Goal: Task Accomplishment & Management: Manage account settings

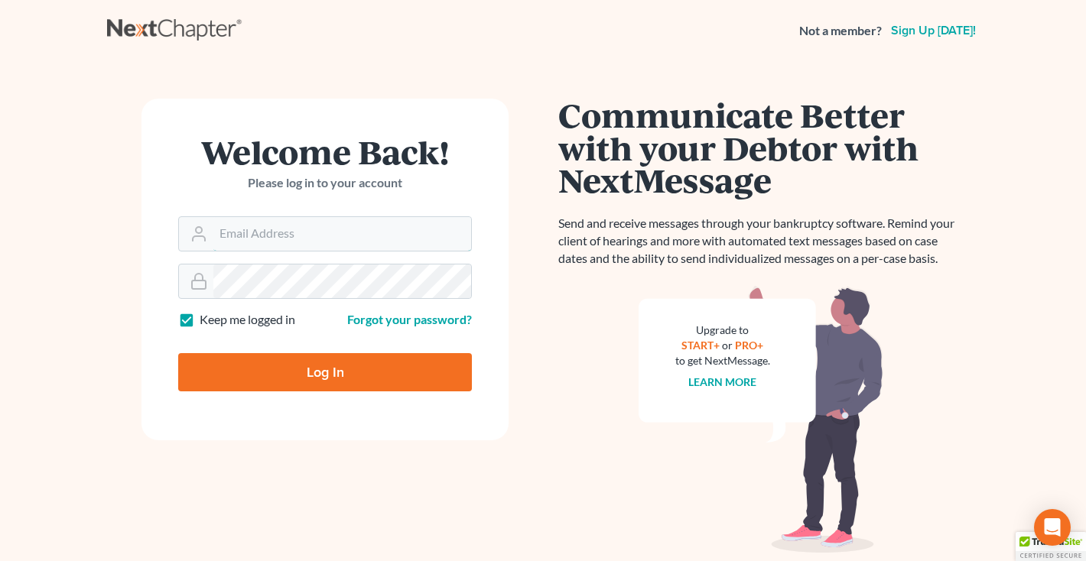
type input "[EMAIL_ADDRESS][DOMAIN_NAME]"
click at [308, 373] on input "Log In" at bounding box center [325, 372] width 294 height 38
type input "Thinking..."
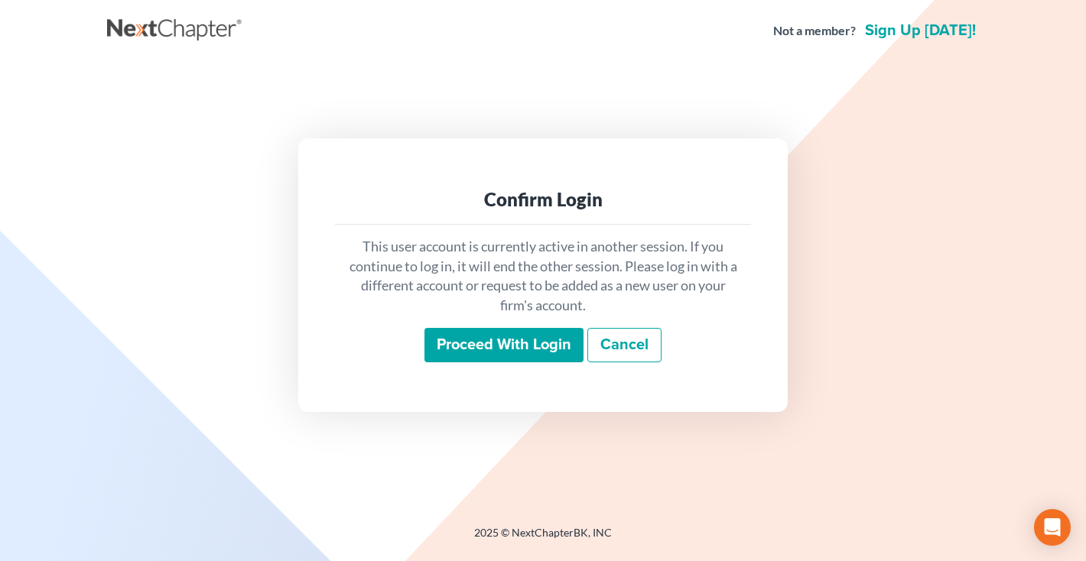
click at [473, 358] on input "Proceed with login" at bounding box center [504, 345] width 159 height 35
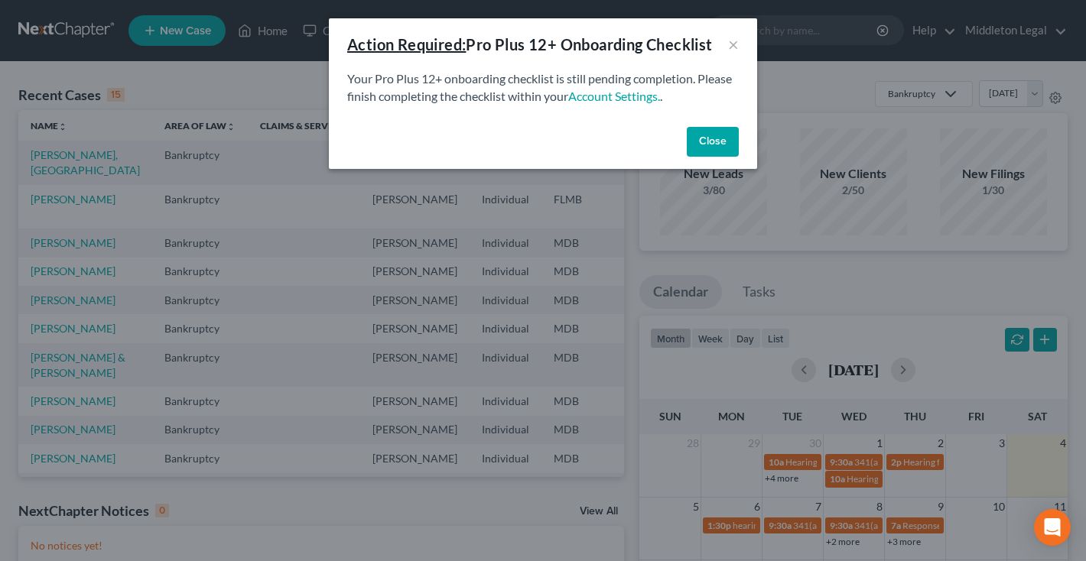
click at [726, 138] on button "Close" at bounding box center [713, 142] width 52 height 31
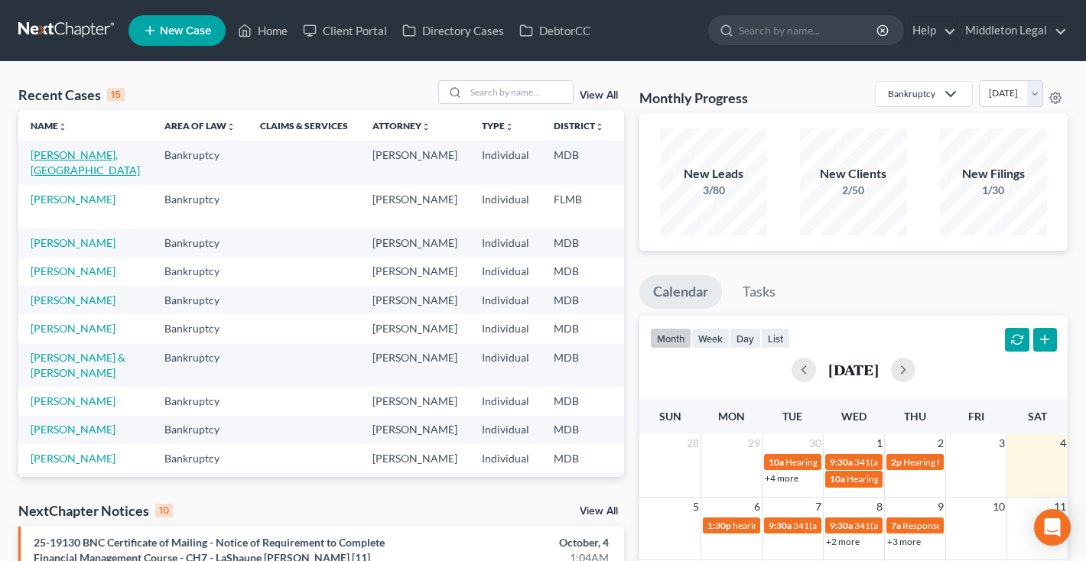
click at [47, 167] on link "[PERSON_NAME], [GEOGRAPHIC_DATA]" at bounding box center [85, 162] width 109 height 28
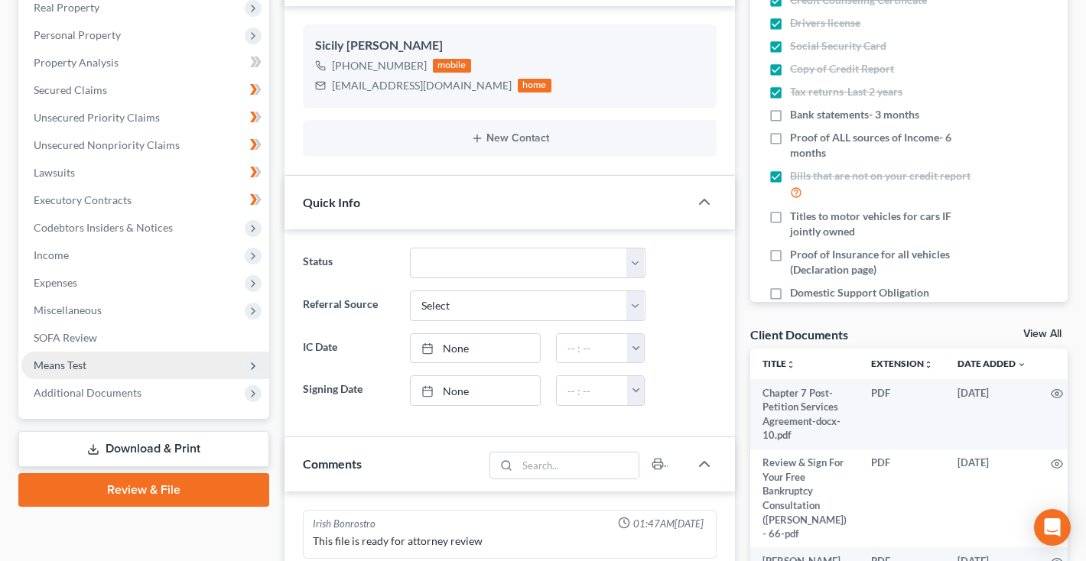
scroll to position [217, 0]
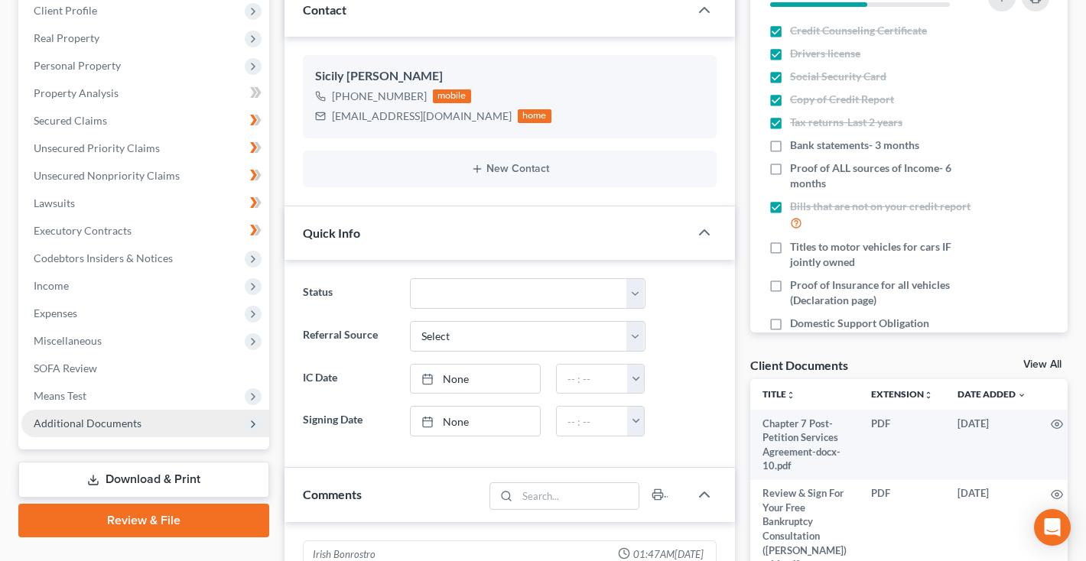
click at [118, 431] on span "Additional Documents" at bounding box center [145, 424] width 248 height 28
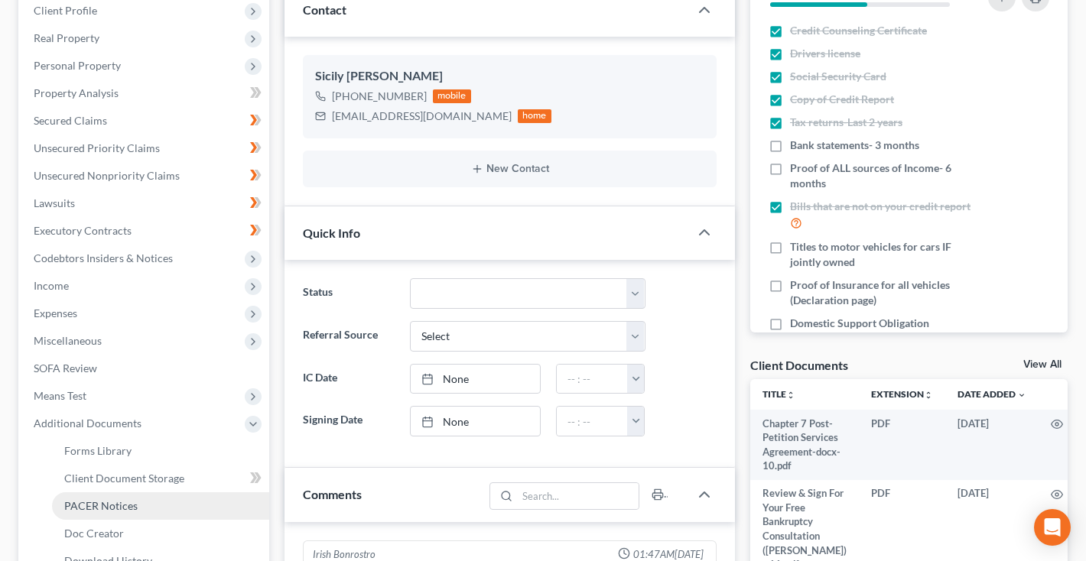
click at [106, 508] on span "PACER Notices" at bounding box center [100, 505] width 73 height 13
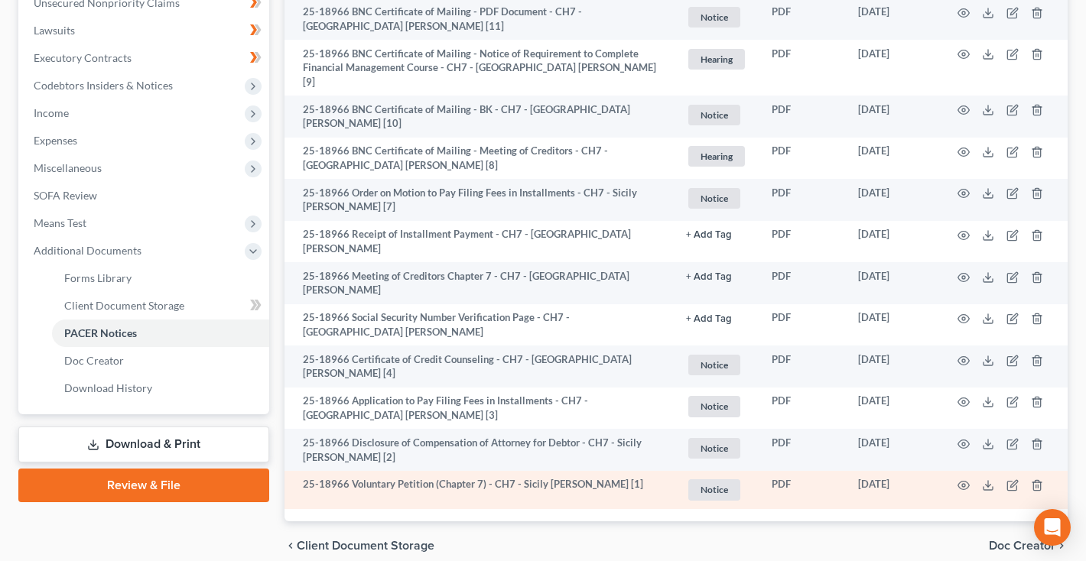
scroll to position [389, 0]
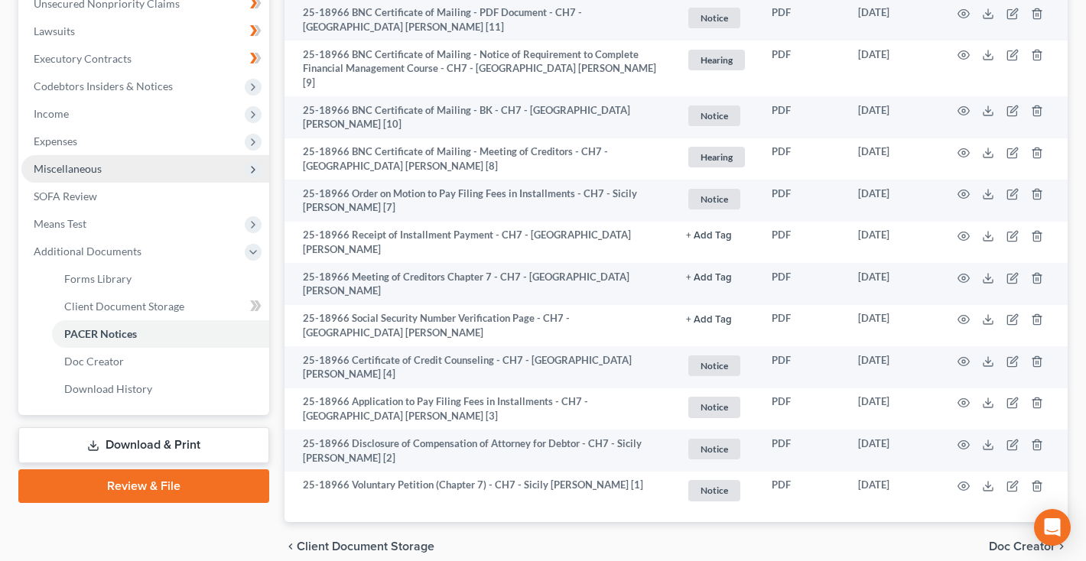
click at [70, 175] on span "Miscellaneous" at bounding box center [145, 169] width 248 height 28
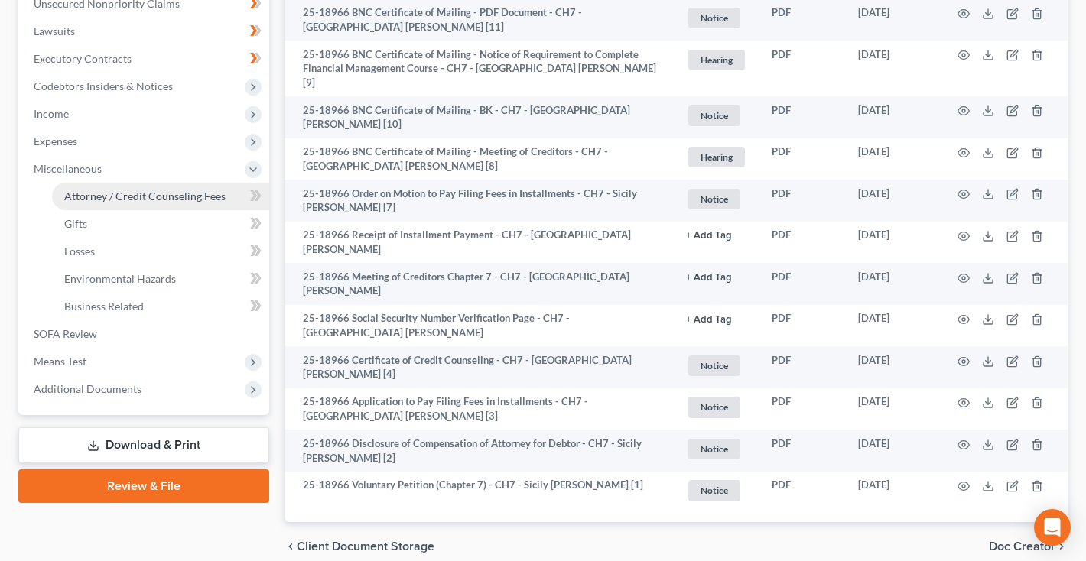
click at [79, 193] on span "Attorney / Credit Counseling Fees" at bounding box center [144, 196] width 161 height 13
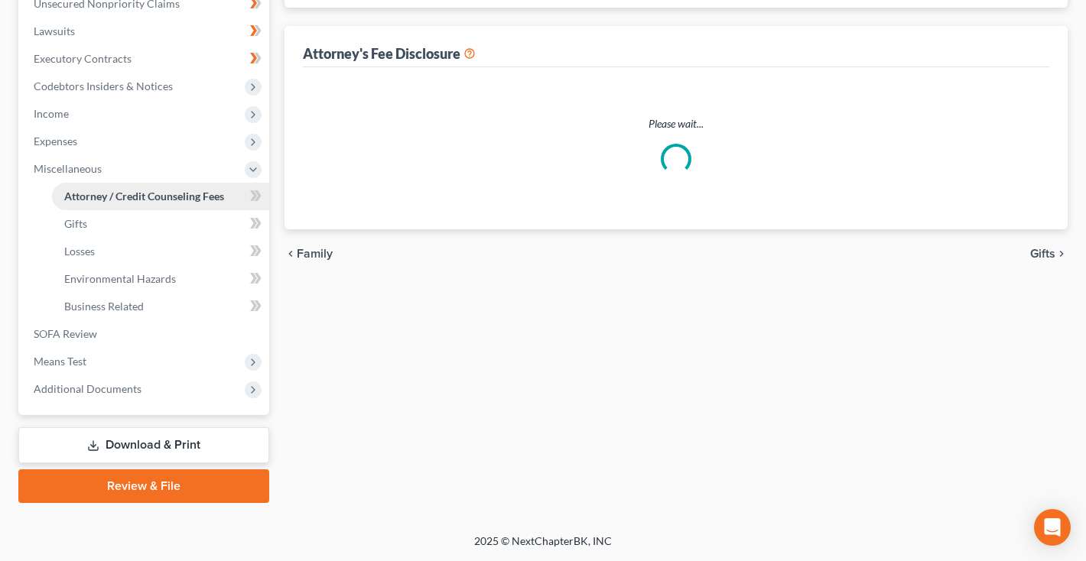
scroll to position [68, 0]
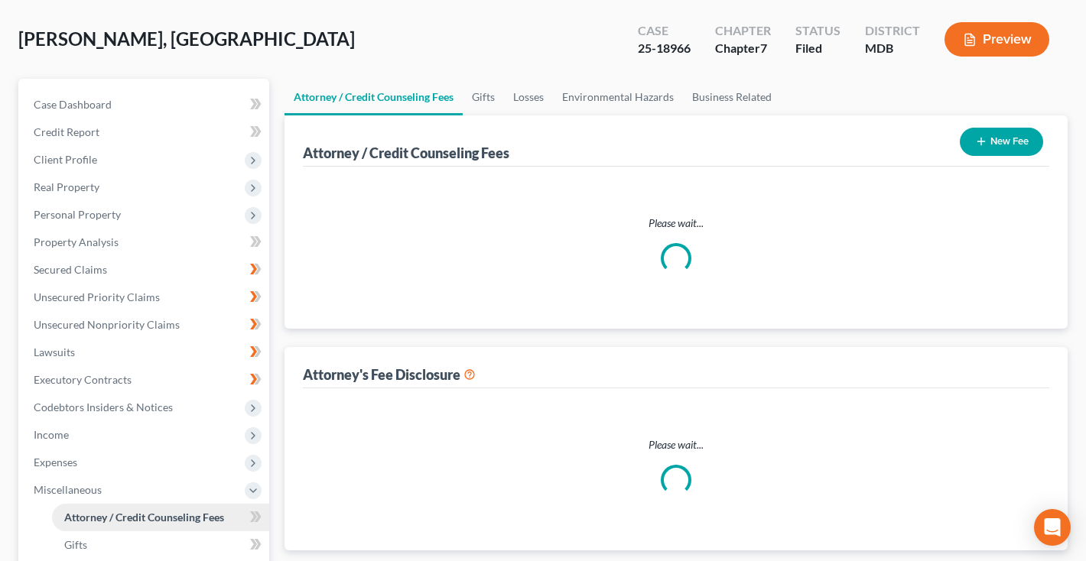
select select "2"
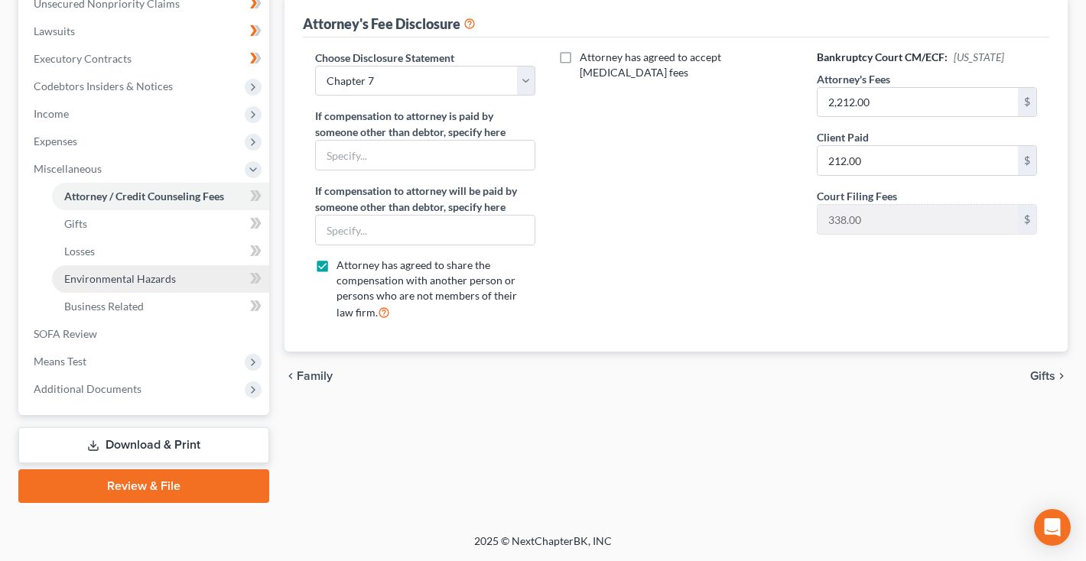
scroll to position [389, 0]
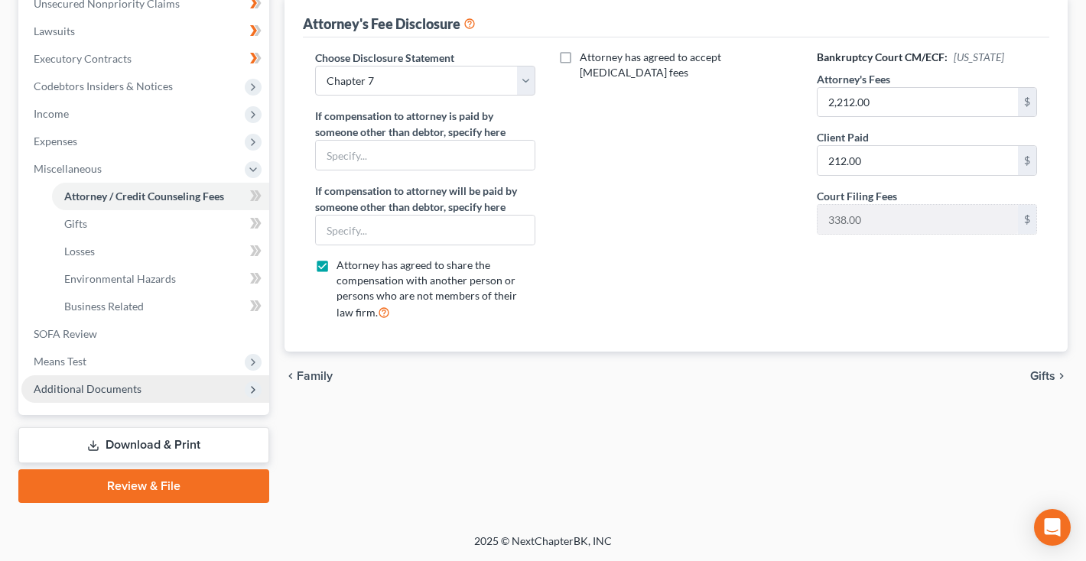
click at [127, 389] on span "Additional Documents" at bounding box center [88, 388] width 108 height 13
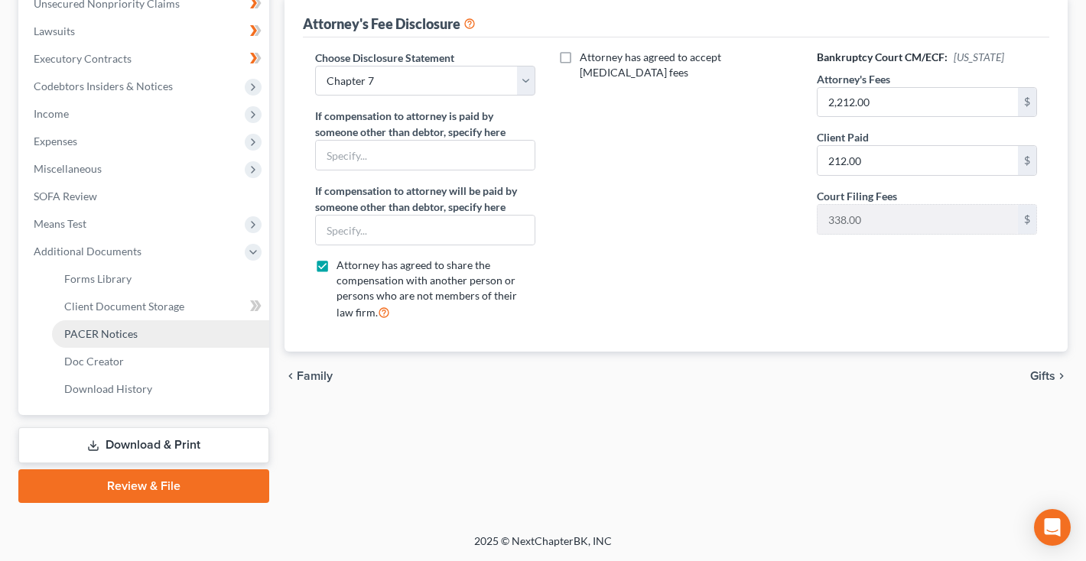
click at [119, 341] on link "PACER Notices" at bounding box center [160, 334] width 217 height 28
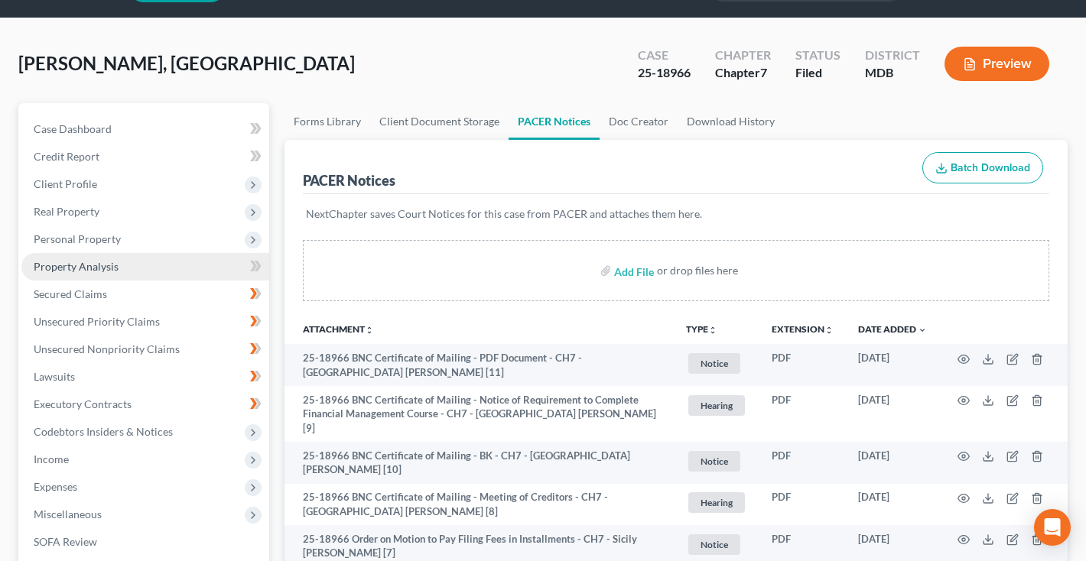
scroll to position [52, 0]
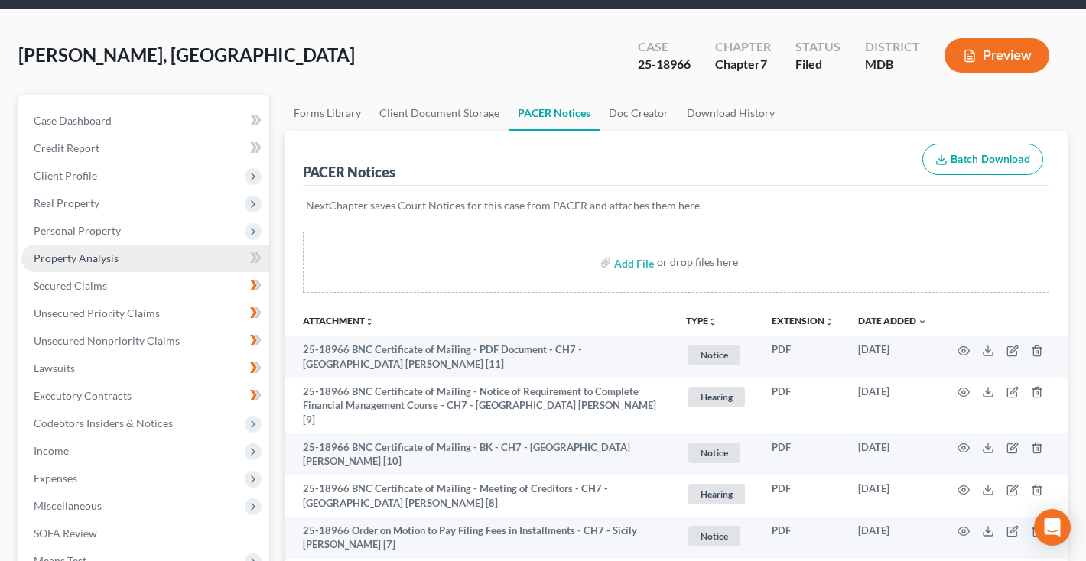
click at [107, 259] on span "Property Analysis" at bounding box center [76, 258] width 85 height 13
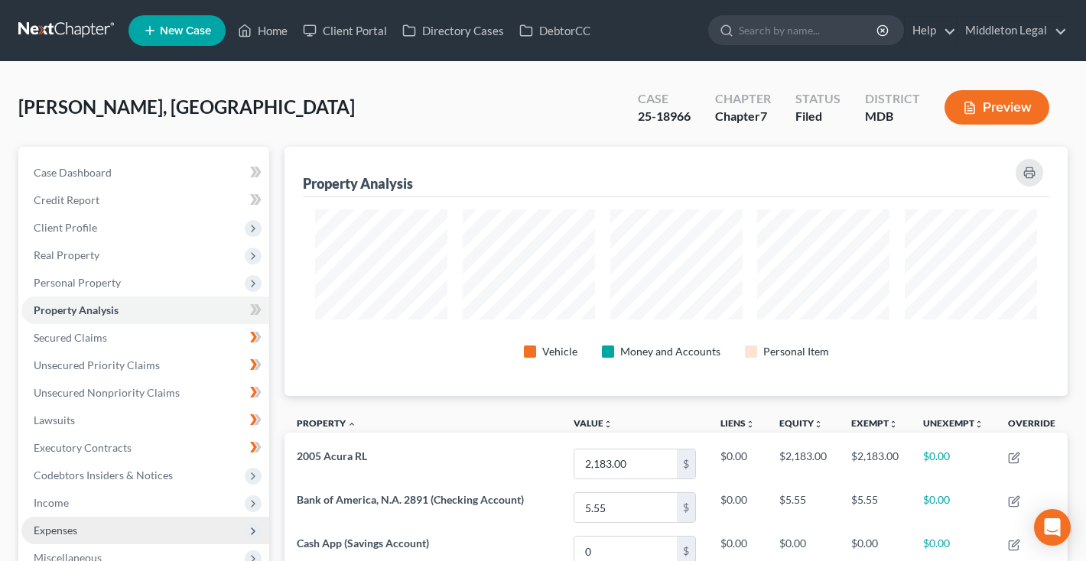
scroll to position [83, 0]
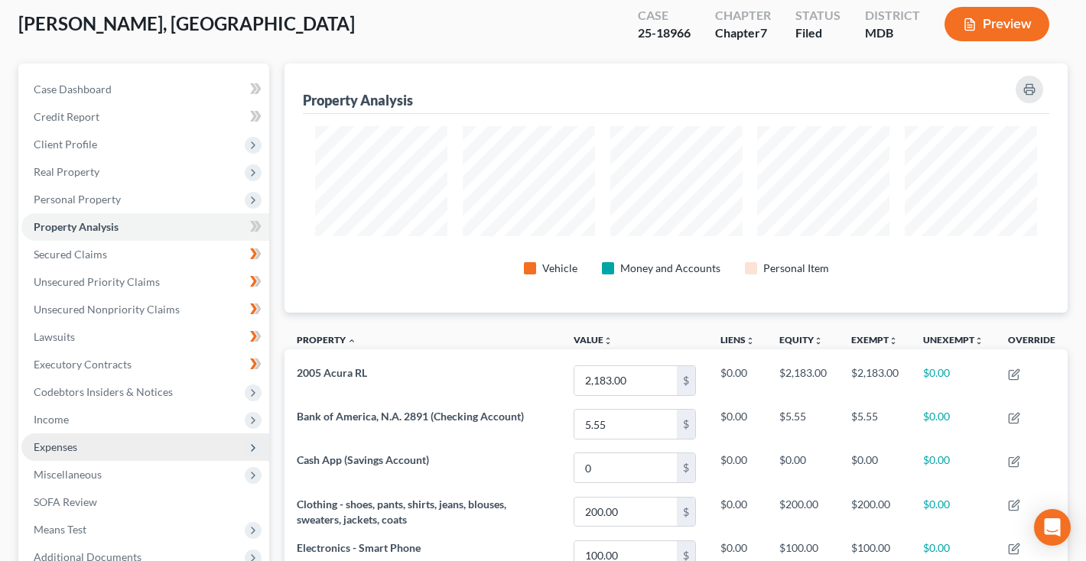
click at [81, 442] on span "Expenses" at bounding box center [145, 448] width 248 height 28
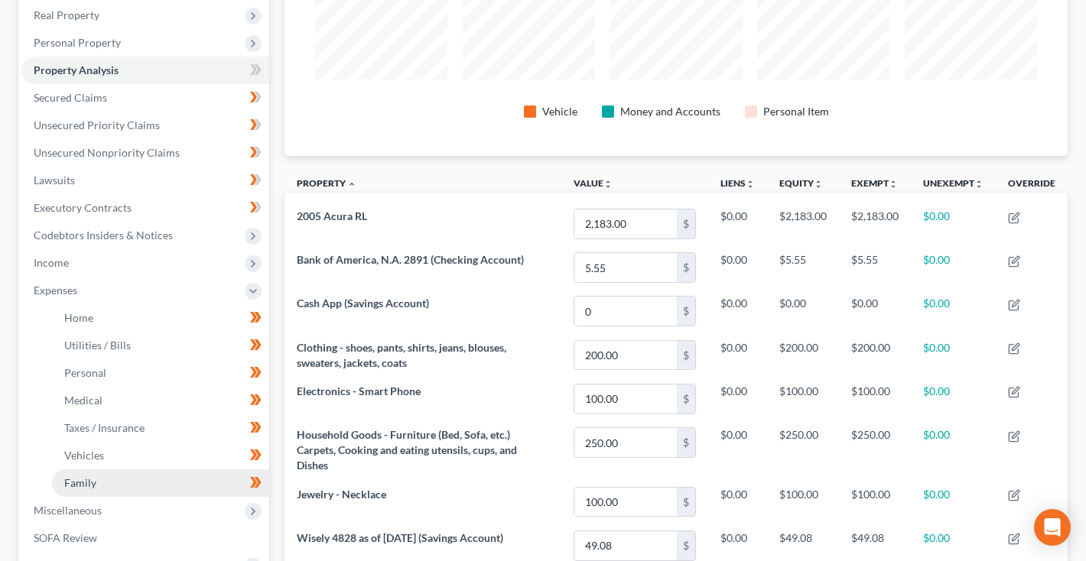
click at [81, 477] on span "Family" at bounding box center [80, 483] width 32 height 13
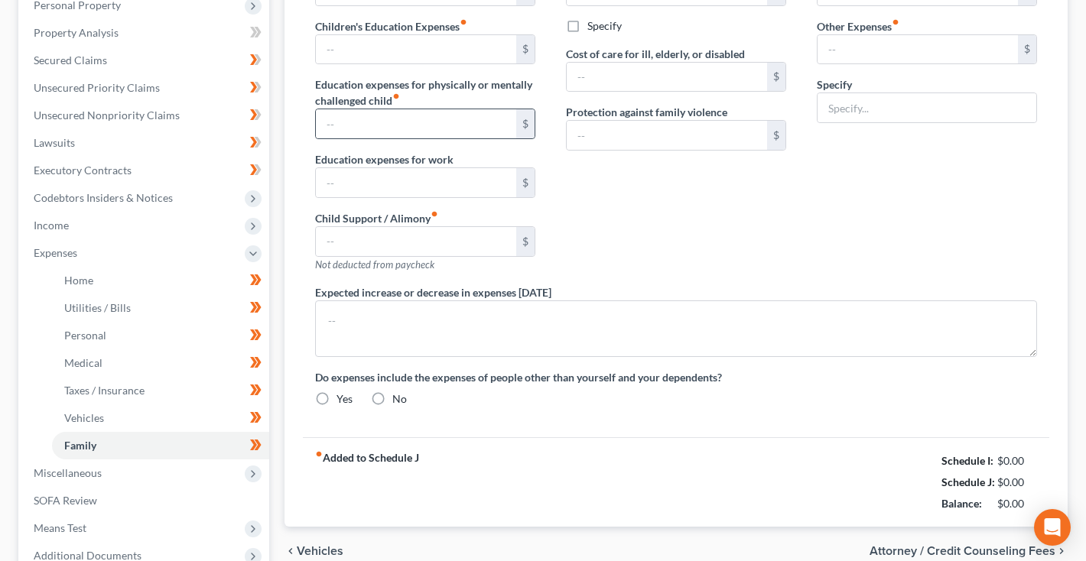
type input "0.00"
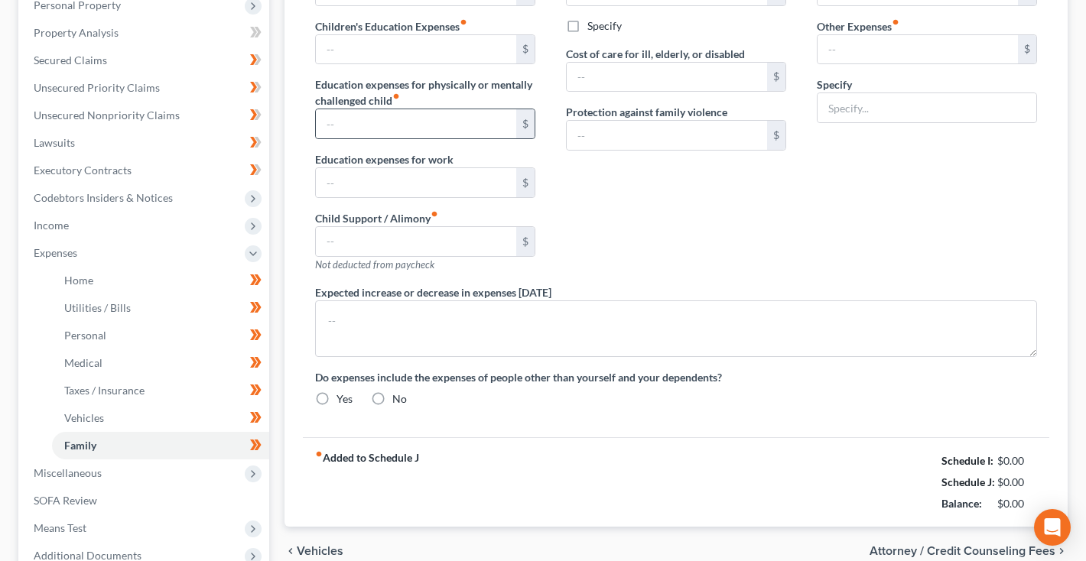
type input "0.00"
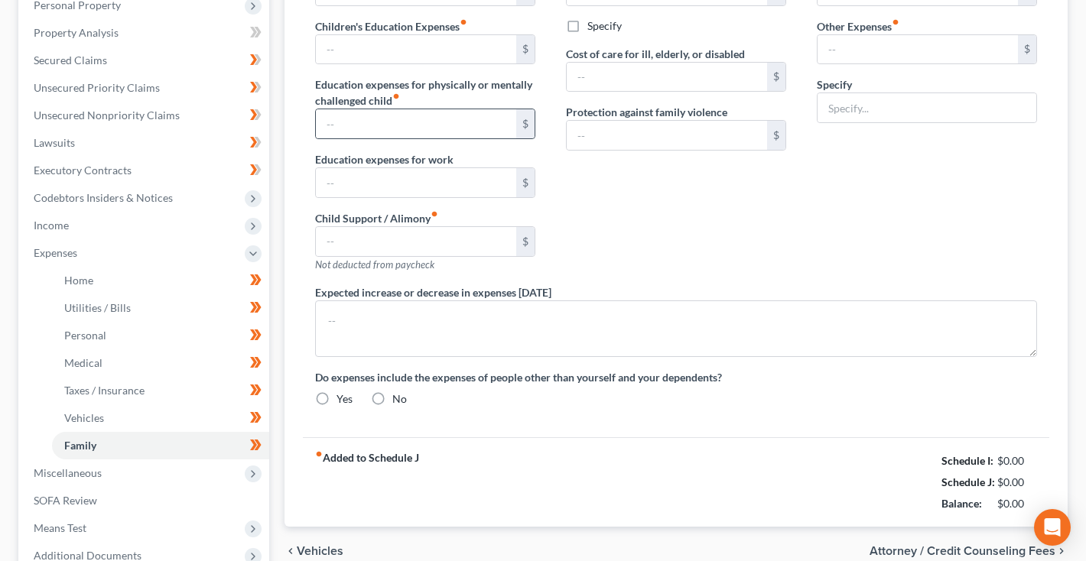
radio input "true"
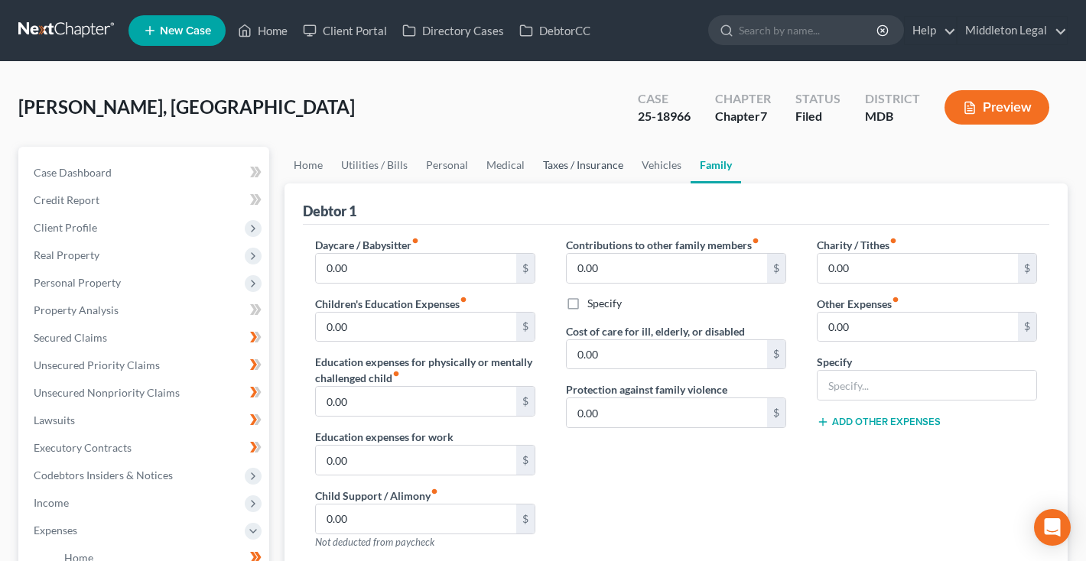
scroll to position [128, 0]
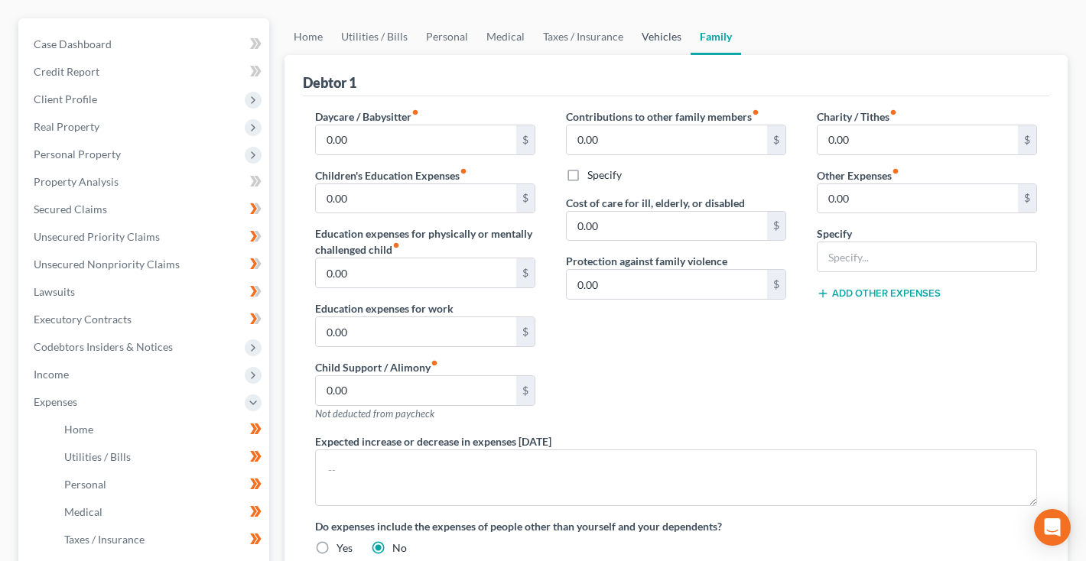
click at [648, 30] on link "Vehicles" at bounding box center [662, 36] width 58 height 37
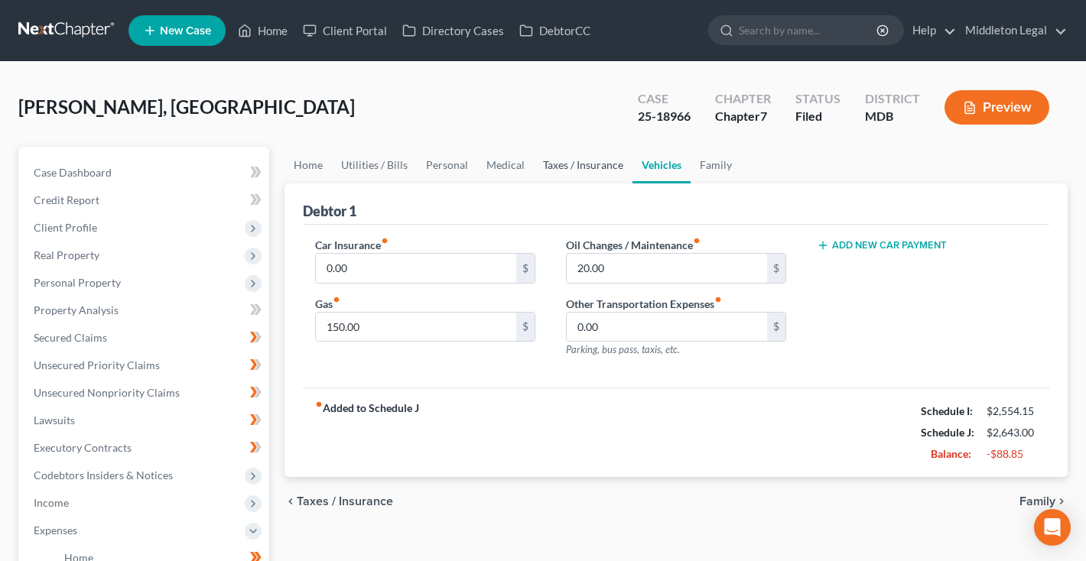
click at [587, 167] on link "Taxes / Insurance" at bounding box center [583, 165] width 99 height 37
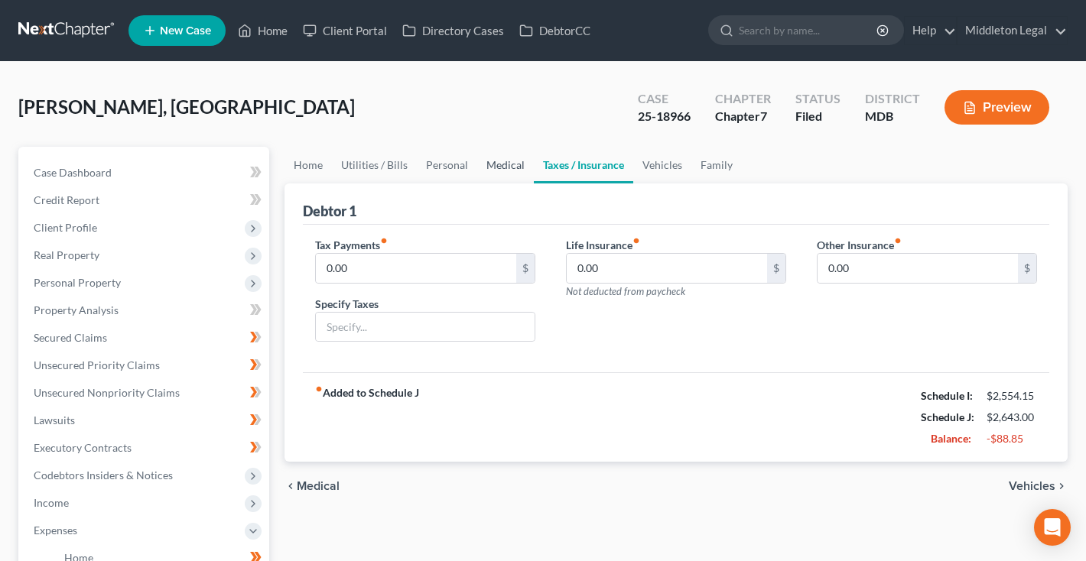
click at [507, 172] on link "Medical" at bounding box center [505, 165] width 57 height 37
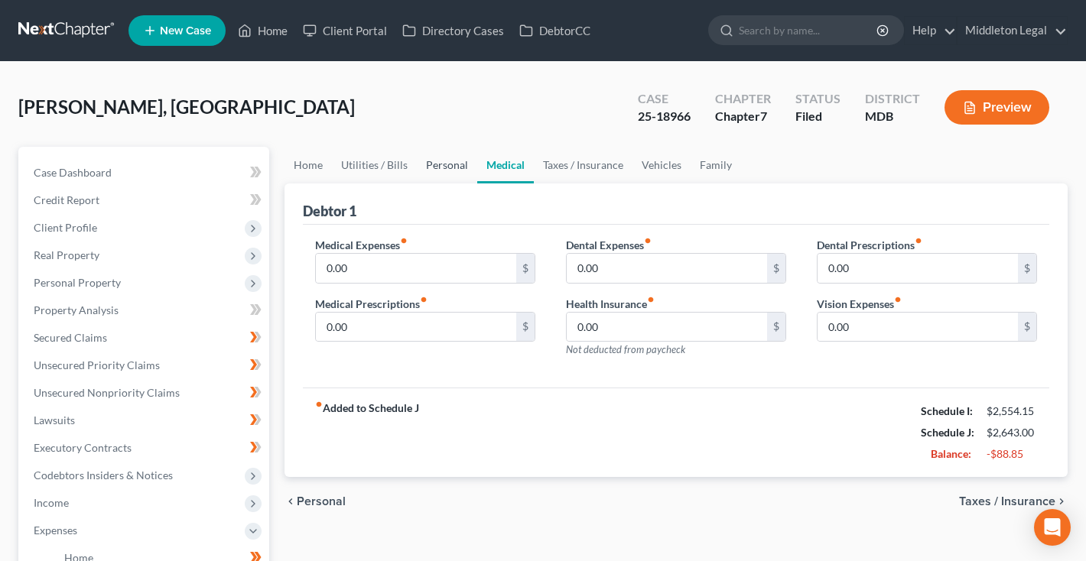
click at [434, 174] on link "Personal" at bounding box center [447, 165] width 60 height 37
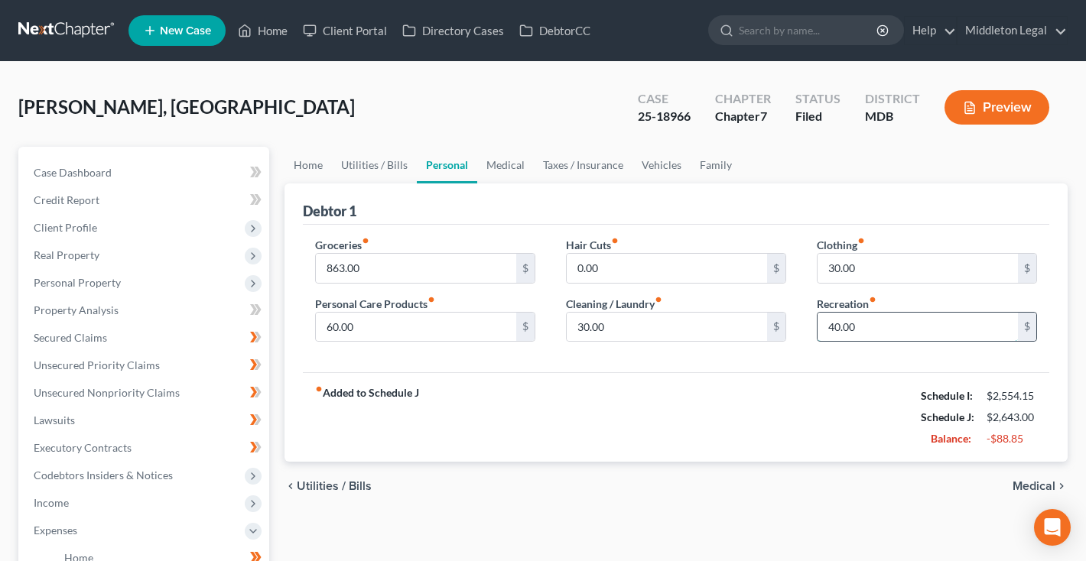
drag, startPoint x: 864, startPoint y: 324, endPoint x: 825, endPoint y: 324, distance: 39.0
click at [825, 324] on input "40.00" at bounding box center [918, 327] width 200 height 29
drag, startPoint x: 612, startPoint y: 332, endPoint x: 512, endPoint y: 332, distance: 100.2
click at [512, 332] on div "Groceries fiber_manual_record 863.00 $ Personal Care Products fiber_manual_reco…" at bounding box center [676, 296] width 753 height 118
click at [392, 173] on link "Utilities / Bills" at bounding box center [374, 165] width 85 height 37
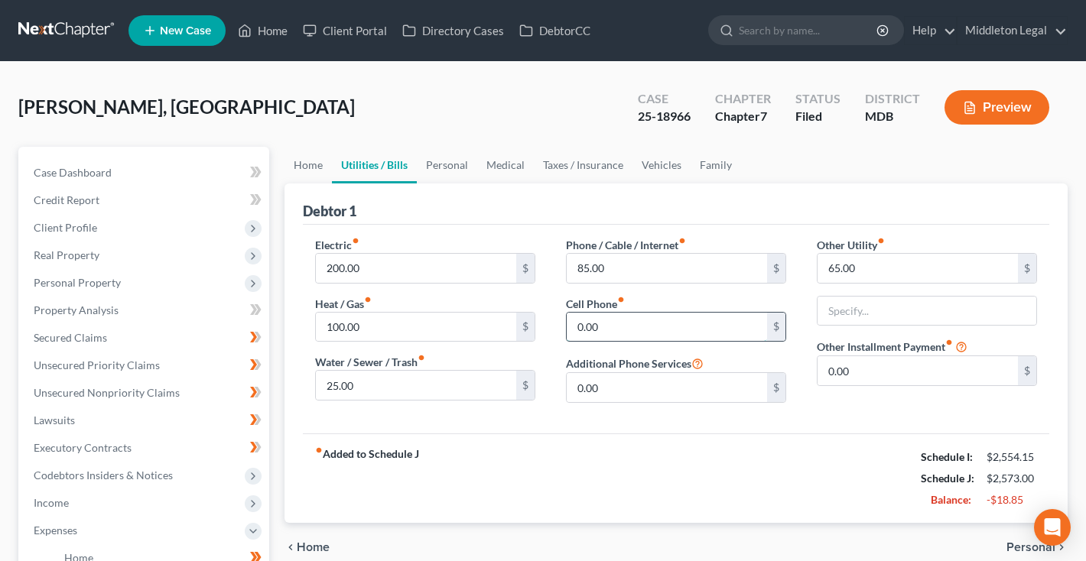
type input "90.00"
click at [316, 165] on link "Home" at bounding box center [308, 165] width 47 height 37
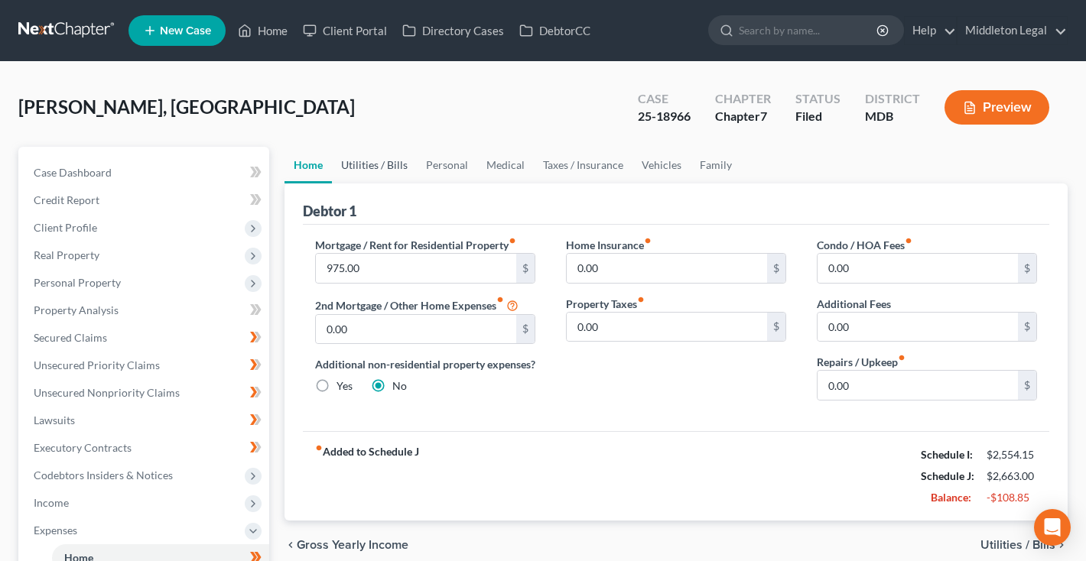
click at [382, 172] on link "Utilities / Bills" at bounding box center [374, 165] width 85 height 37
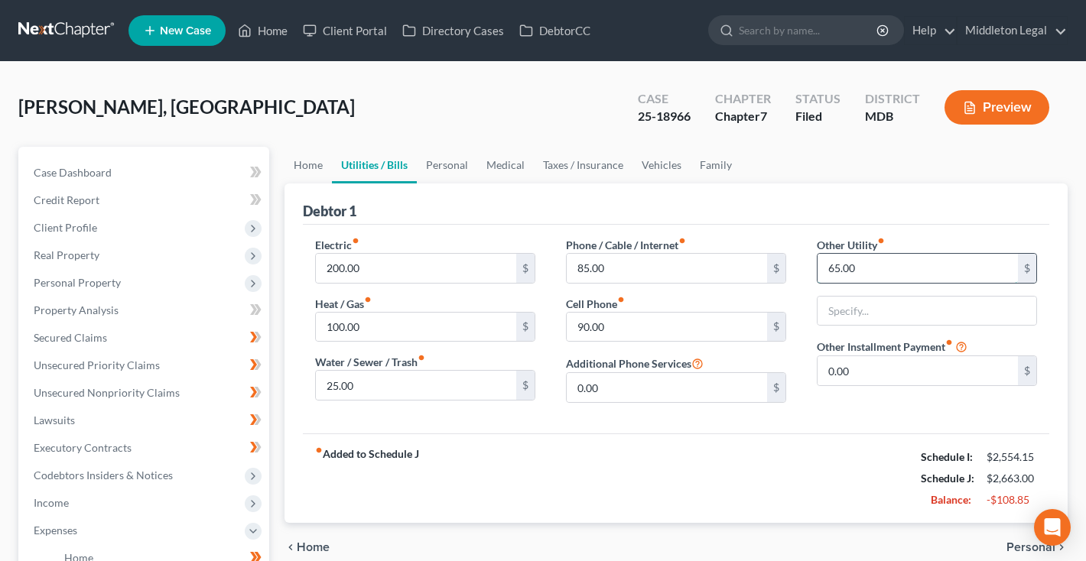
click at [858, 265] on input "65.00" at bounding box center [918, 268] width 200 height 29
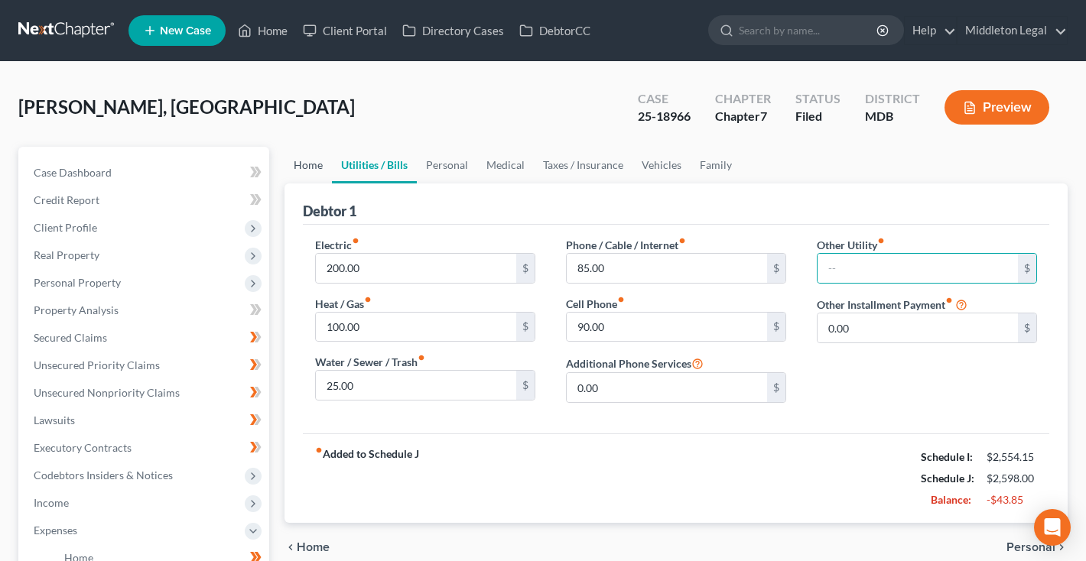
click at [299, 171] on link "Home" at bounding box center [308, 165] width 47 height 37
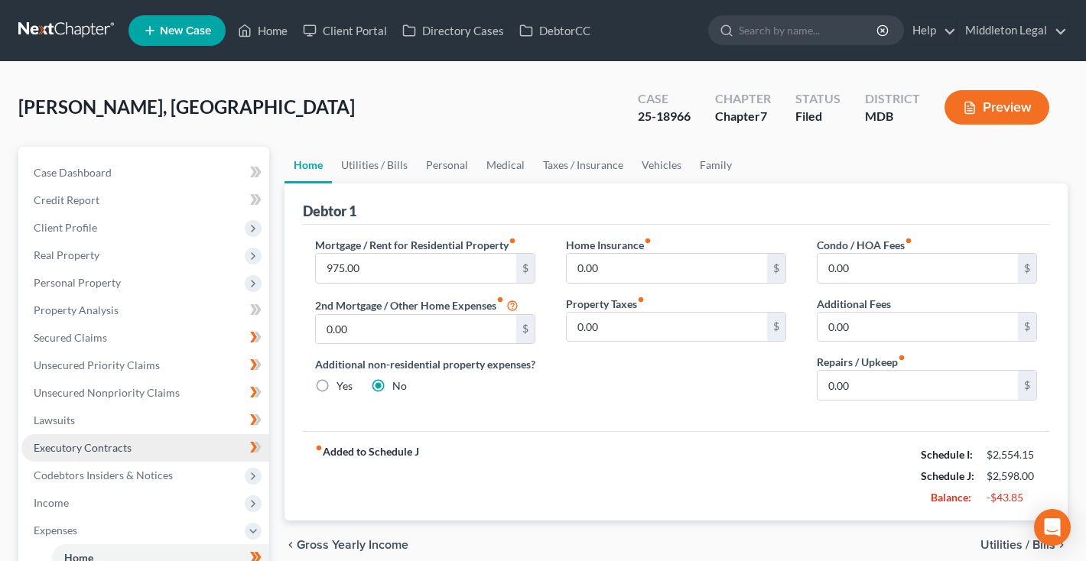
click at [143, 434] on link "Executory Contracts" at bounding box center [145, 448] width 248 height 28
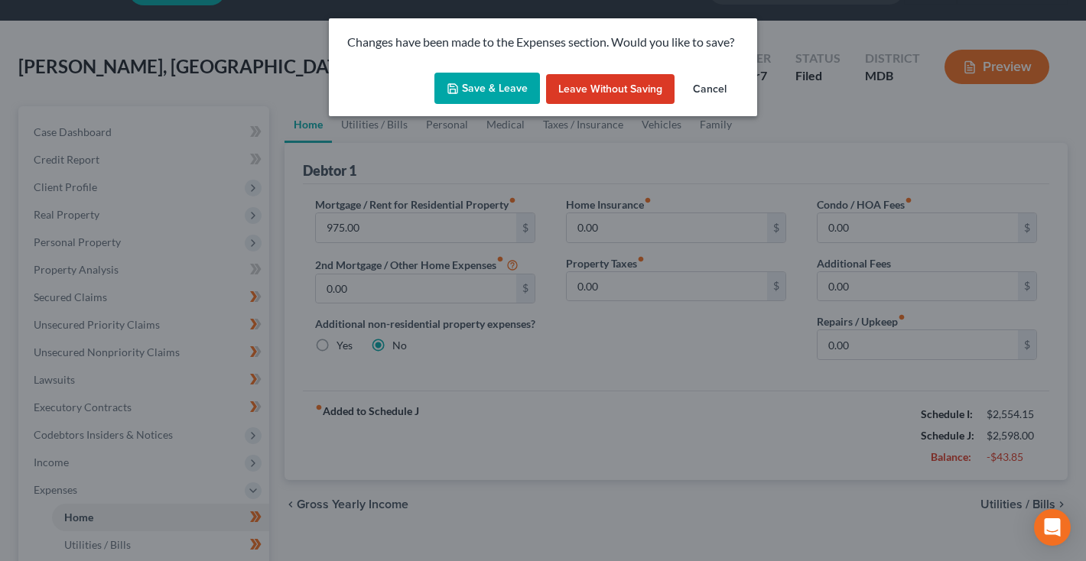
click at [506, 84] on button "Save & Leave" at bounding box center [487, 89] width 106 height 32
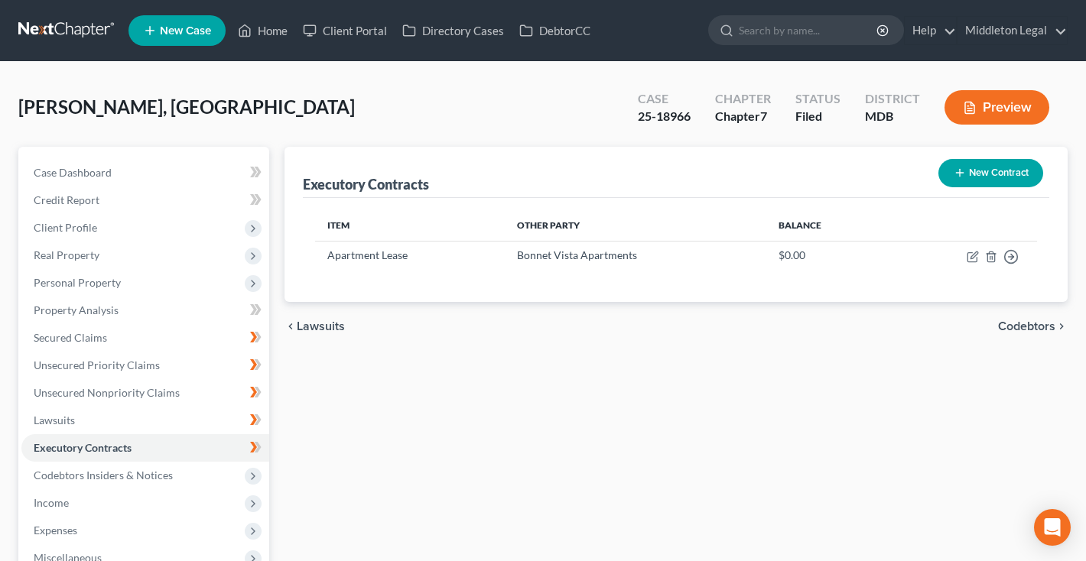
scroll to position [31, 0]
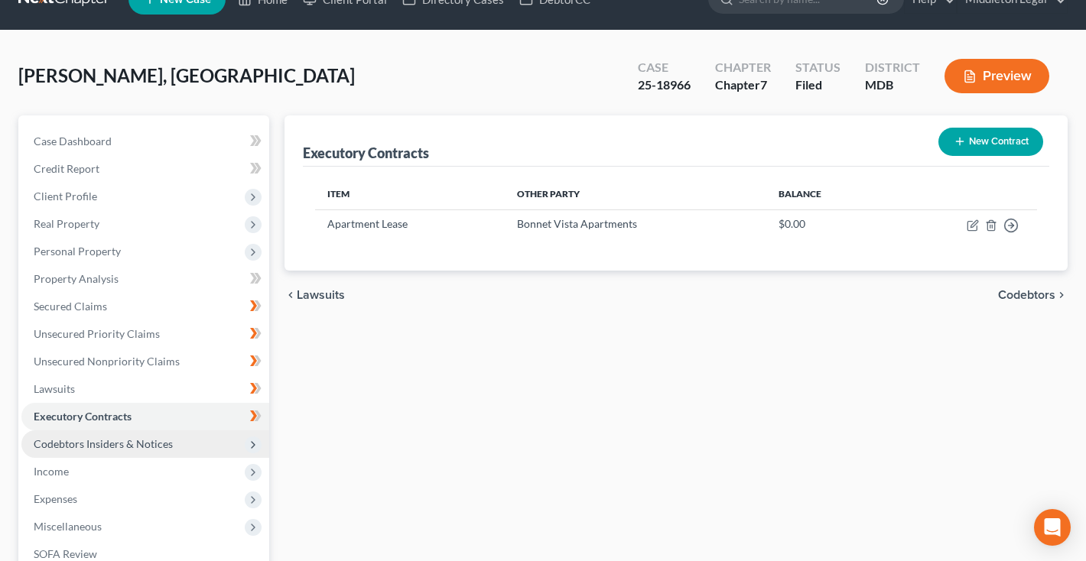
click at [80, 450] on span "Codebtors Insiders & Notices" at bounding box center [103, 444] width 139 height 13
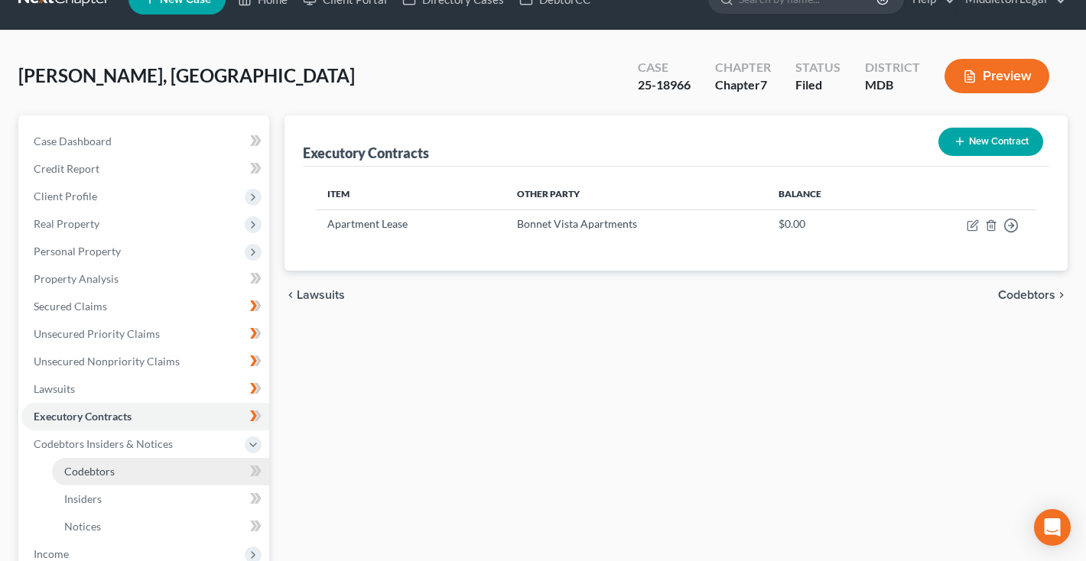
scroll to position [63, 0]
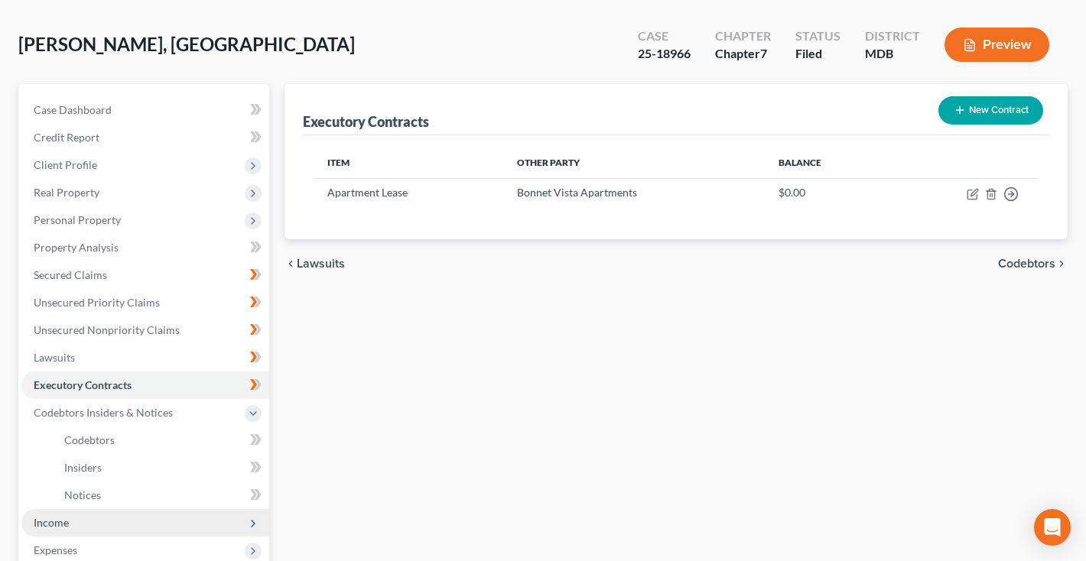
click at [80, 509] on span "Income" at bounding box center [145, 523] width 248 height 28
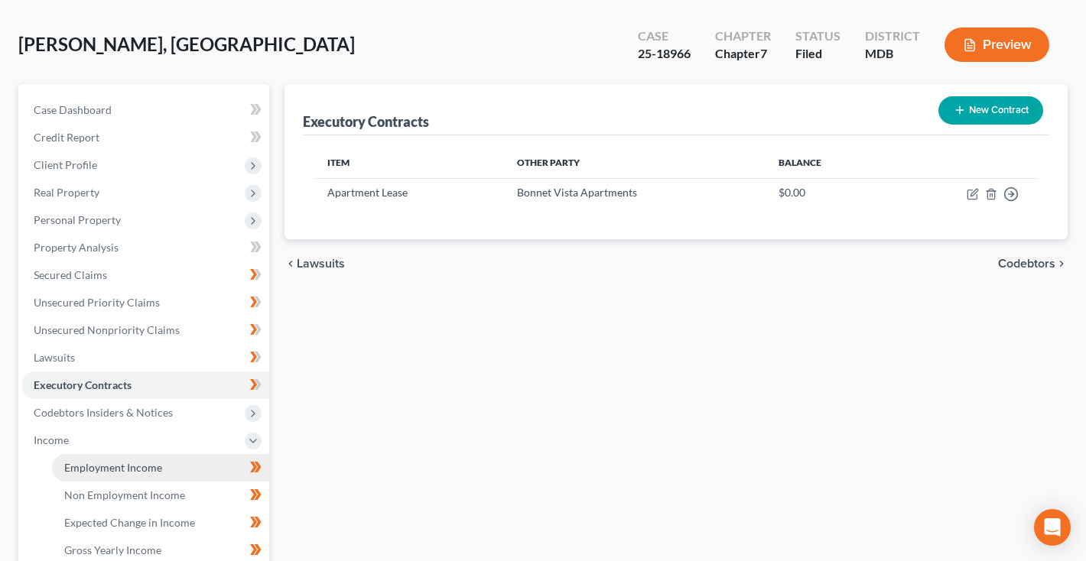
click at [98, 461] on span "Employment Income" at bounding box center [113, 467] width 98 height 13
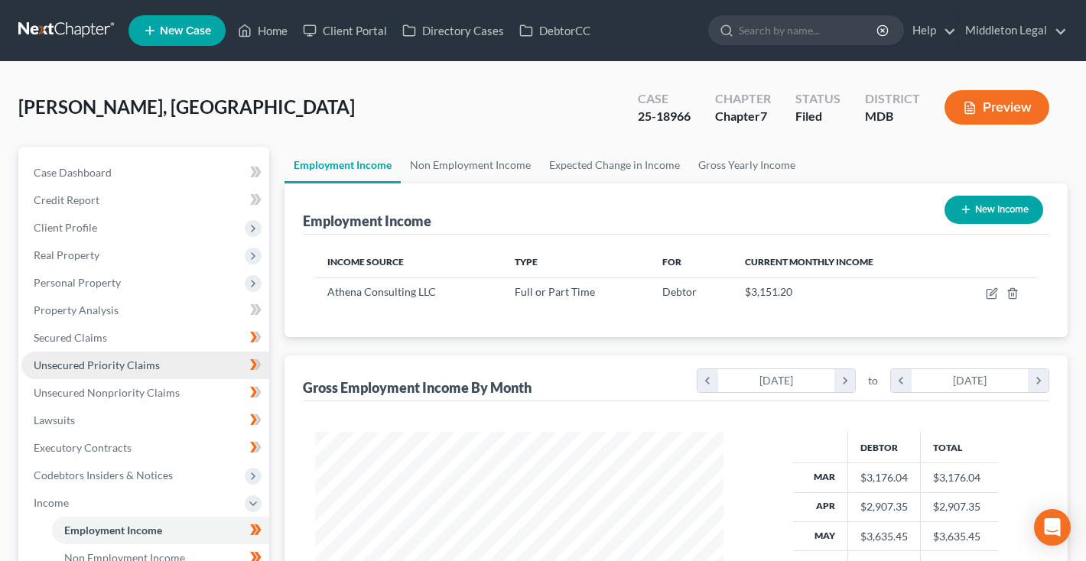
scroll to position [19, 0]
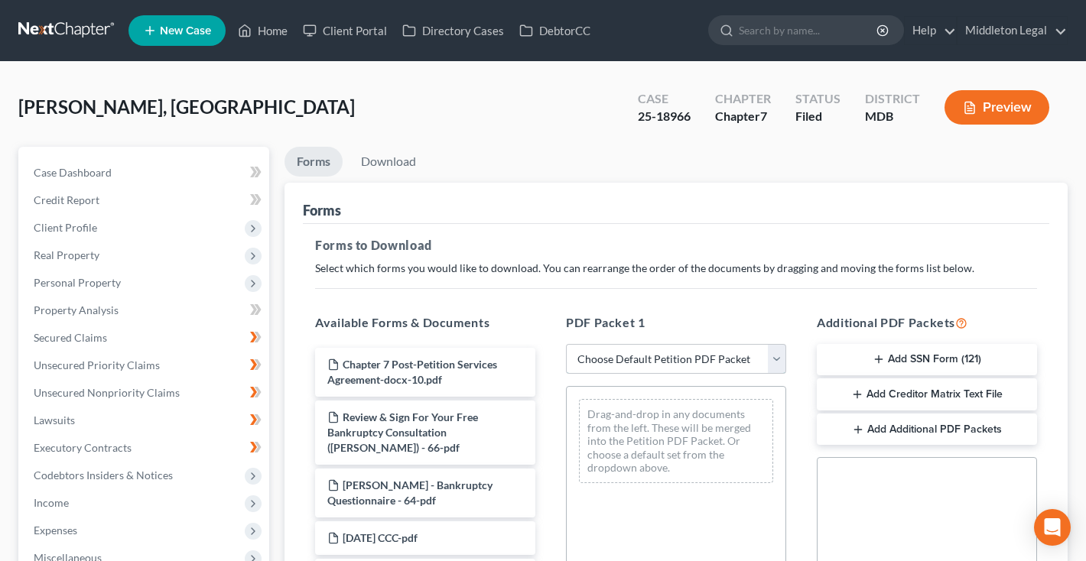
scroll to position [383, 0]
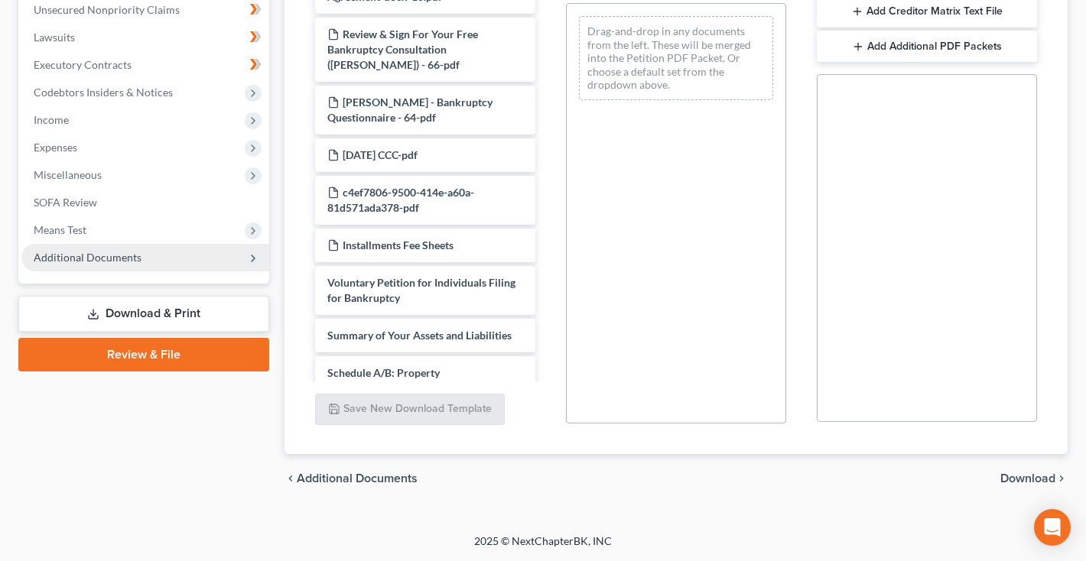
click at [125, 266] on span "Additional Documents" at bounding box center [145, 258] width 248 height 28
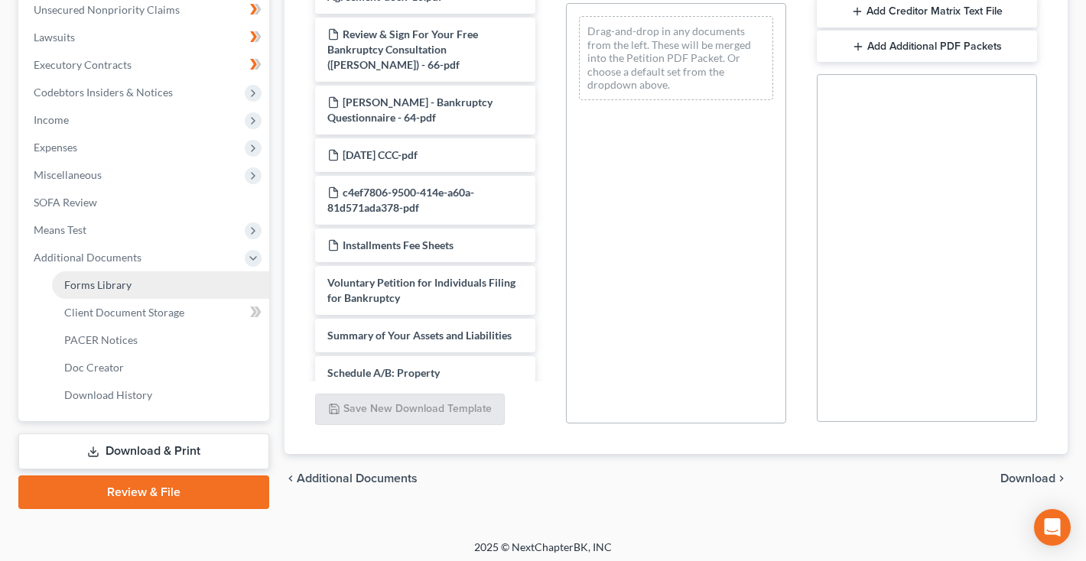
click at [132, 281] on link "Forms Library" at bounding box center [160, 286] width 217 height 28
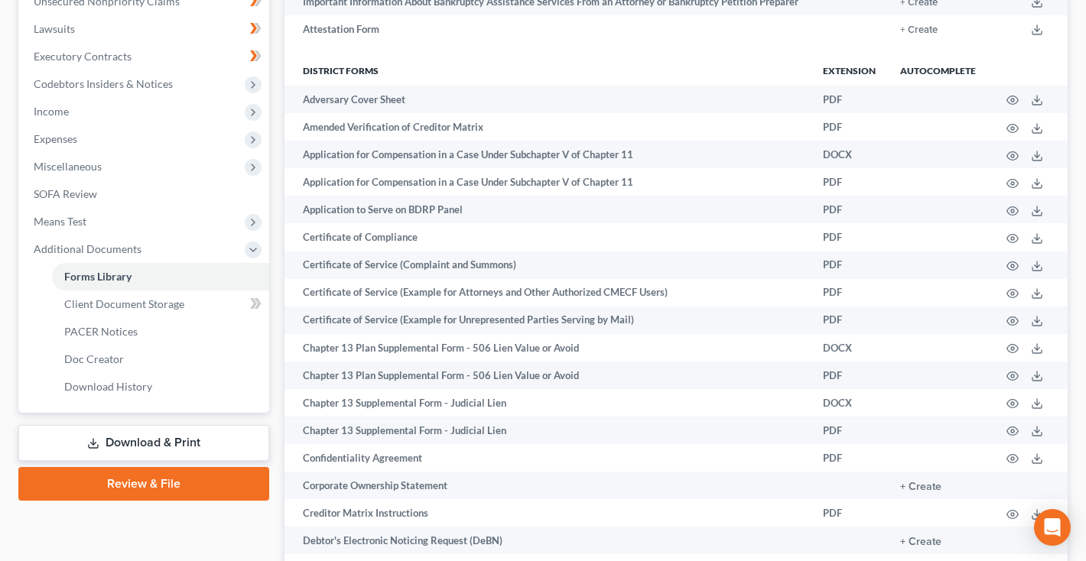
scroll to position [389, 0]
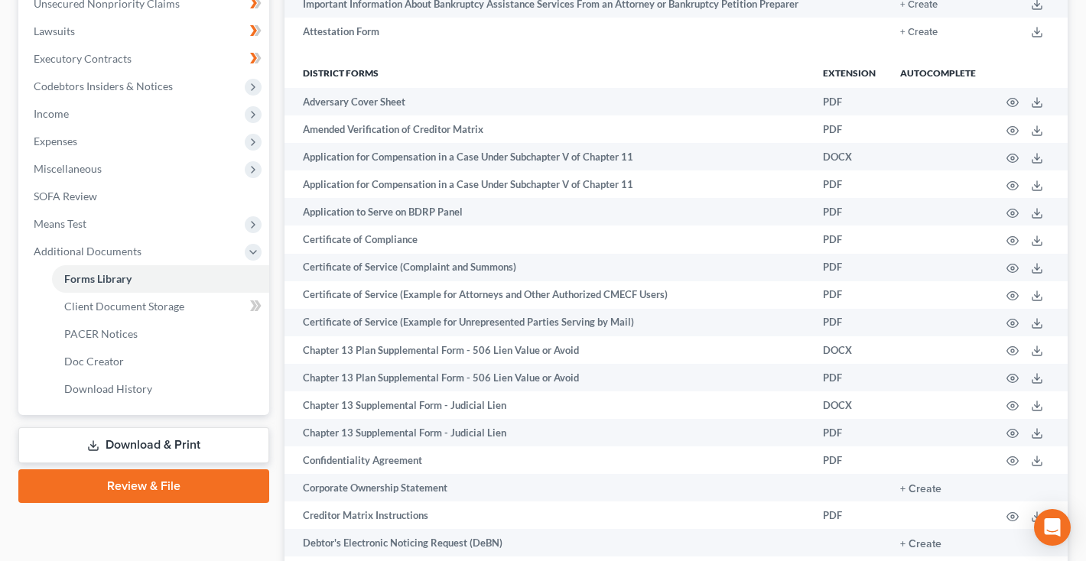
click at [140, 452] on link "Download & Print" at bounding box center [143, 446] width 251 height 36
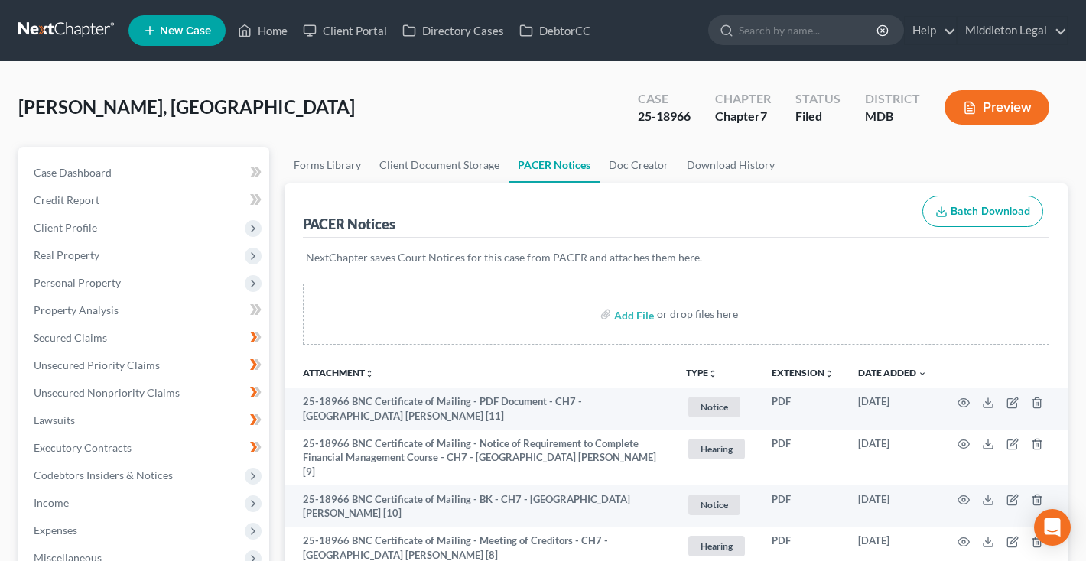
scroll to position [361, 0]
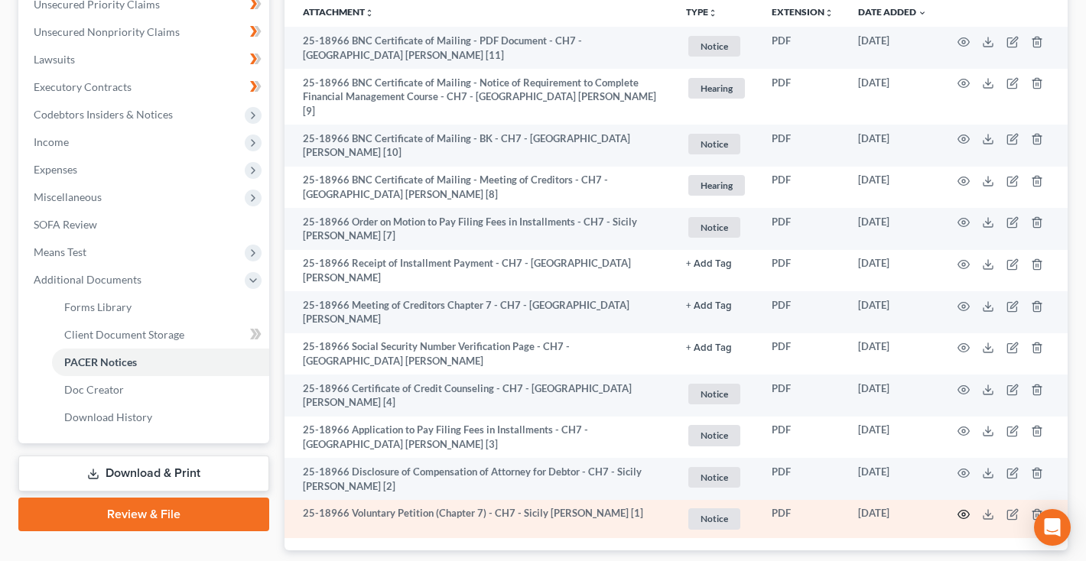
click at [963, 511] on icon "button" at bounding box center [963, 515] width 11 height 8
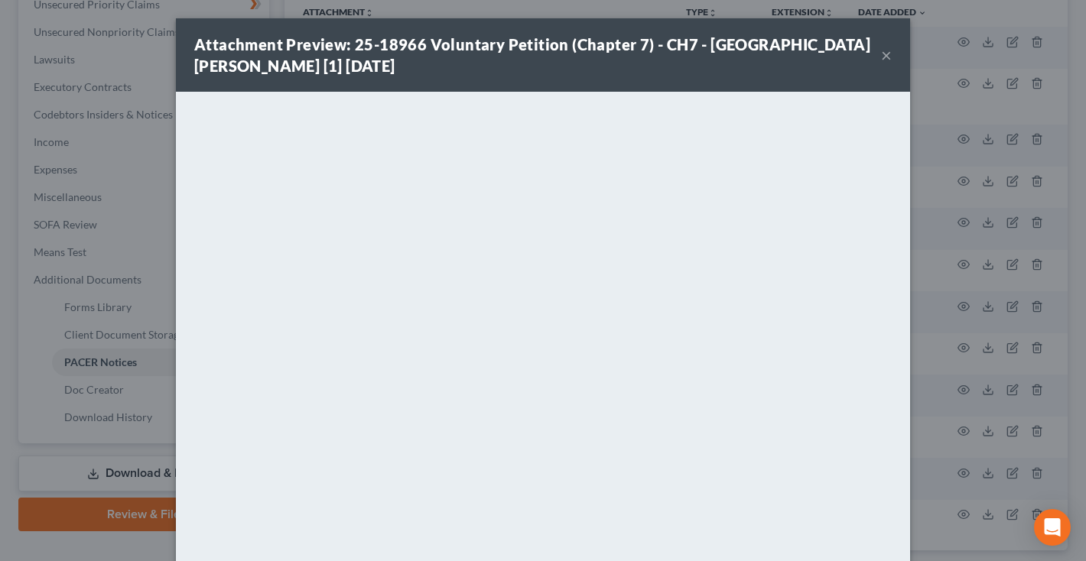
click at [885, 59] on button "×" at bounding box center [886, 55] width 11 height 18
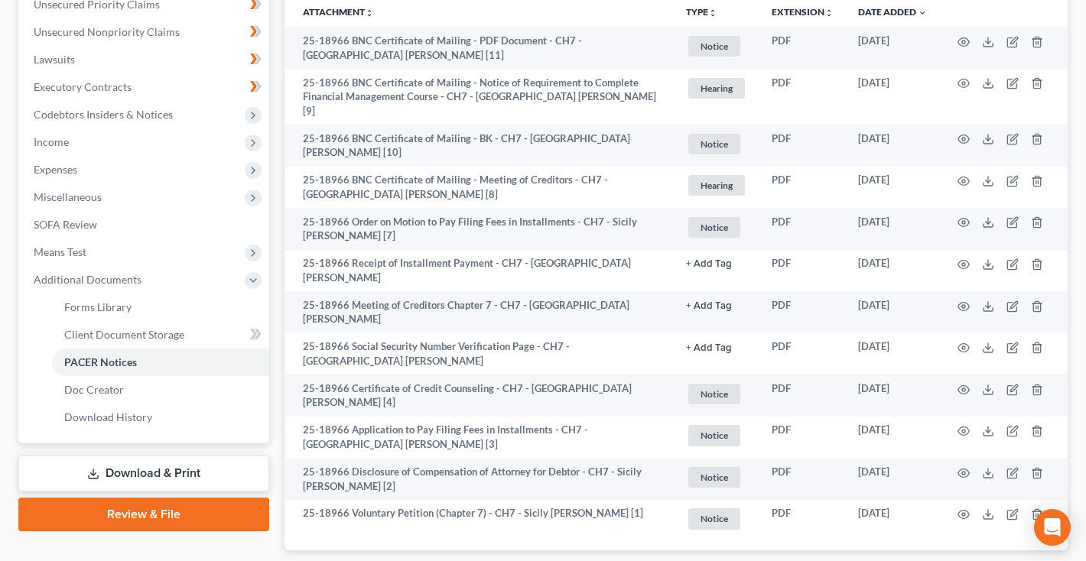
click at [127, 481] on link "Download & Print" at bounding box center [143, 474] width 251 height 36
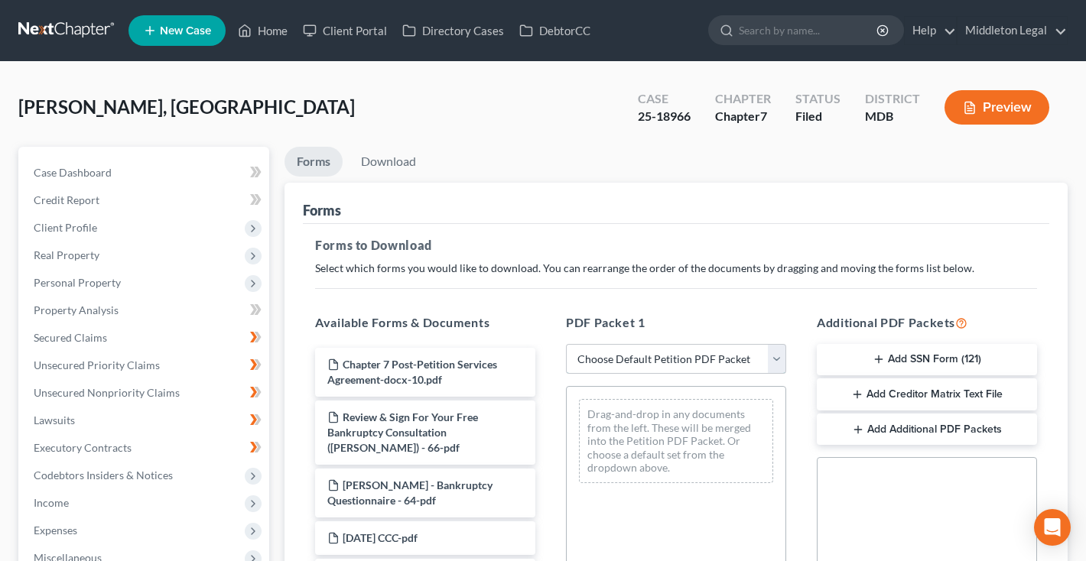
select select "0"
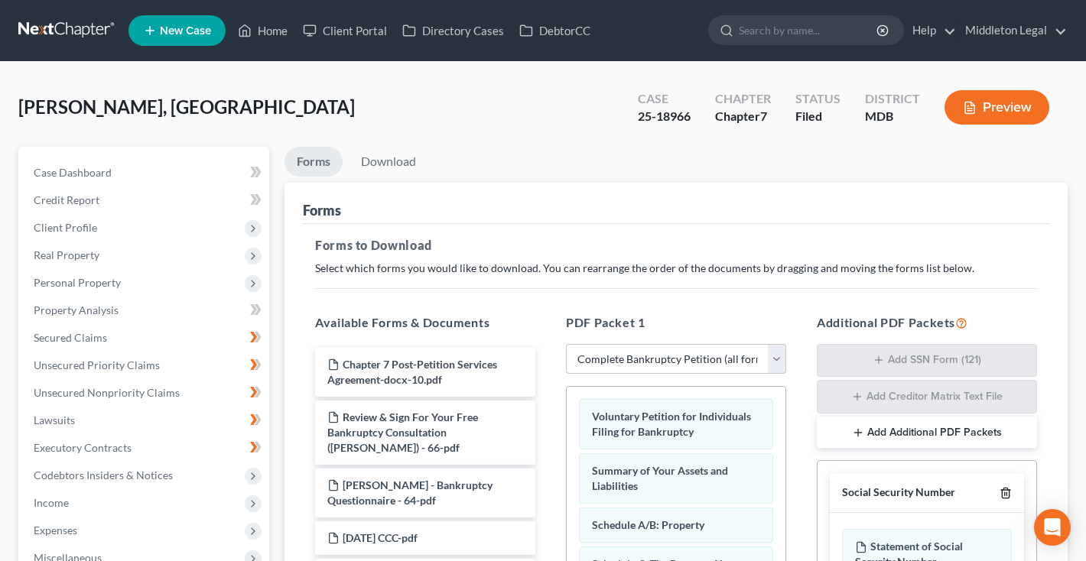
scroll to position [102, 0]
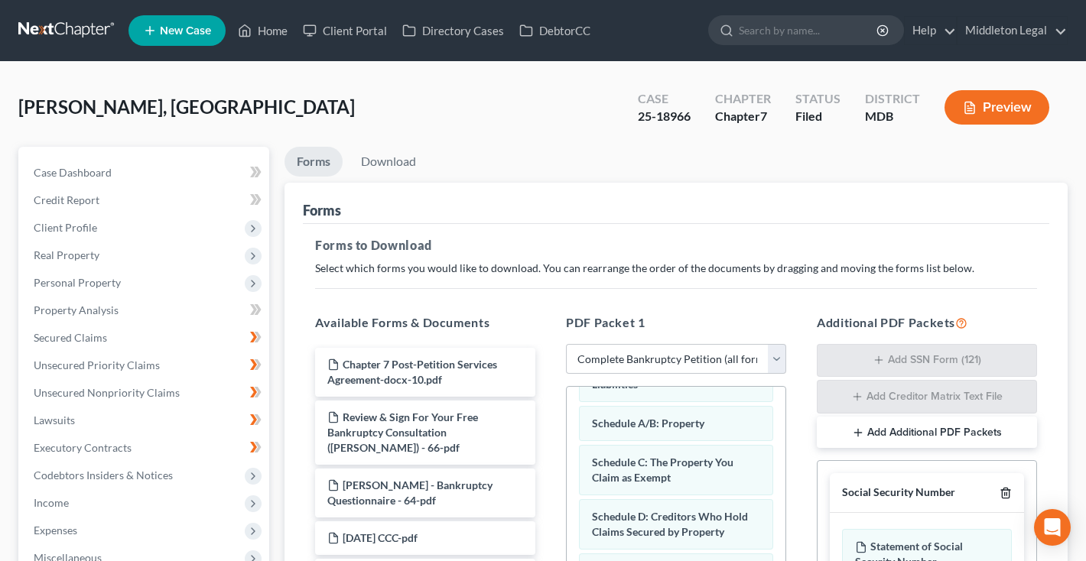
click at [1010, 493] on icon "button" at bounding box center [1006, 493] width 12 height 12
click at [1007, 492] on line "button" at bounding box center [1007, 493] width 0 height 3
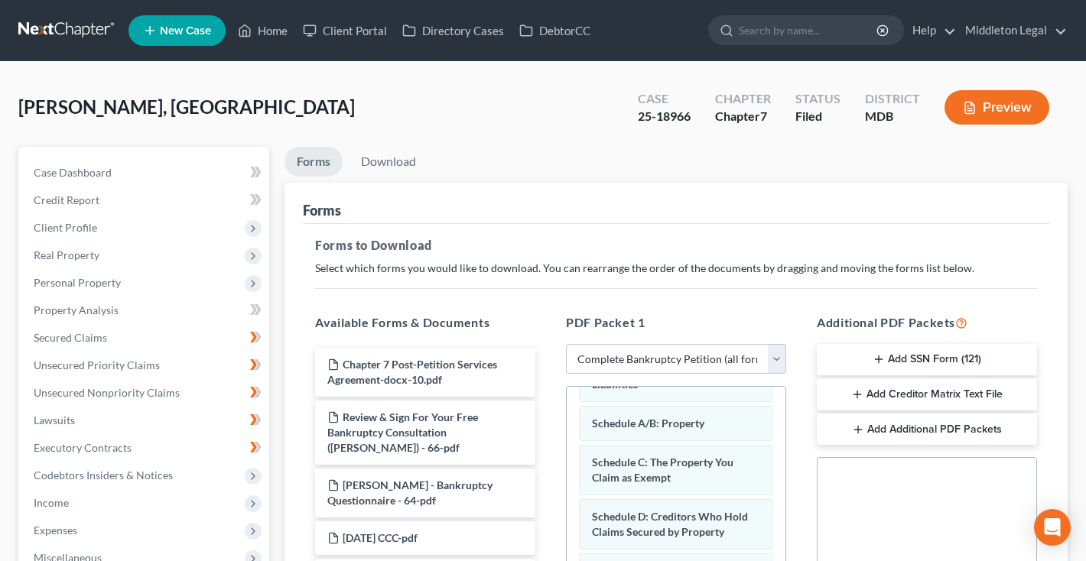
scroll to position [0, 0]
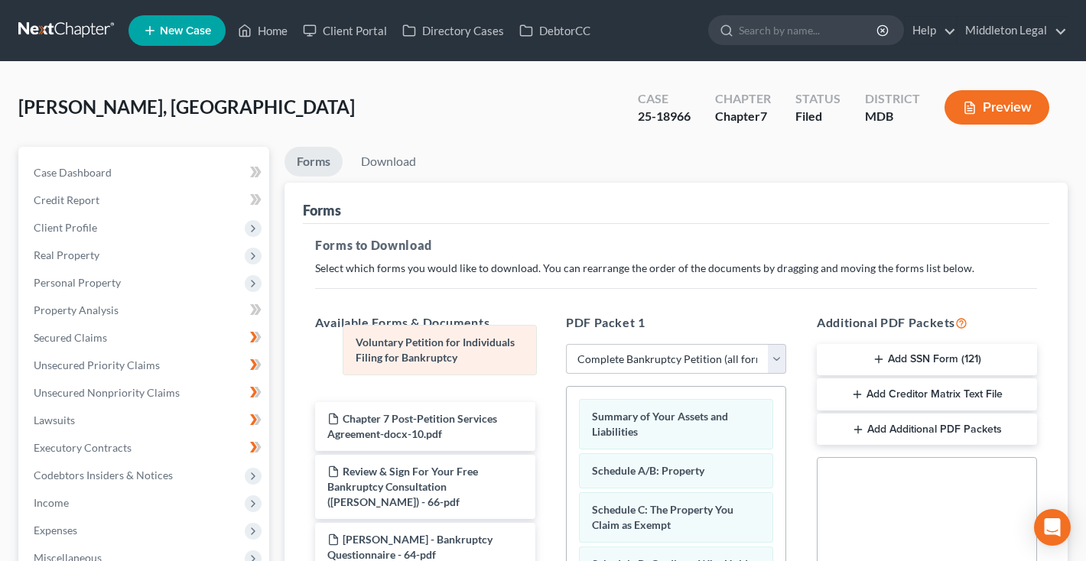
drag, startPoint x: 671, startPoint y: 413, endPoint x: 434, endPoint y: 341, distance: 247.0
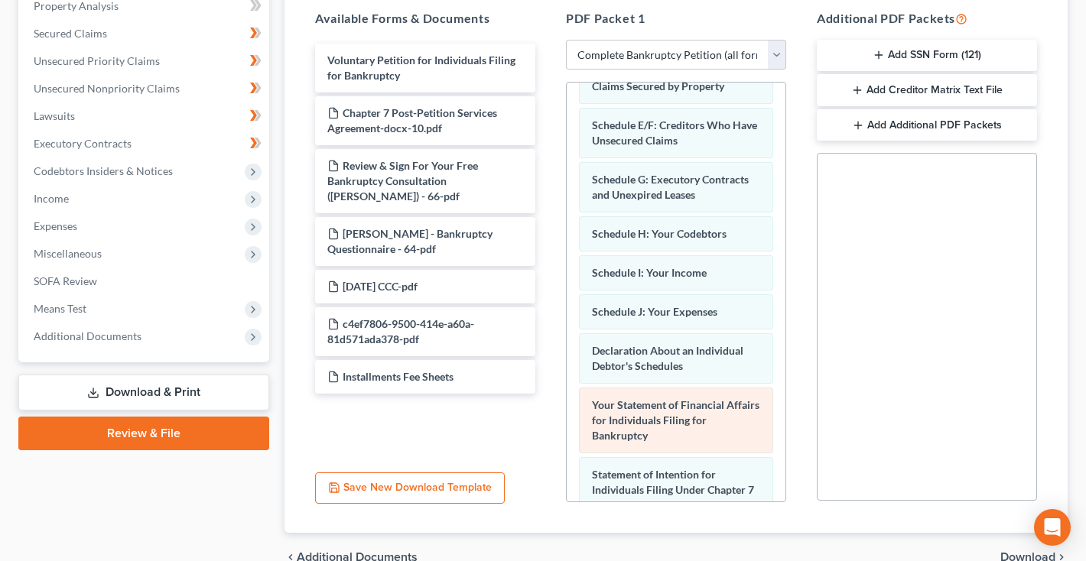
scroll to position [190, 0]
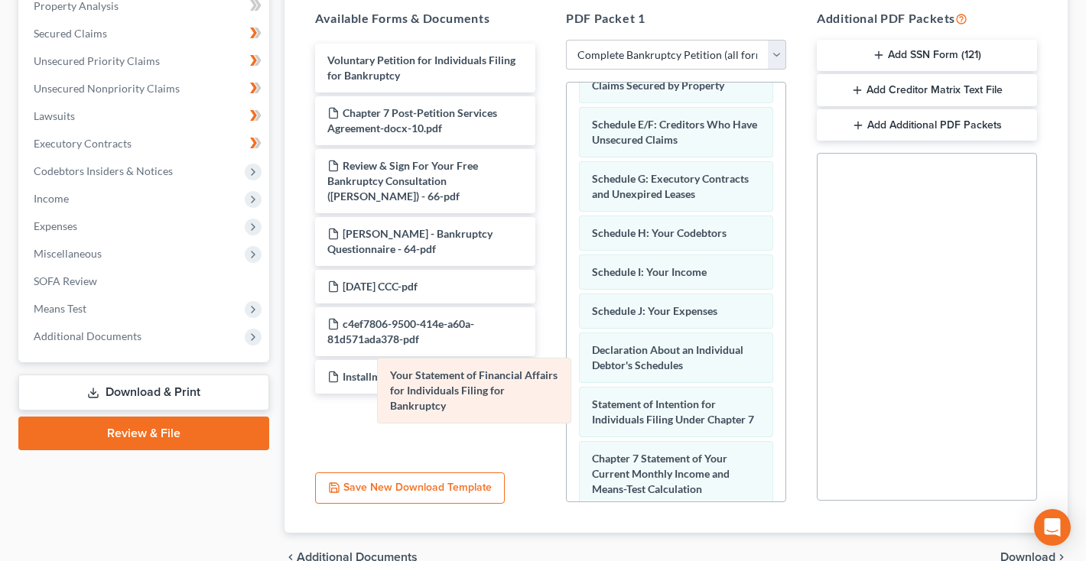
drag, startPoint x: 636, startPoint y: 411, endPoint x: 417, endPoint y: 380, distance: 221.6
click at [567, 380] on div "Your Statement of Financial Affairs for Individuals Filing for Bankruptcy Summa…" at bounding box center [676, 351] width 219 height 916
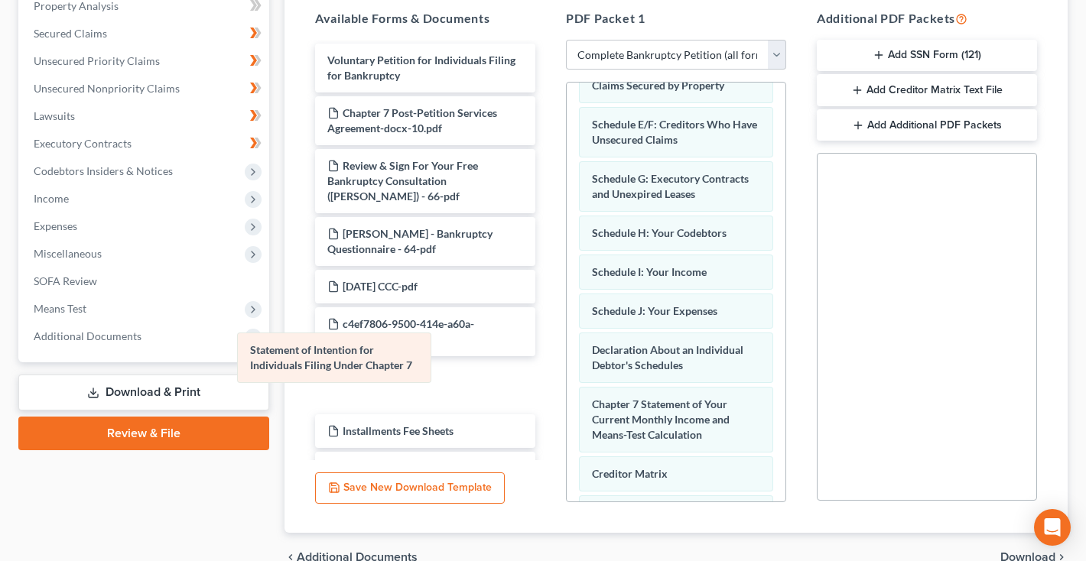
drag, startPoint x: 672, startPoint y: 418, endPoint x: 326, endPoint y: 362, distance: 350.3
click at [567, 362] on div "Statement of Intention for Individuals Filing Under Chapter 7 Summary of Your A…" at bounding box center [676, 324] width 219 height 862
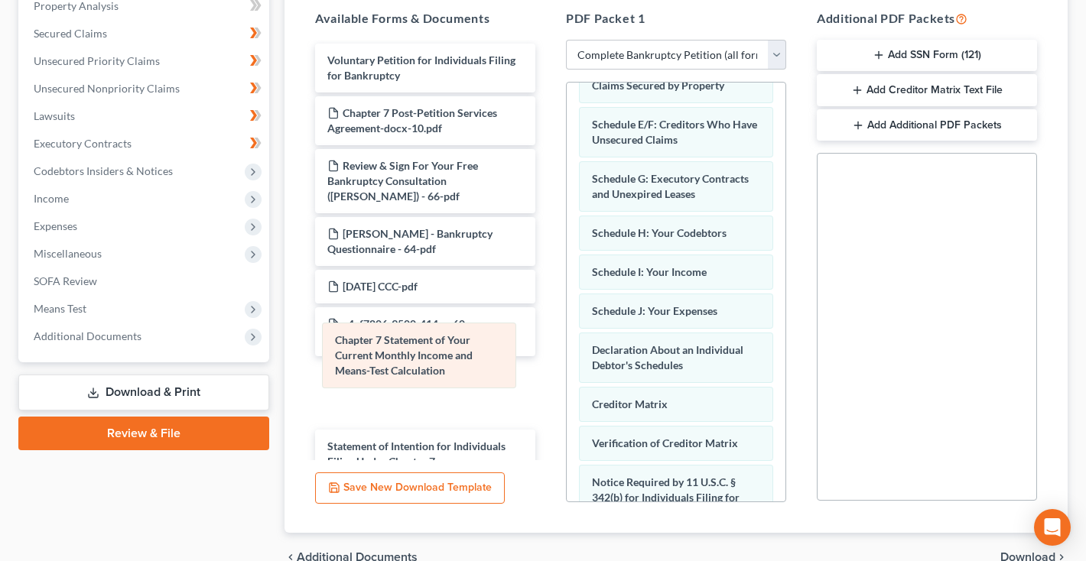
drag, startPoint x: 619, startPoint y: 413, endPoint x: 354, endPoint y: 343, distance: 273.8
click at [567, 343] on div "Chapter 7 Statement of Your Current Monthly Income and Means-Test Calculation S…" at bounding box center [676, 289] width 219 height 792
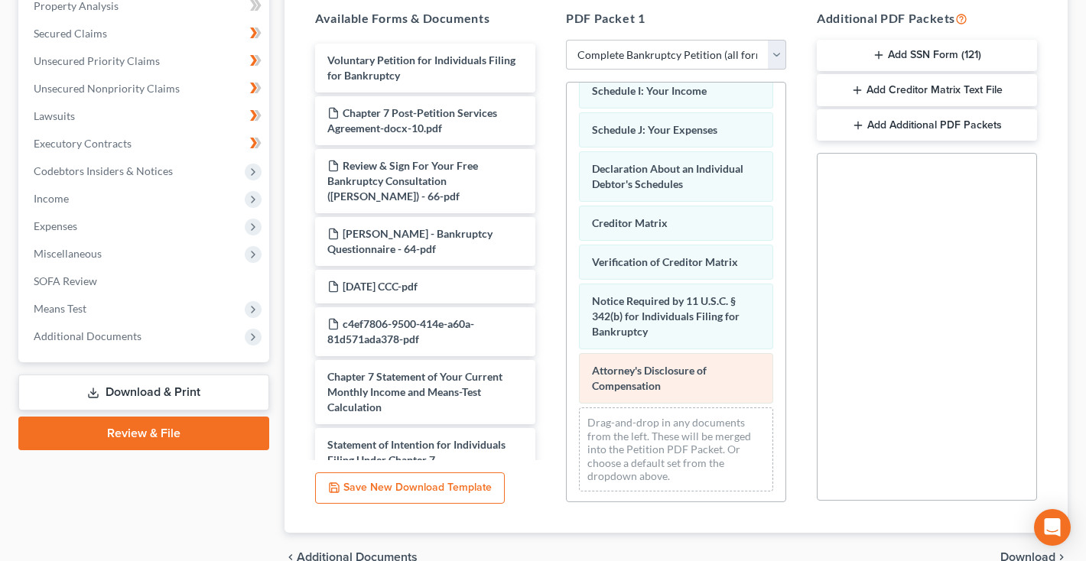
drag, startPoint x: 660, startPoint y: 379, endPoint x: 354, endPoint y: 372, distance: 306.0
click at [567, 372] on div "Attorney's Disclosure of Compensation Summary of Your Assets and Liabilities Sc…" at bounding box center [676, 108] width 219 height 792
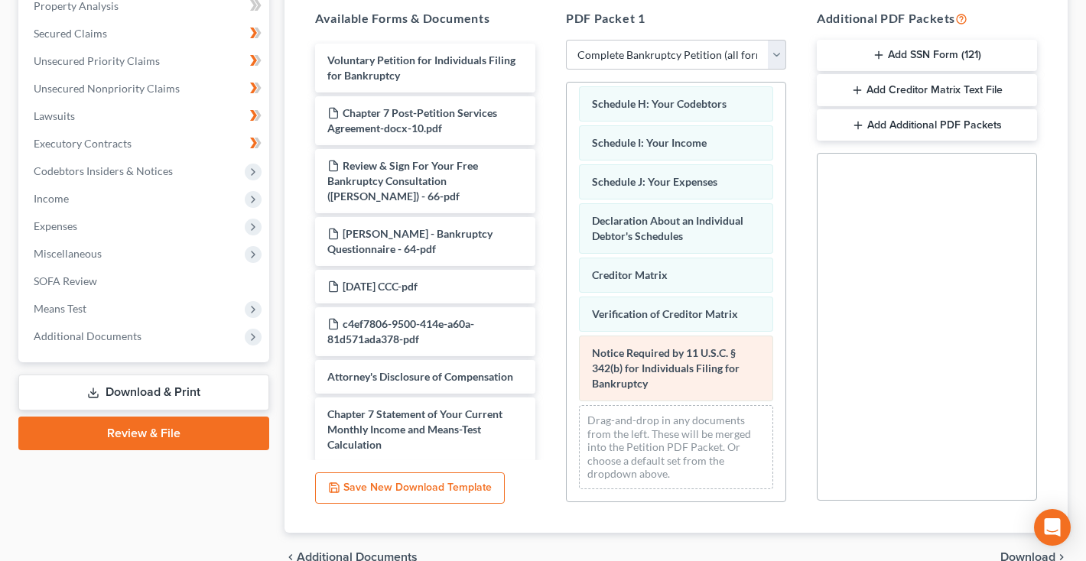
scroll to position [317, 0]
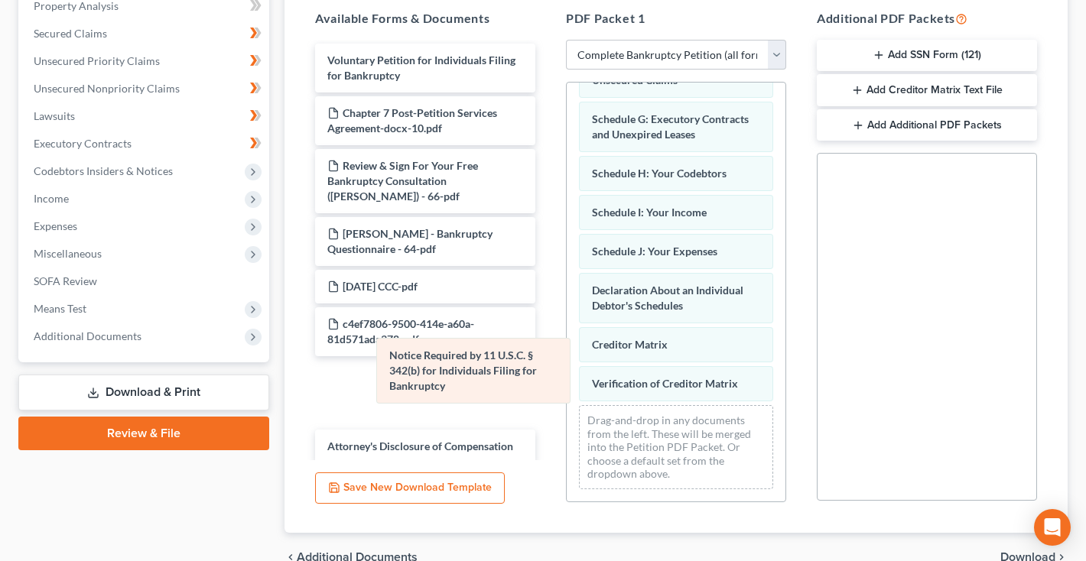
drag, startPoint x: 645, startPoint y: 373, endPoint x: 379, endPoint y: 368, distance: 266.2
click at [567, 368] on div "Notice Required by 11 U.S.C. § 342(b) for Individuals Filing for Bankruptcy Sum…" at bounding box center [676, 167] width 219 height 669
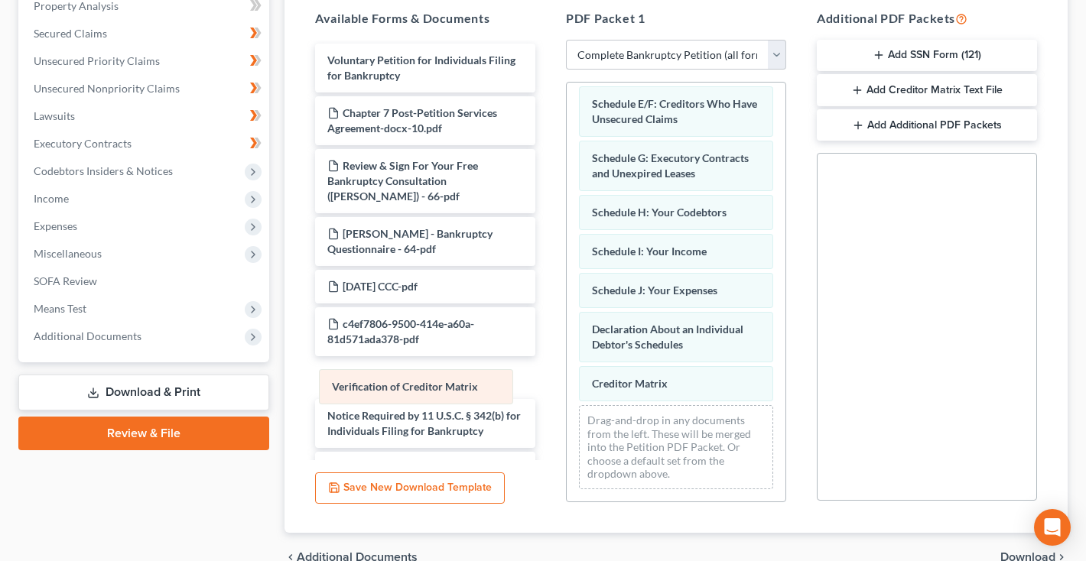
drag, startPoint x: 648, startPoint y: 373, endPoint x: 366, endPoint y: 374, distance: 282.2
click at [567, 374] on div "Verification of Creditor Matrix Summary of Your Assets and Liabilities Schedule…" at bounding box center [676, 186] width 219 height 629
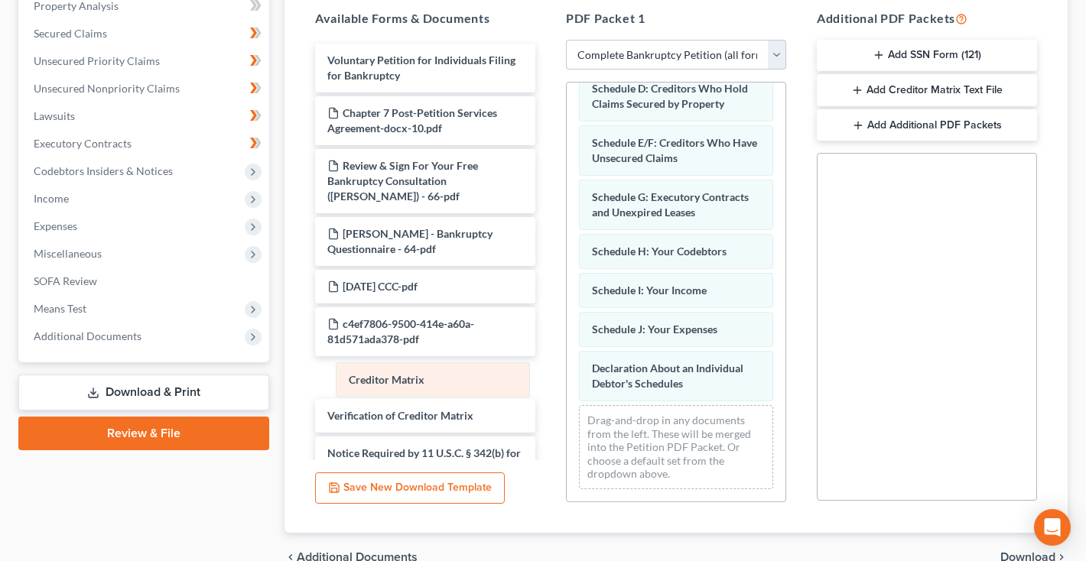
drag, startPoint x: 627, startPoint y: 377, endPoint x: 382, endPoint y: 369, distance: 244.9
click at [567, 369] on div "Creditor Matrix Summary of Your Assets and Liabilities Schedule A/B: Property S…" at bounding box center [676, 206] width 219 height 590
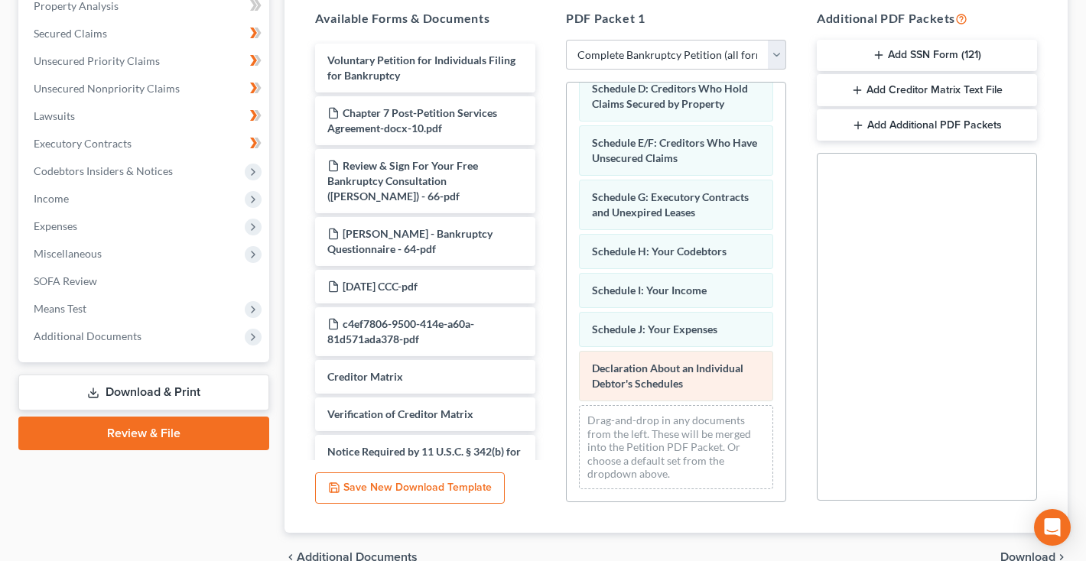
scroll to position [-9, 0]
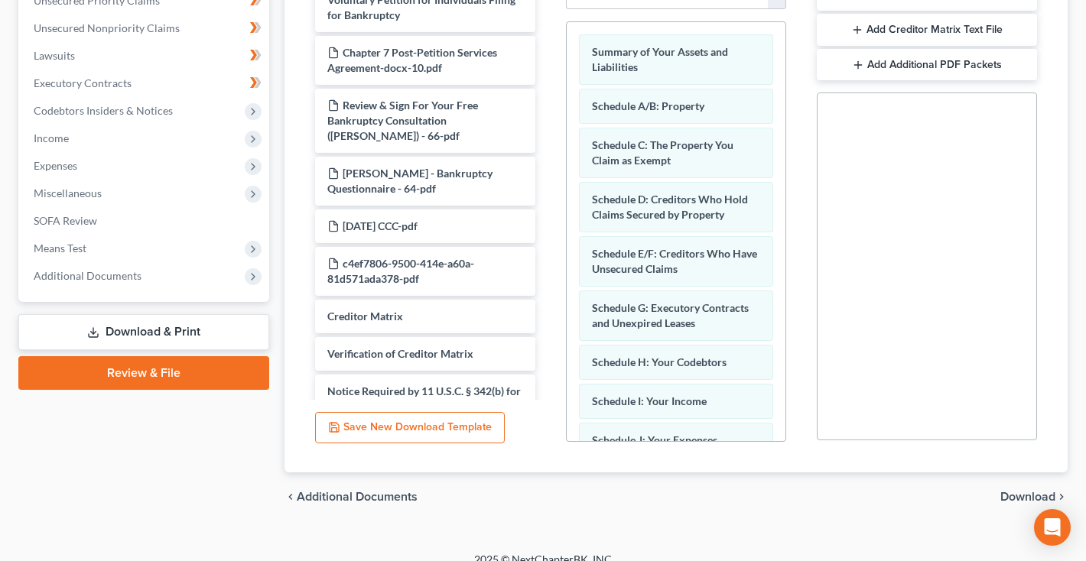
click at [1033, 491] on span "Download" at bounding box center [1027, 497] width 55 height 12
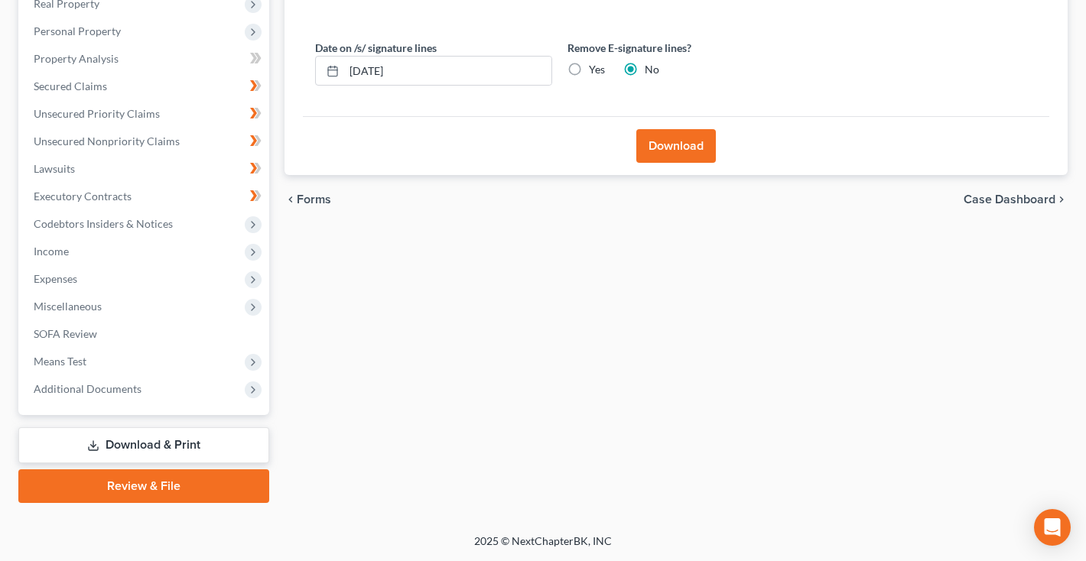
click at [668, 152] on button "Download" at bounding box center [676, 146] width 80 height 34
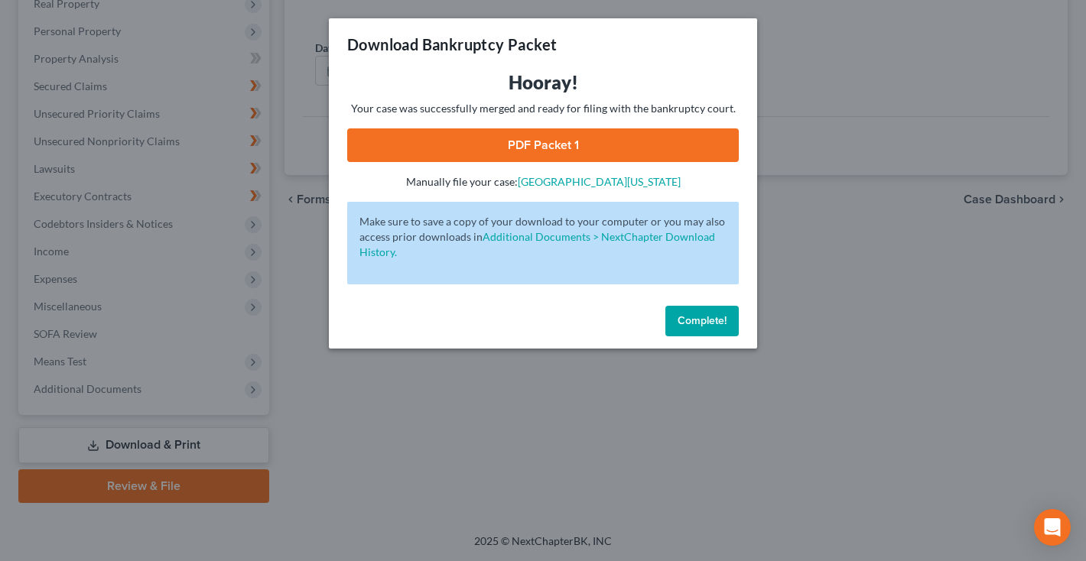
click at [620, 147] on link "PDF Packet 1" at bounding box center [543, 145] width 392 height 34
click at [618, 150] on link "PDF Packet 1" at bounding box center [543, 145] width 392 height 34
click at [630, 133] on link "PDF Packet 1" at bounding box center [543, 145] width 392 height 34
click at [682, 330] on button "Complete!" at bounding box center [701, 321] width 73 height 31
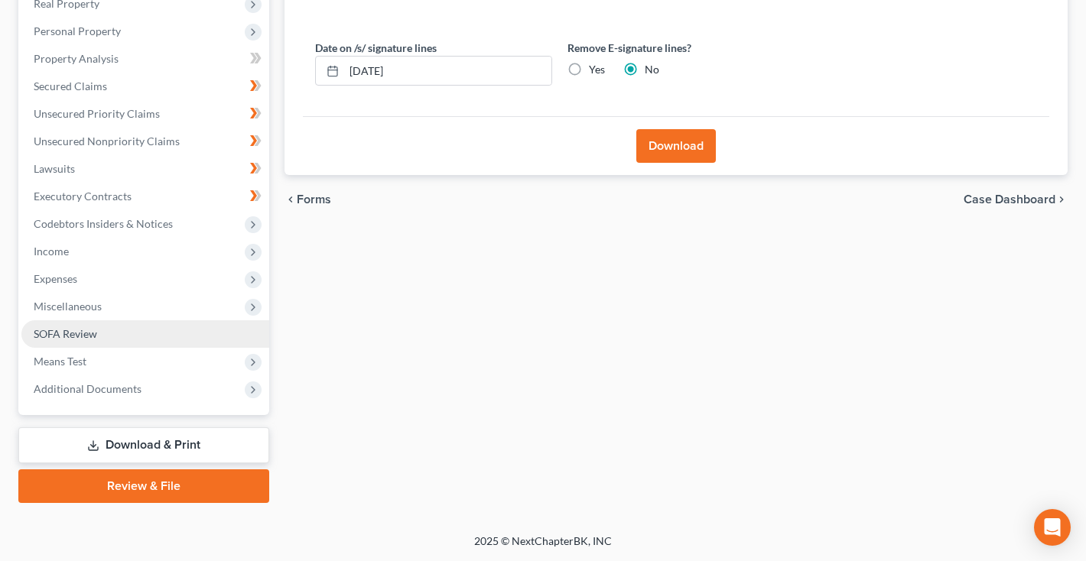
click at [122, 333] on link "SOFA Review" at bounding box center [145, 334] width 248 height 28
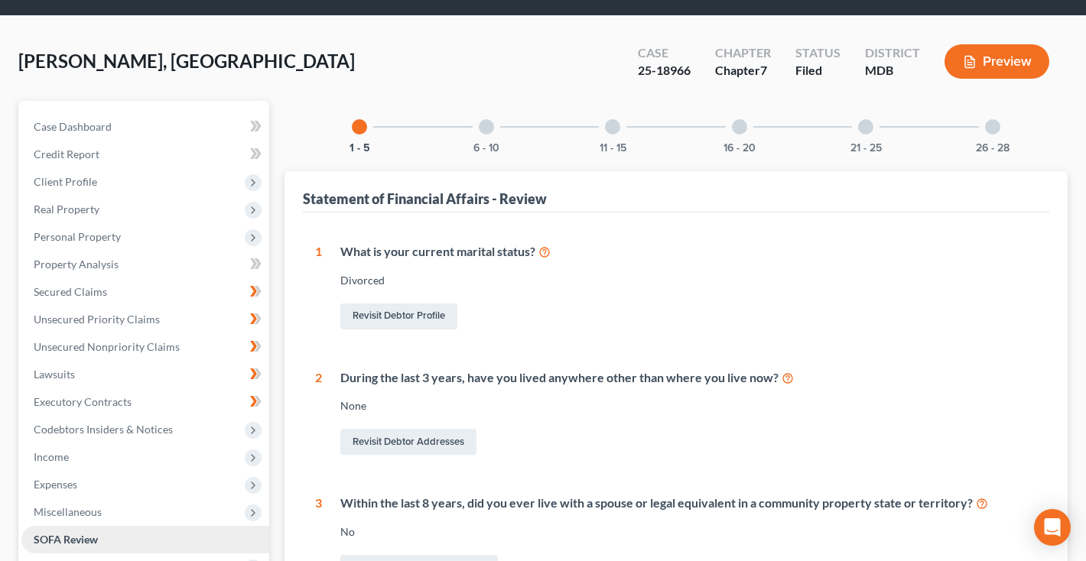
scroll to position [271, 0]
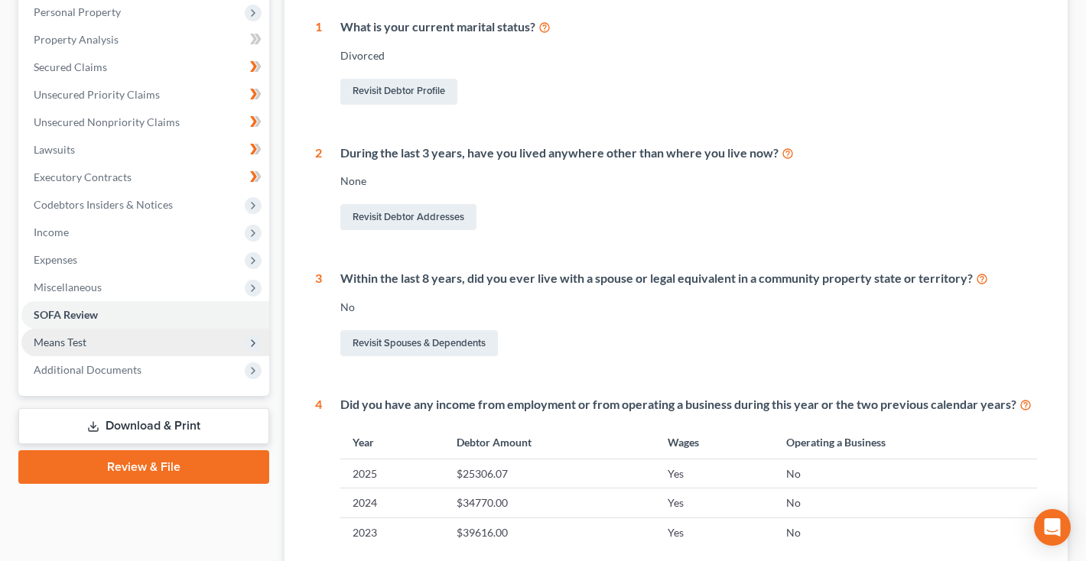
click at [113, 353] on span "Means Test" at bounding box center [145, 343] width 248 height 28
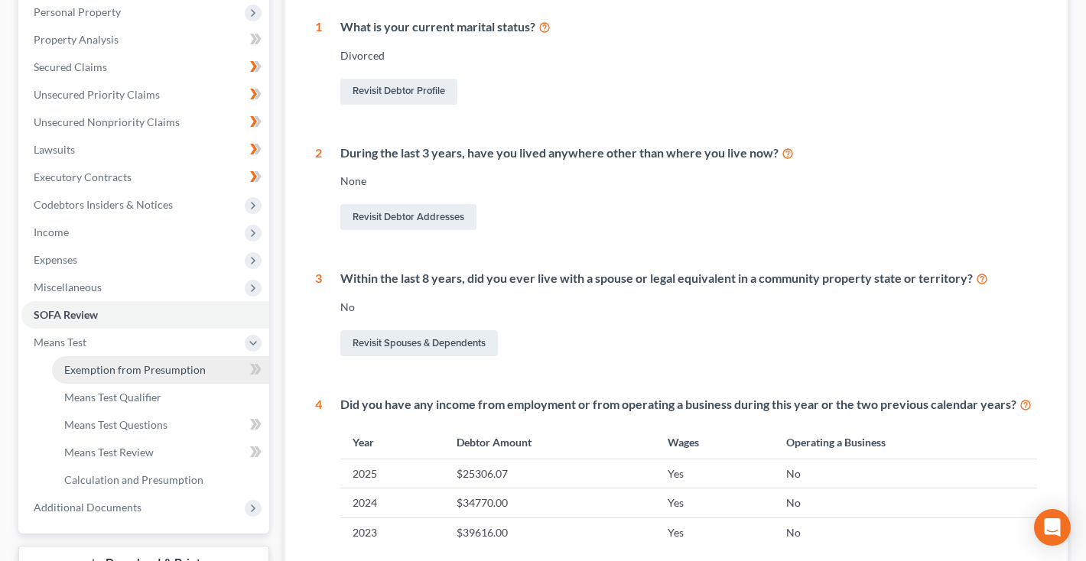
click at [143, 366] on span "Exemption from Presumption" at bounding box center [135, 369] width 142 height 13
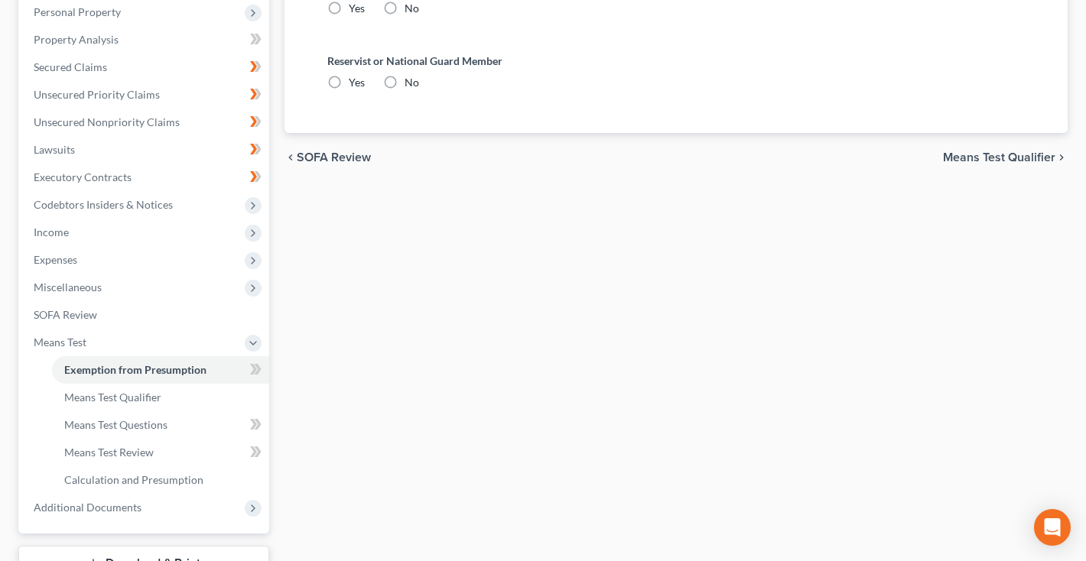
radio input "true"
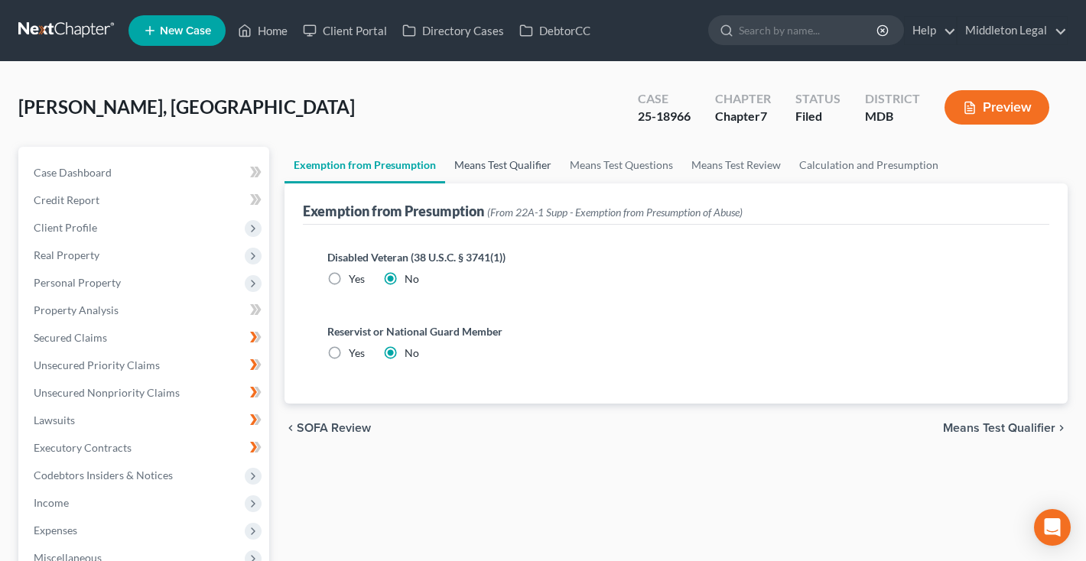
click at [514, 168] on link "Means Test Qualifier" at bounding box center [502, 165] width 115 height 37
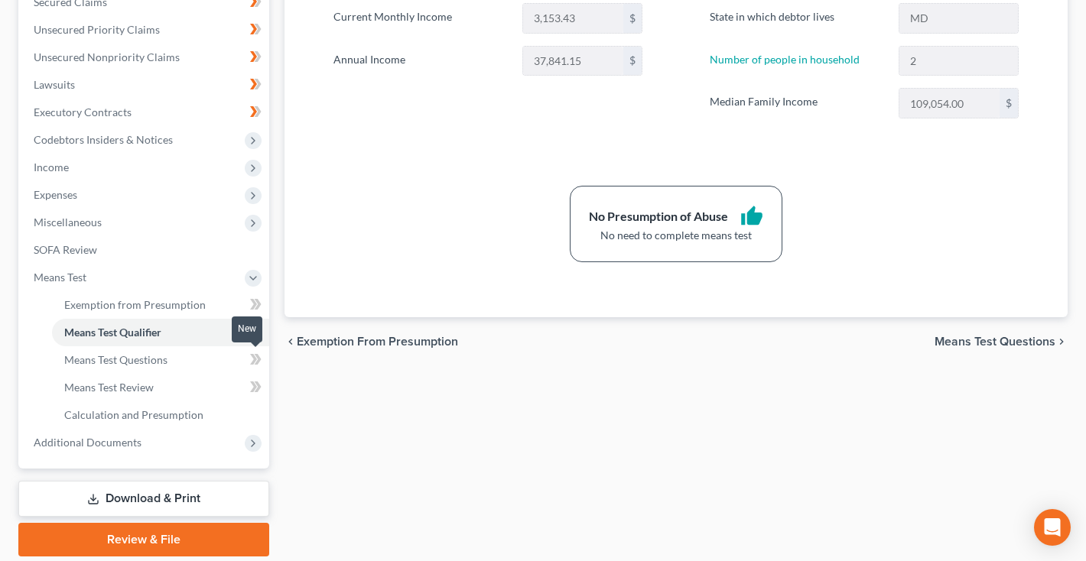
scroll to position [383, 0]
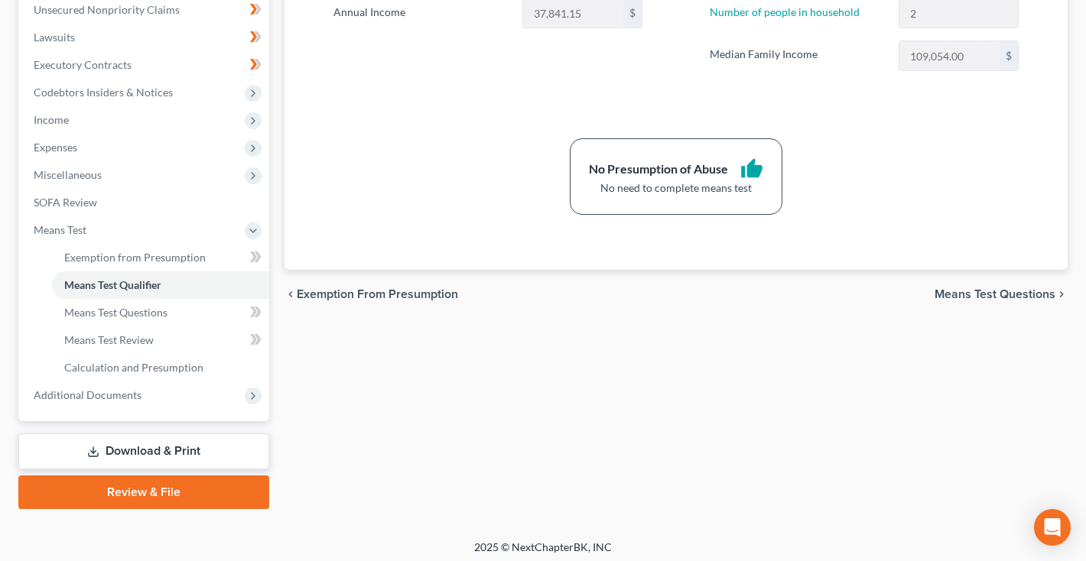
click at [147, 460] on link "Download & Print" at bounding box center [143, 452] width 251 height 36
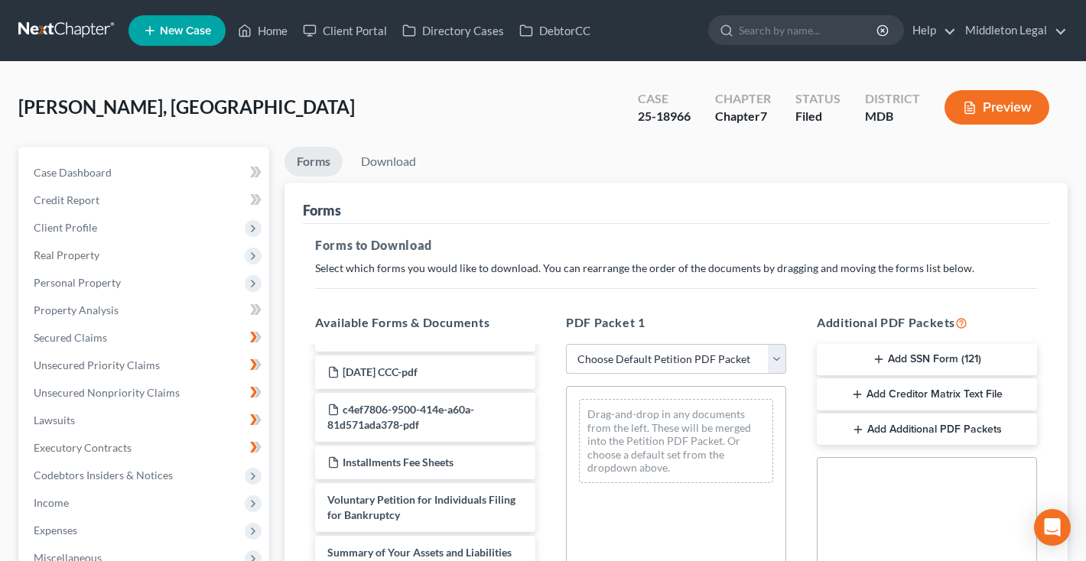
scroll to position [727, 0]
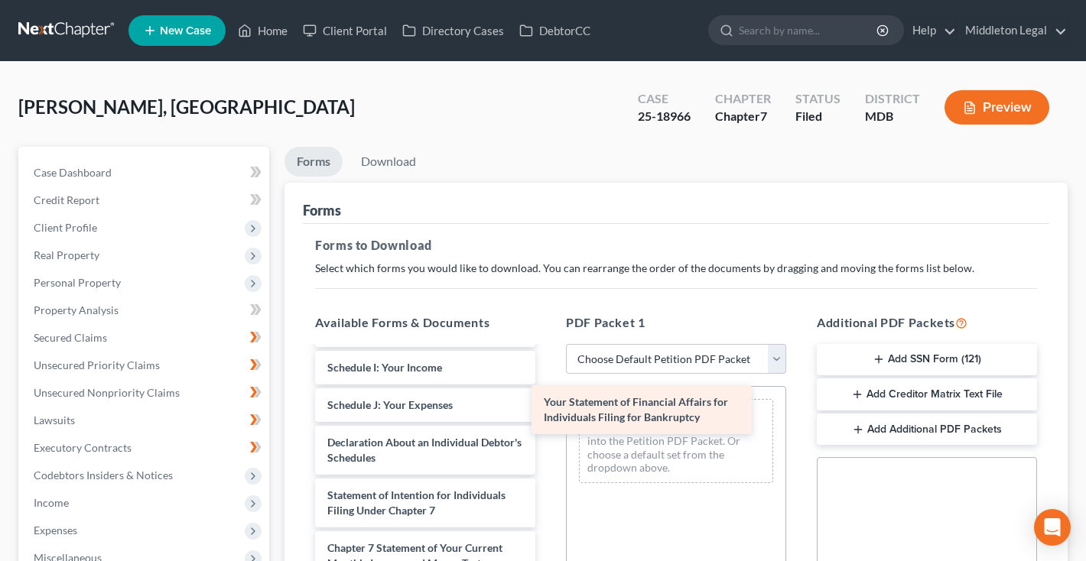
drag, startPoint x: 392, startPoint y: 444, endPoint x: 609, endPoint y: 415, distance: 218.4
click at [548, 415] on div "Your Statement of Financial Affairs for Individuals Filing for Bankruptcy Chapt…" at bounding box center [425, 217] width 245 height 1088
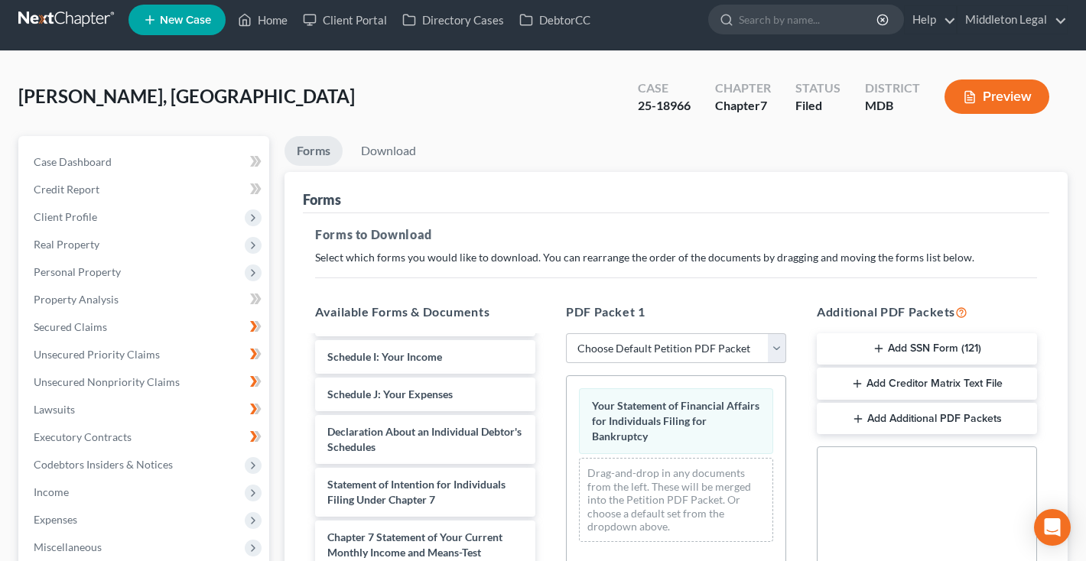
scroll to position [357, 0]
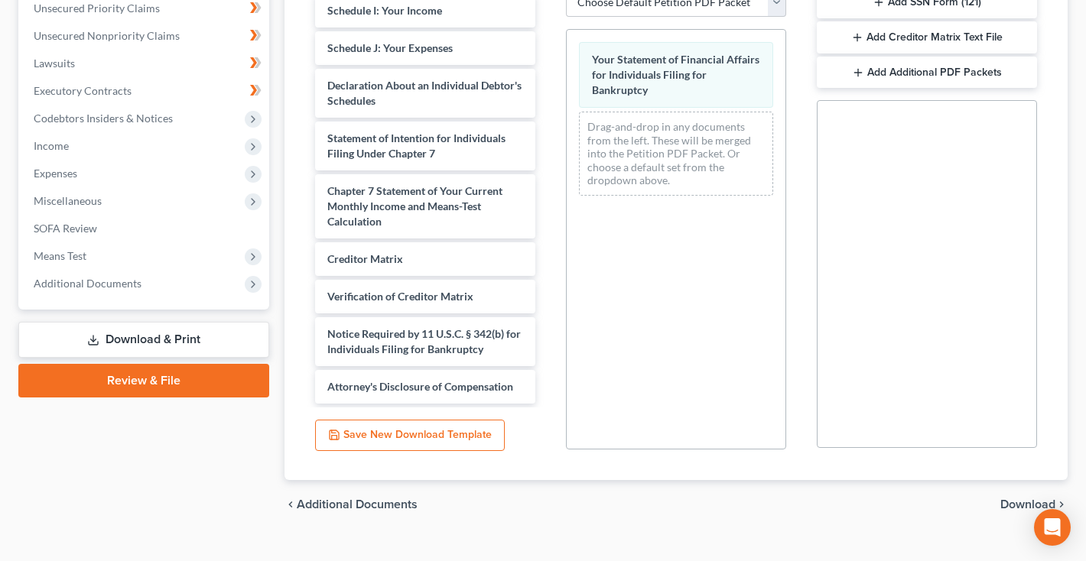
click at [1017, 508] on span "Download" at bounding box center [1027, 505] width 55 height 12
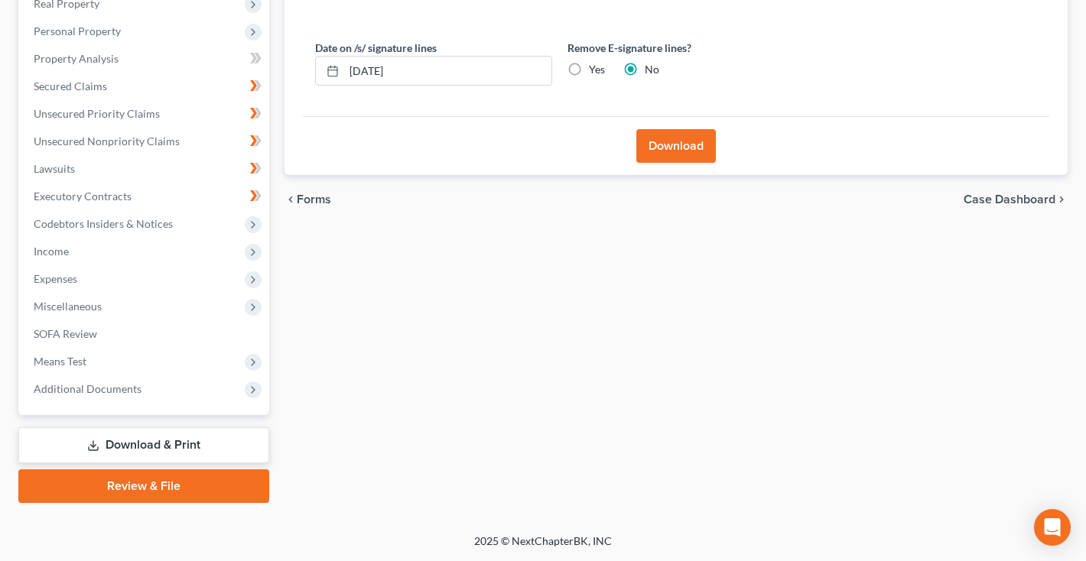
click at [682, 139] on button "Download" at bounding box center [676, 146] width 80 height 34
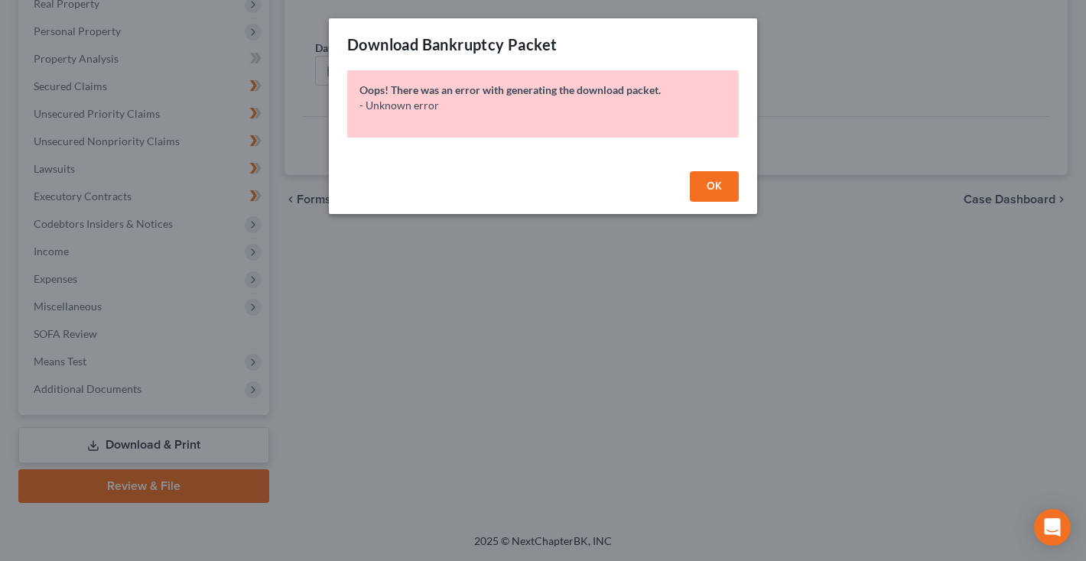
click at [717, 188] on span "OK" at bounding box center [714, 186] width 15 height 13
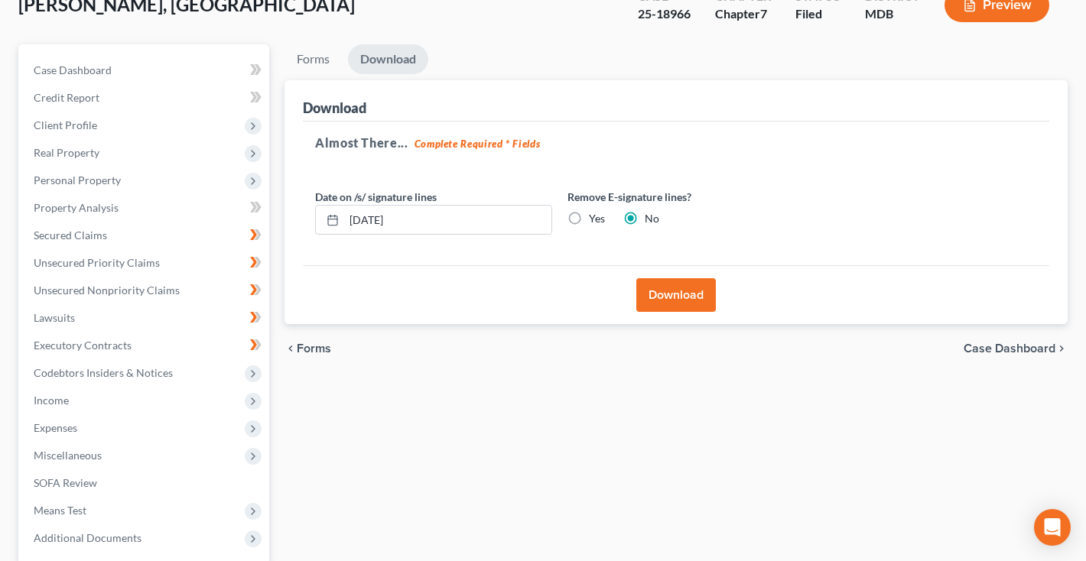
scroll to position [71, 0]
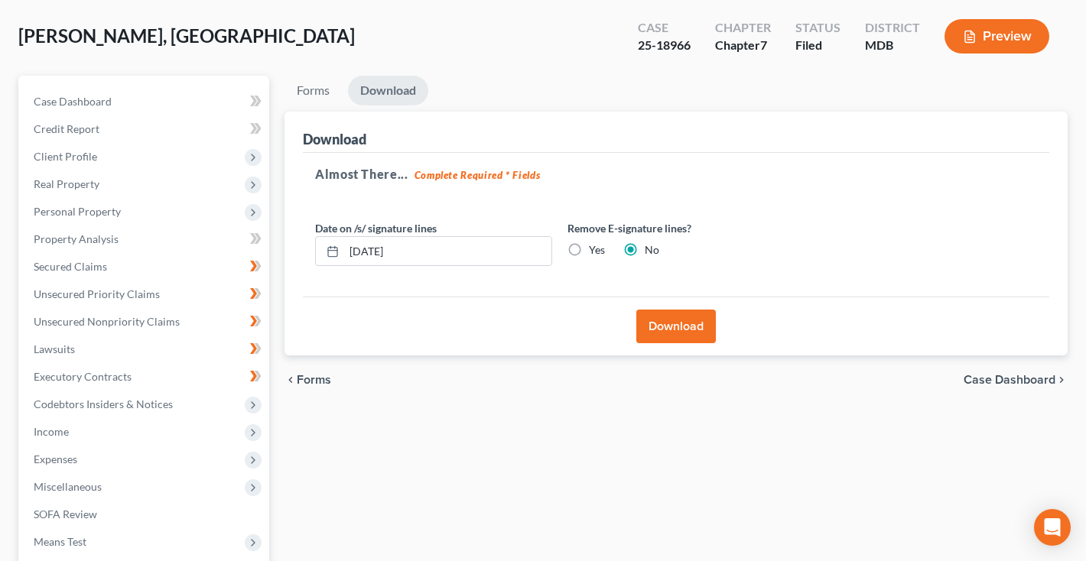
click at [651, 320] on button "Download" at bounding box center [676, 327] width 80 height 34
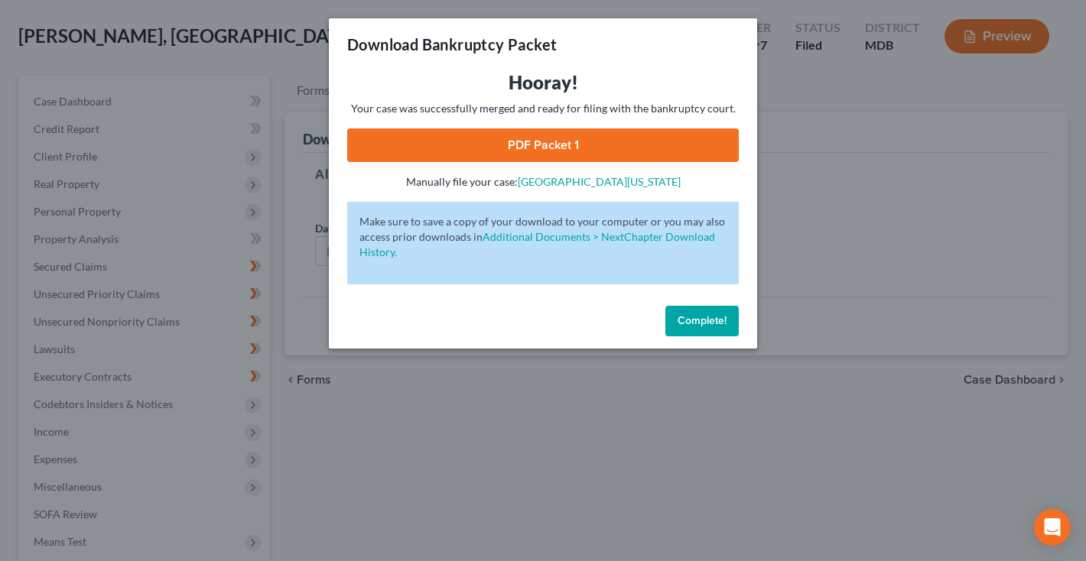
click at [576, 143] on link "PDF Packet 1" at bounding box center [543, 145] width 392 height 34
click at [704, 314] on span "Complete!" at bounding box center [702, 320] width 49 height 13
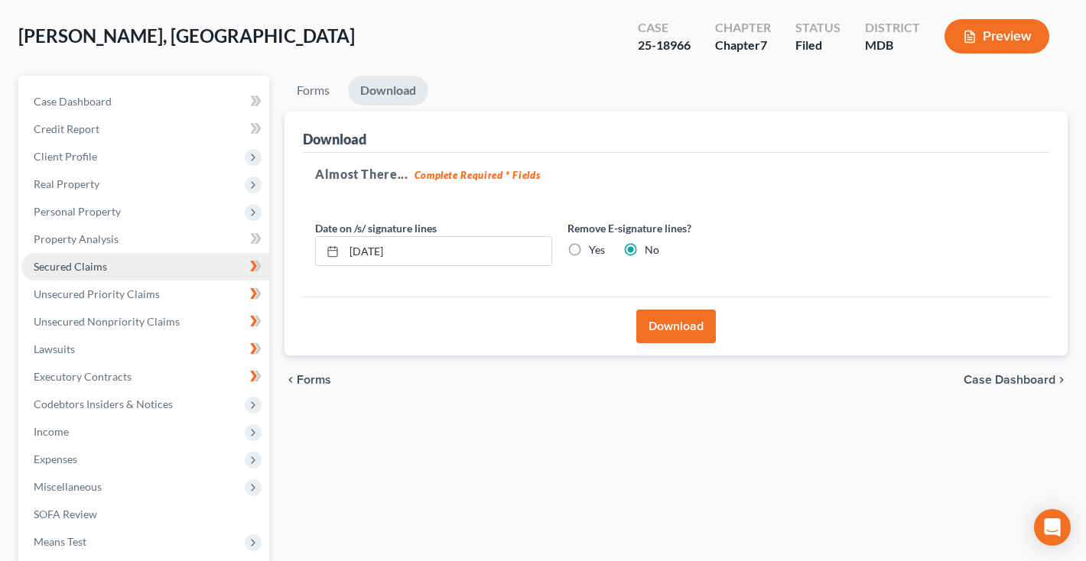
click at [60, 264] on span "Secured Claims" at bounding box center [70, 266] width 73 height 13
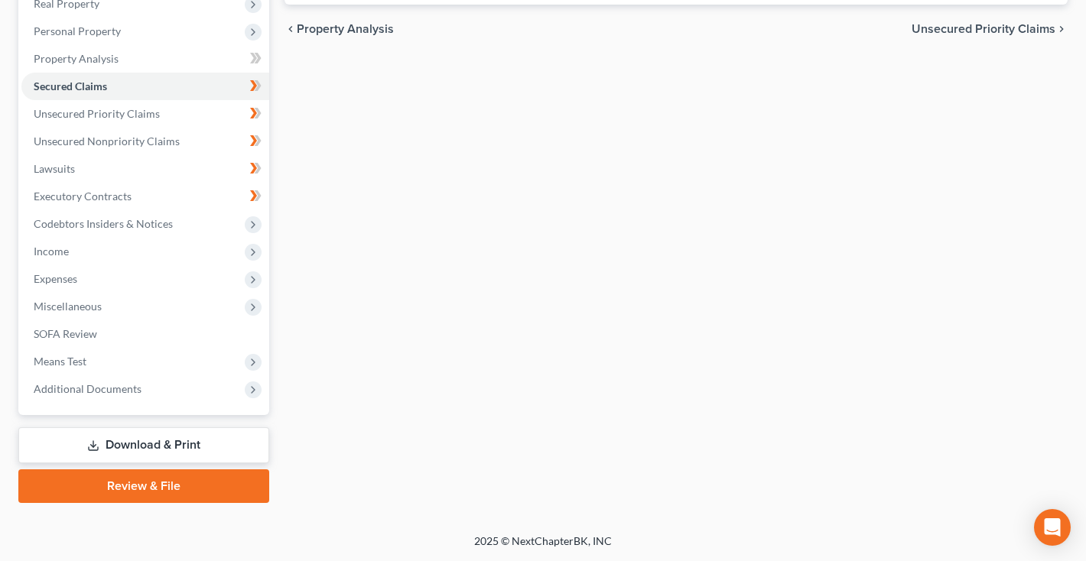
click at [118, 444] on link "Download & Print" at bounding box center [143, 446] width 251 height 36
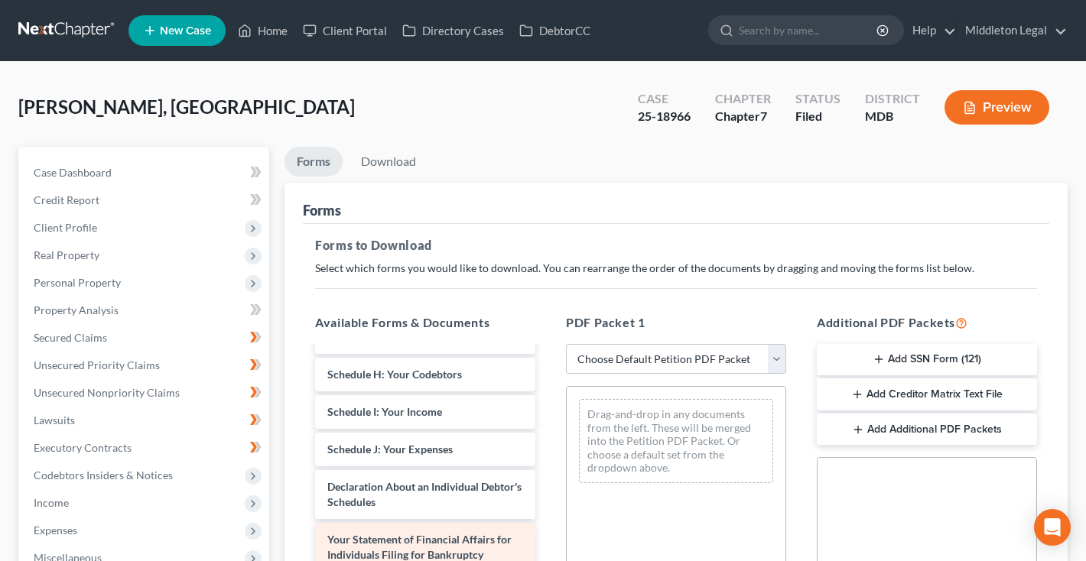
scroll to position [166, 0]
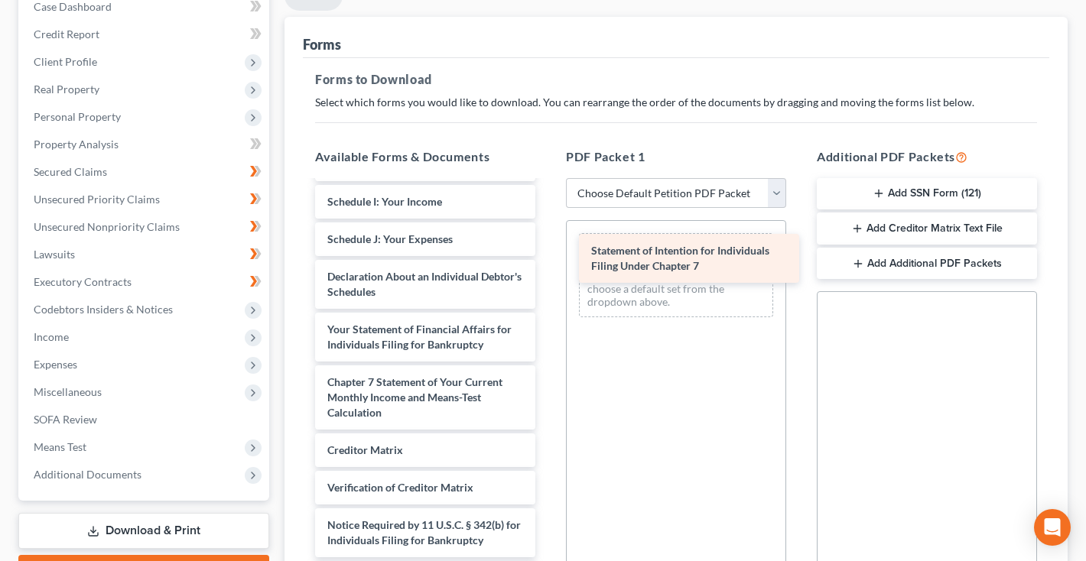
drag, startPoint x: 467, startPoint y: 339, endPoint x: 730, endPoint y: 248, distance: 279.1
click at [548, 249] on div "Statement of Intention for Individuals Filing Under Chapter 7 Chapter 7 Post-Pe…" at bounding box center [425, 51] width 245 height 1088
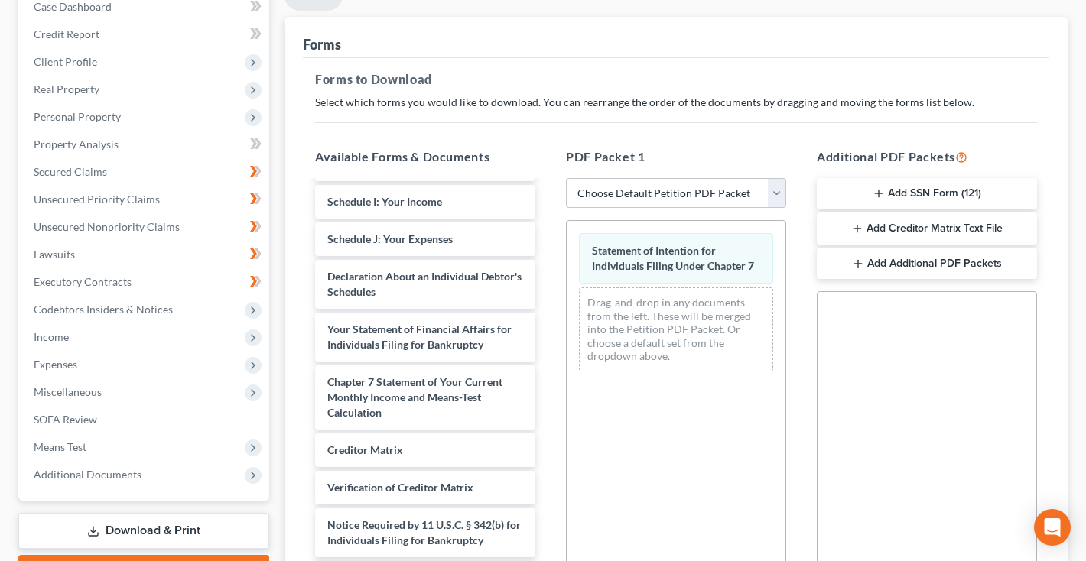
scroll to position [675, 0]
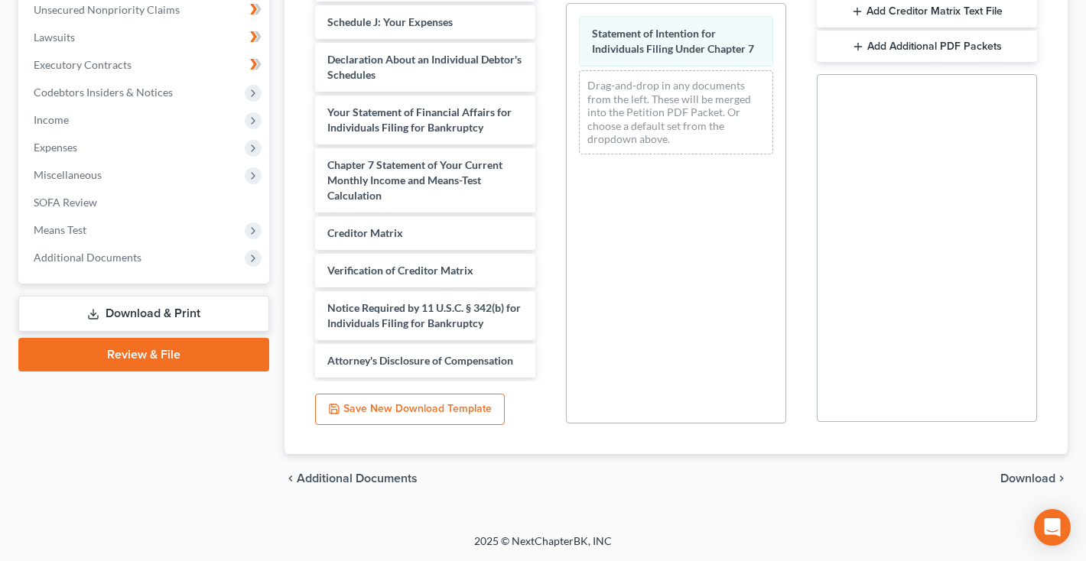
click at [1007, 483] on span "Download" at bounding box center [1027, 479] width 55 height 12
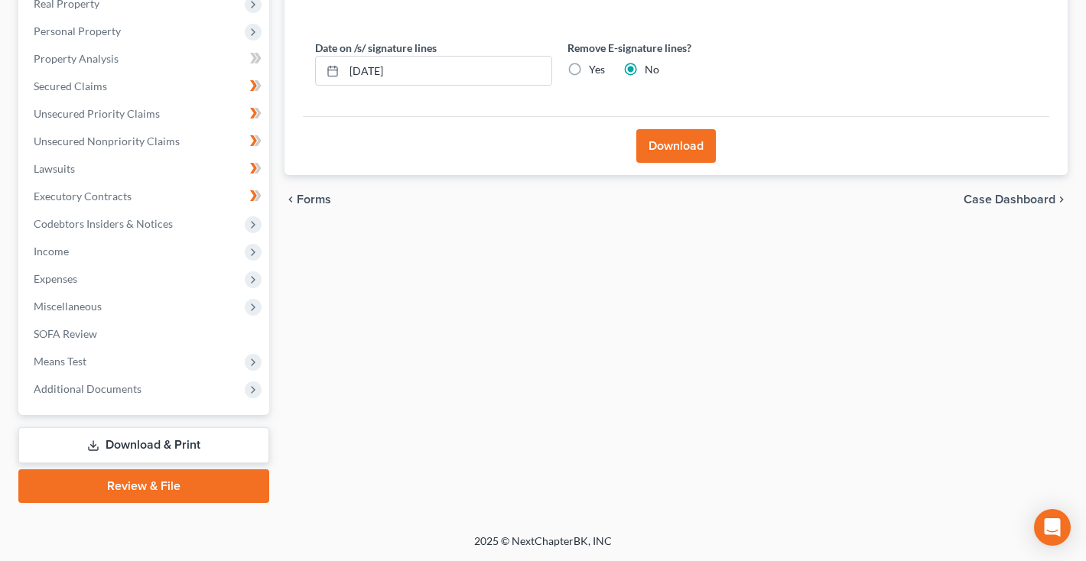
scroll to position [252, 0]
click at [680, 163] on button "Download" at bounding box center [676, 146] width 80 height 34
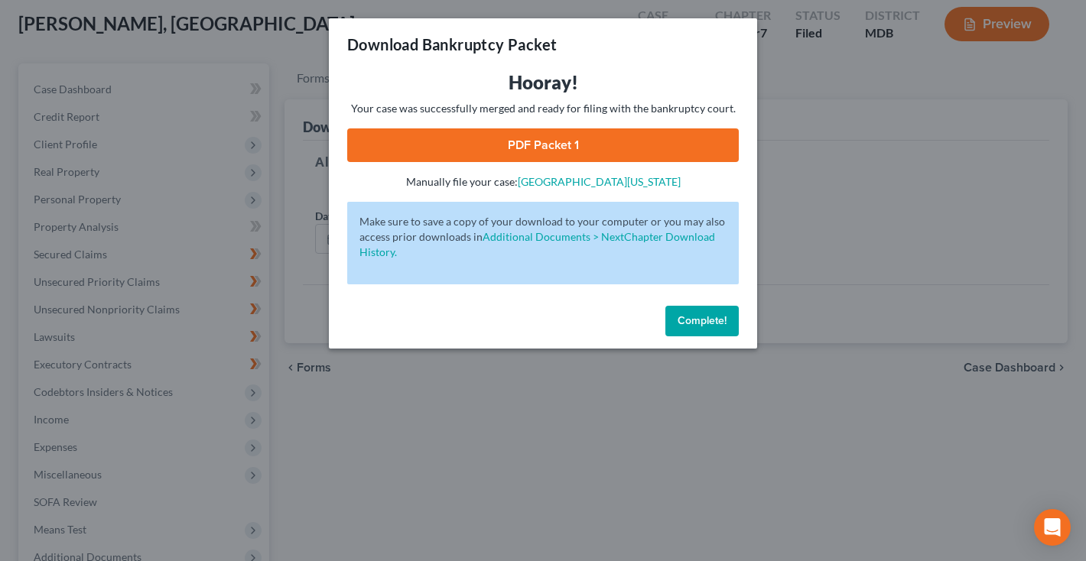
click at [366, 143] on link "PDF Packet 1" at bounding box center [543, 145] width 392 height 34
click at [730, 41] on div "Download Bankruptcy Packet" at bounding box center [543, 44] width 428 height 52
click at [798, 70] on div "Download Bankruptcy Packet Hooray! Your case was successfully merged and ready …" at bounding box center [543, 280] width 1086 height 561
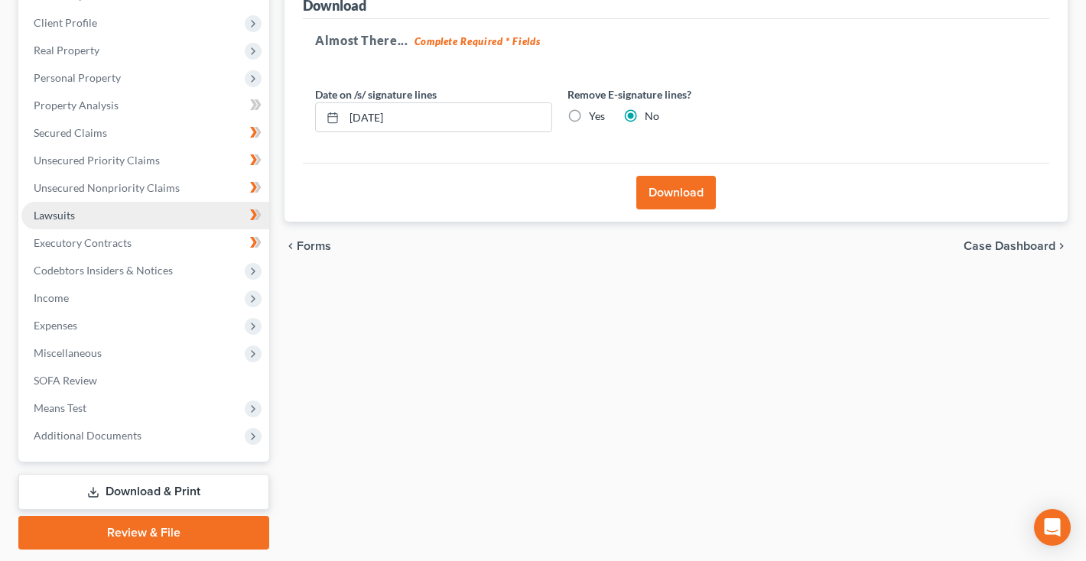
scroll to position [207, 0]
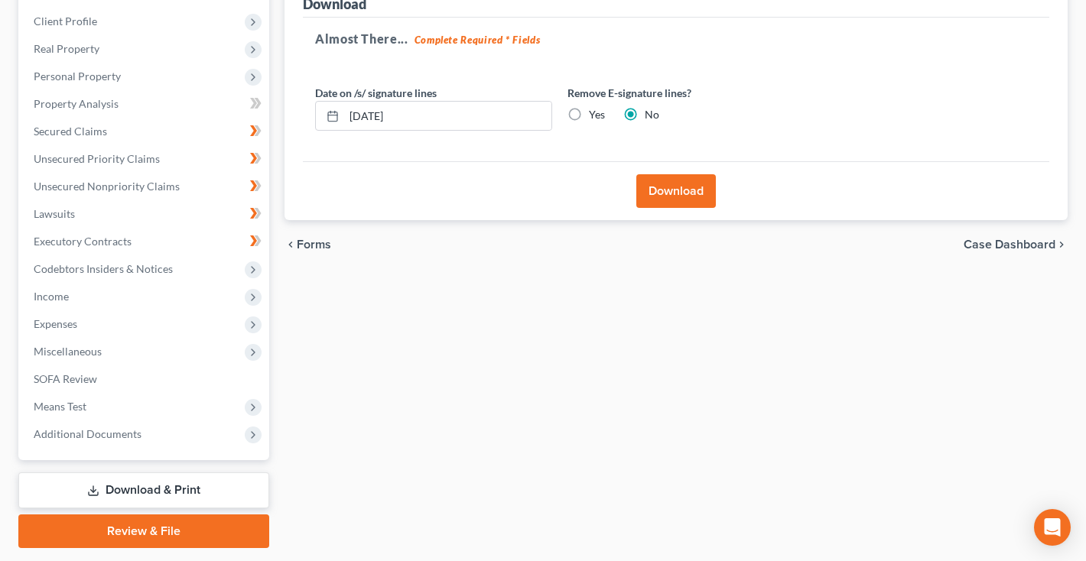
click at [83, 484] on link "Download & Print" at bounding box center [143, 491] width 251 height 36
click at [95, 431] on span "Additional Documents" at bounding box center [88, 434] width 108 height 13
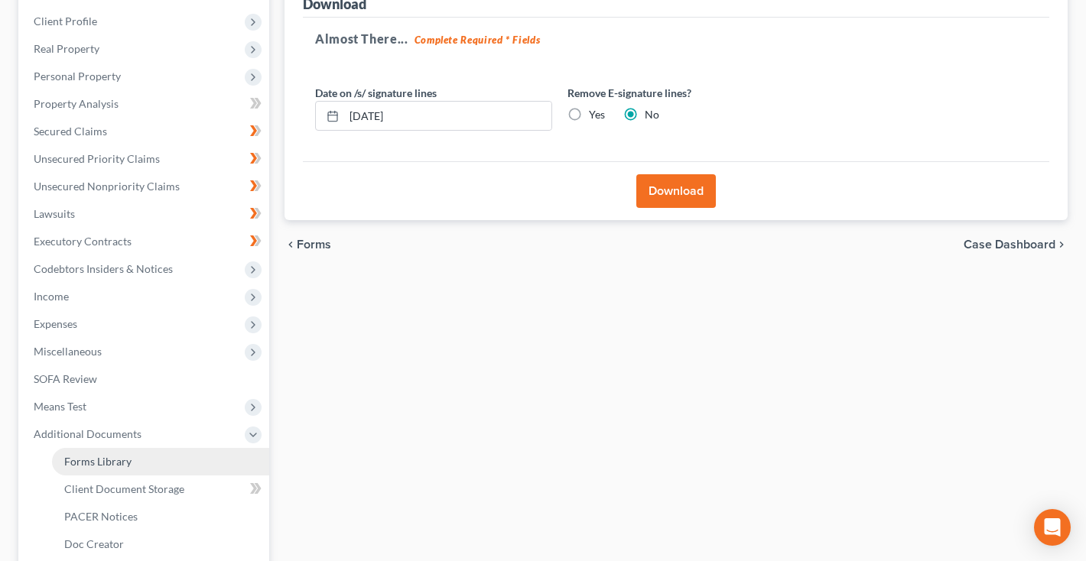
click at [96, 462] on span "Forms Library" at bounding box center [97, 461] width 67 height 13
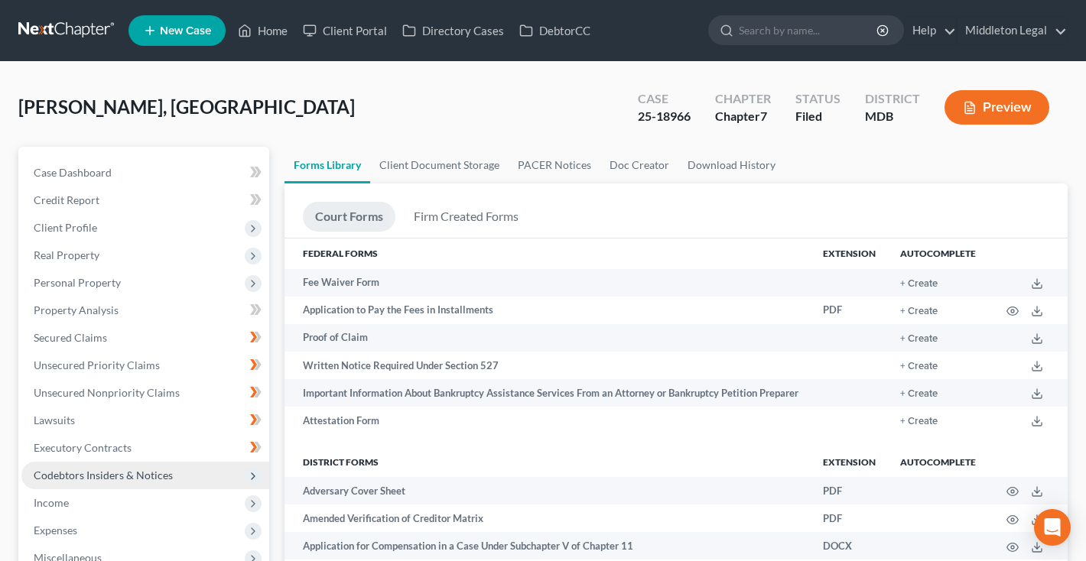
scroll to position [431, 0]
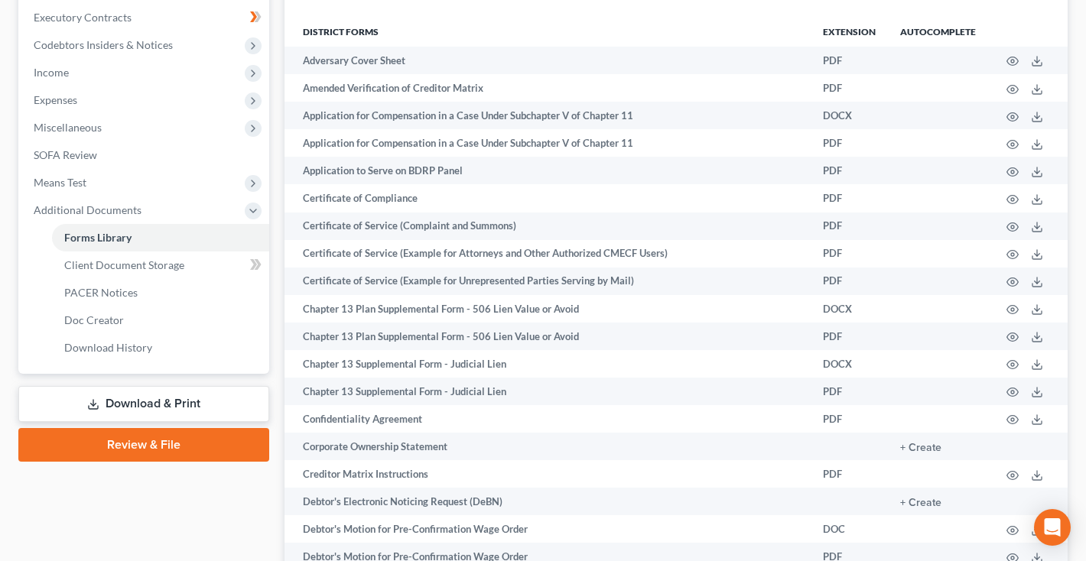
click at [171, 391] on link "Download & Print" at bounding box center [143, 404] width 251 height 36
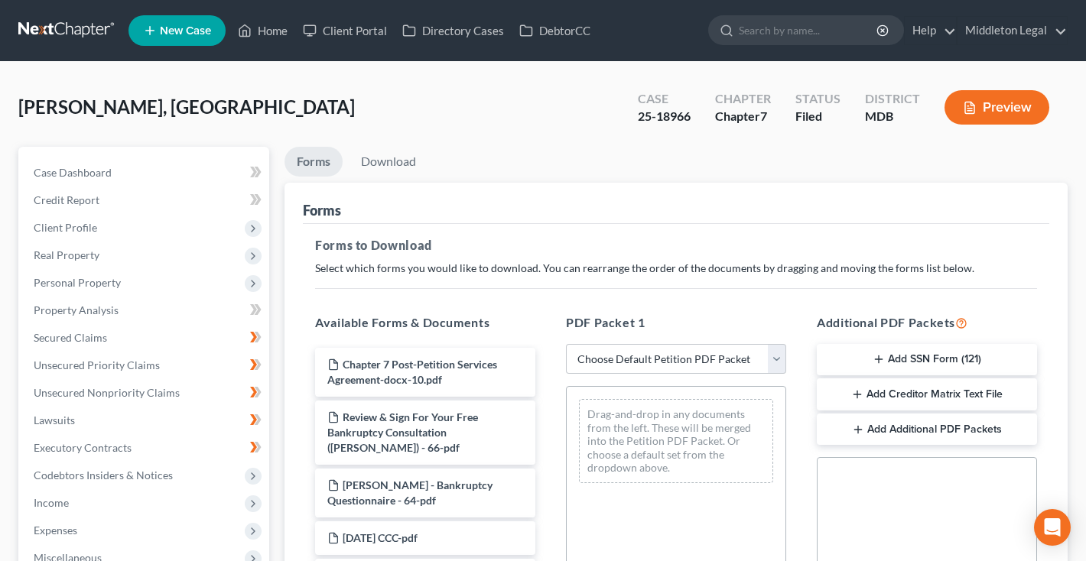
scroll to position [727, 0]
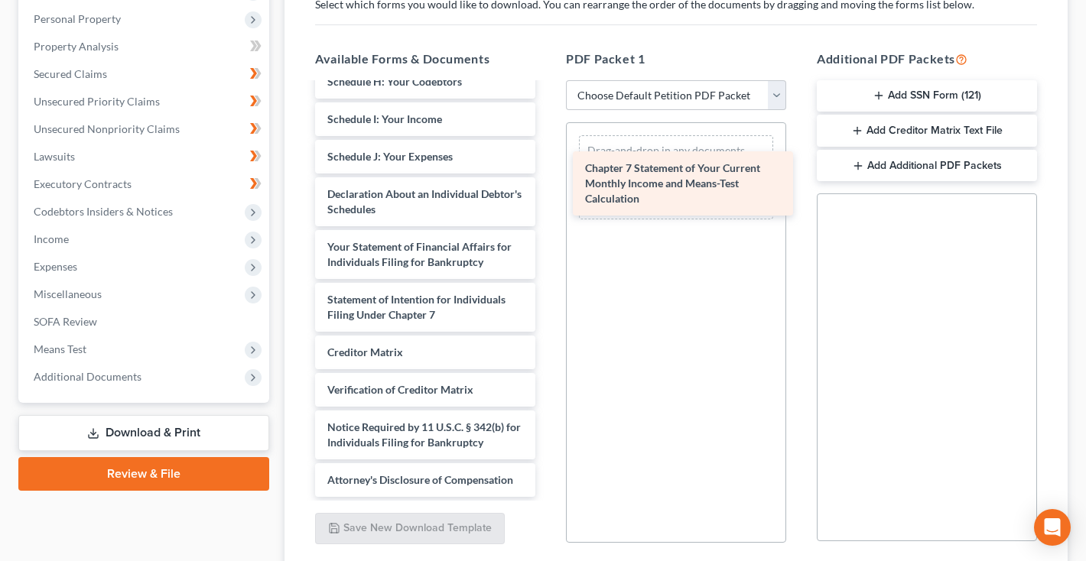
drag, startPoint x: 439, startPoint y: 301, endPoint x: 696, endPoint y: 184, distance: 282.4
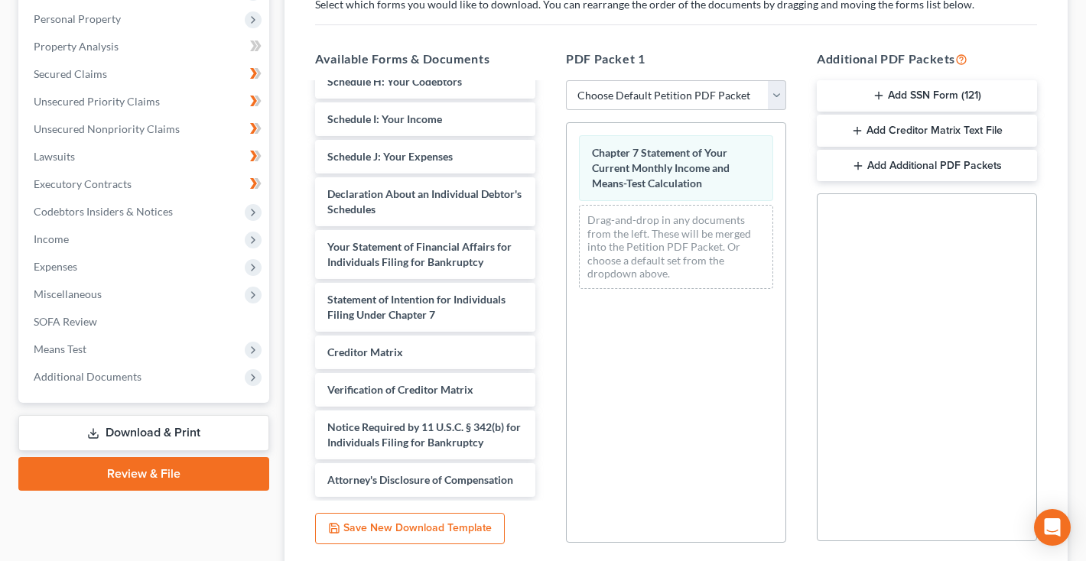
scroll to position [659, 0]
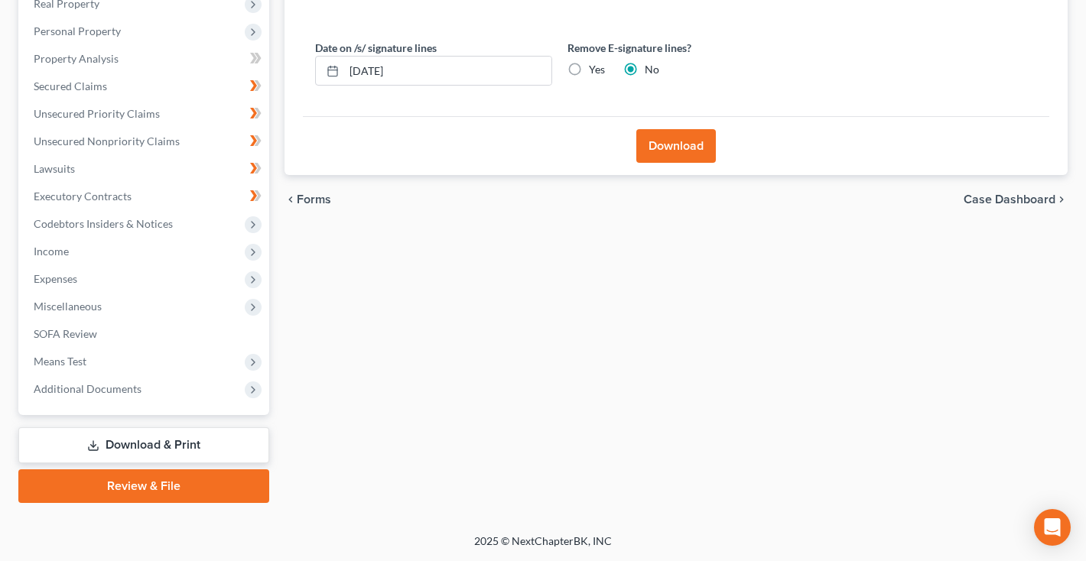
click at [678, 163] on button "Download" at bounding box center [676, 146] width 80 height 34
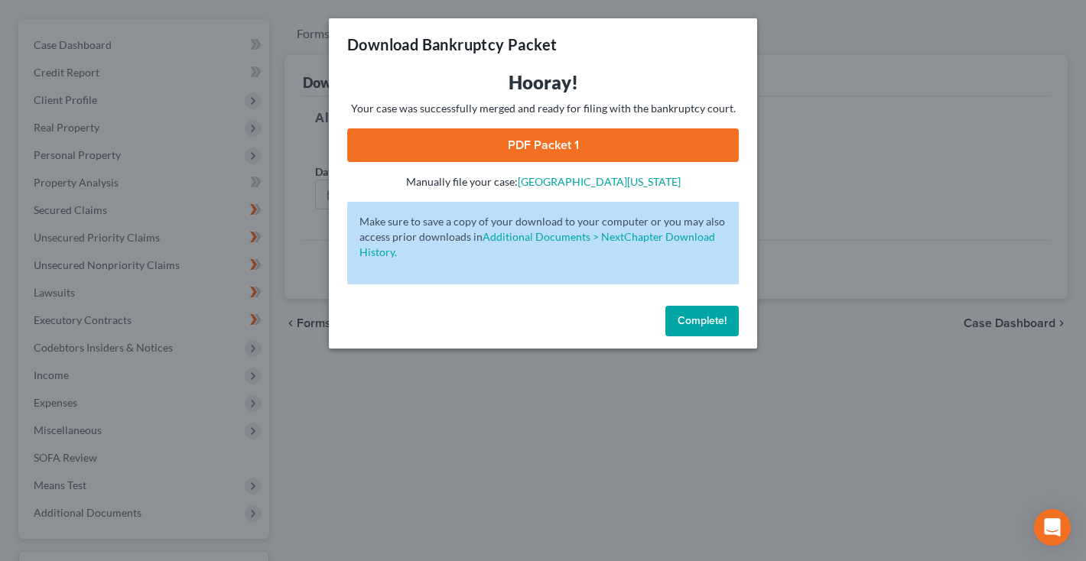
click at [659, 148] on link "PDF Packet 1" at bounding box center [543, 145] width 392 height 34
click at [688, 311] on button "Complete!" at bounding box center [701, 321] width 73 height 31
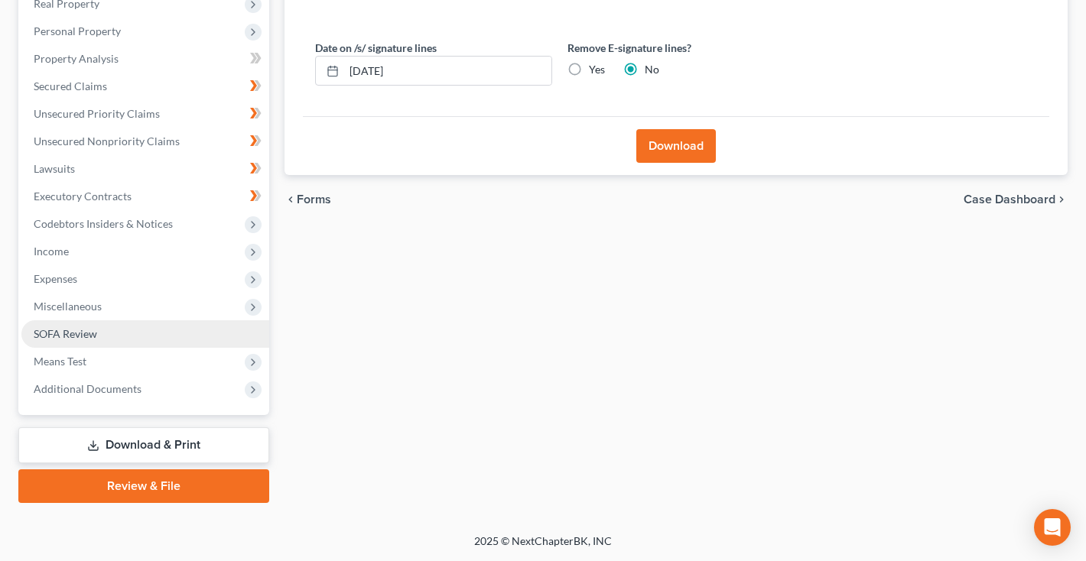
scroll to position [252, 0]
click at [130, 443] on link "Download & Print" at bounding box center [143, 446] width 251 height 36
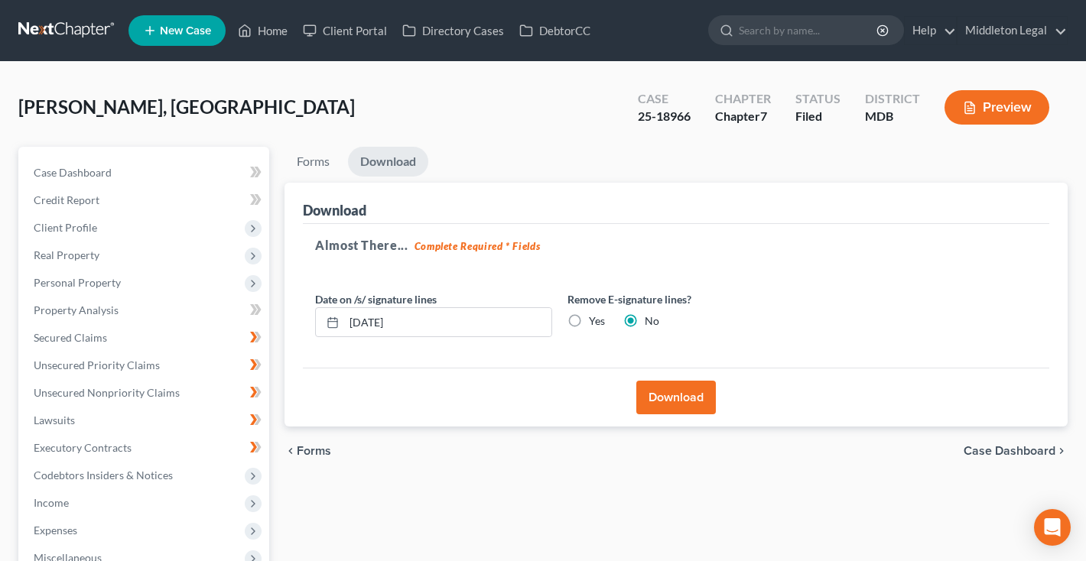
scroll to position [0, 0]
click at [114, 171] on link "Case Dashboard" at bounding box center [145, 173] width 248 height 28
select select "3"
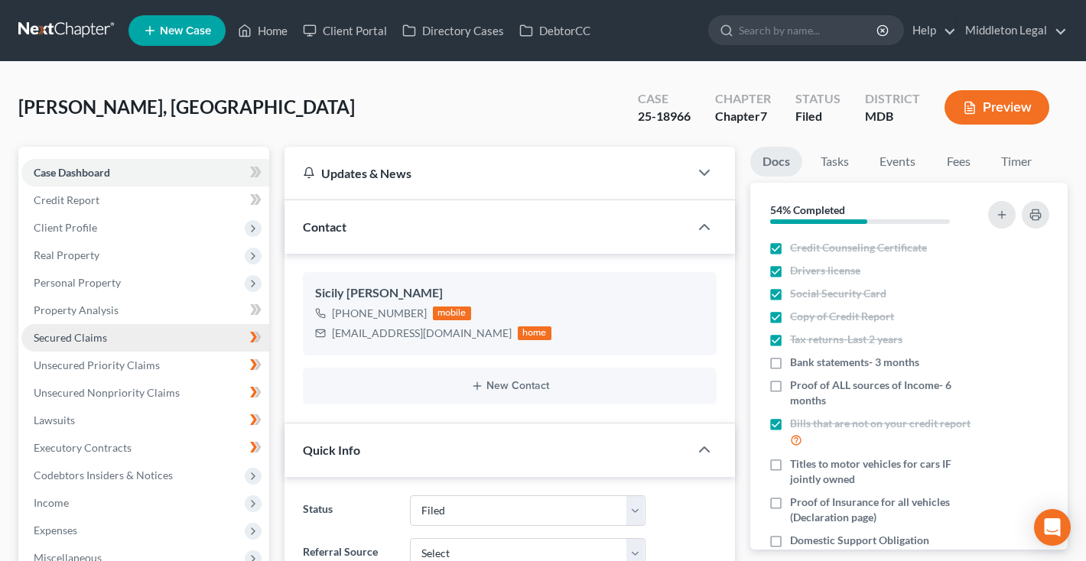
scroll to position [278, 0]
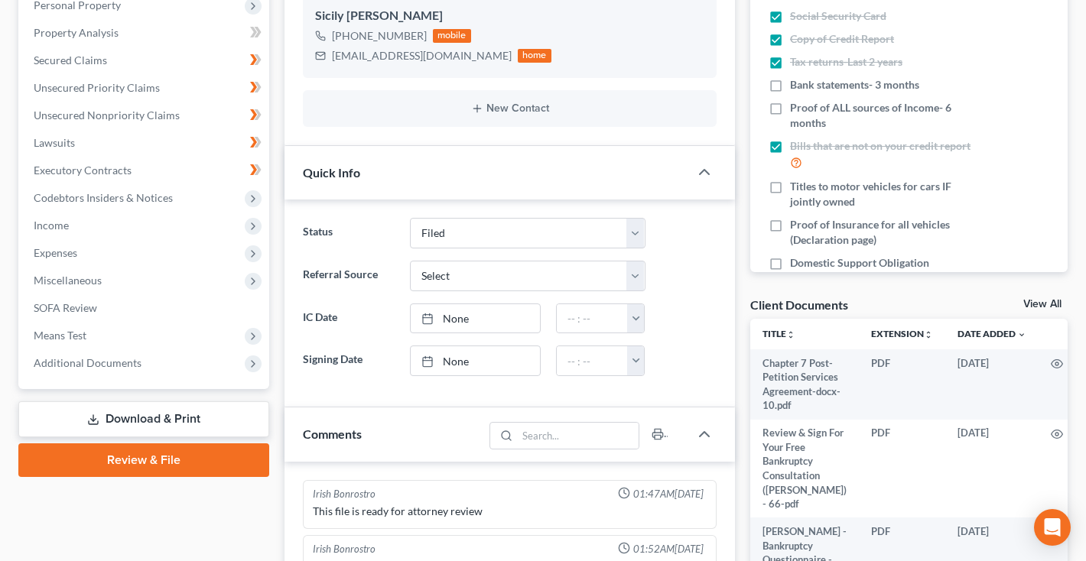
click at [112, 419] on link "Download & Print" at bounding box center [143, 420] width 251 height 36
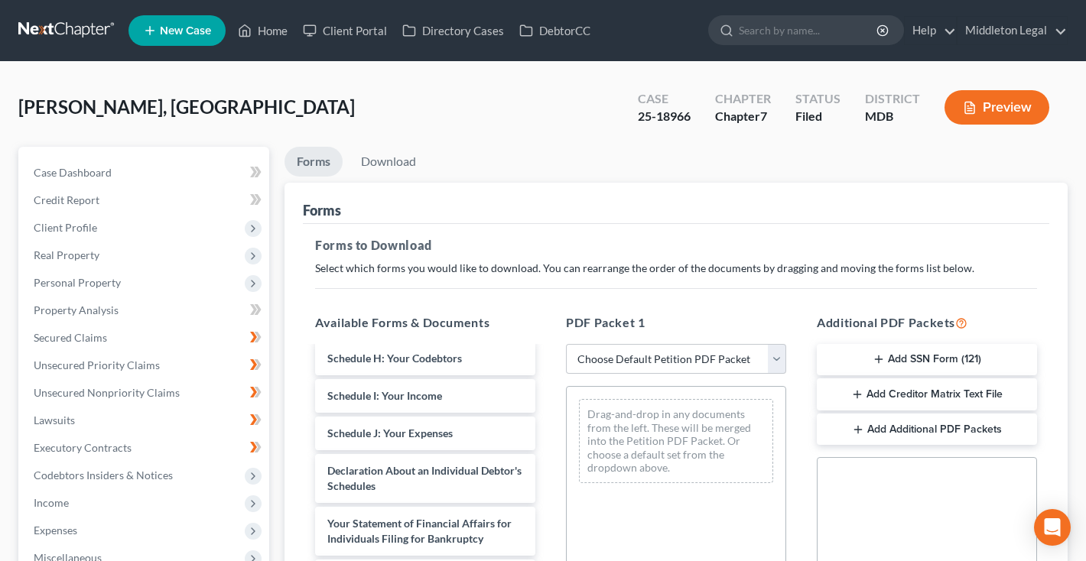
click at [63, 31] on link at bounding box center [67, 31] width 98 height 28
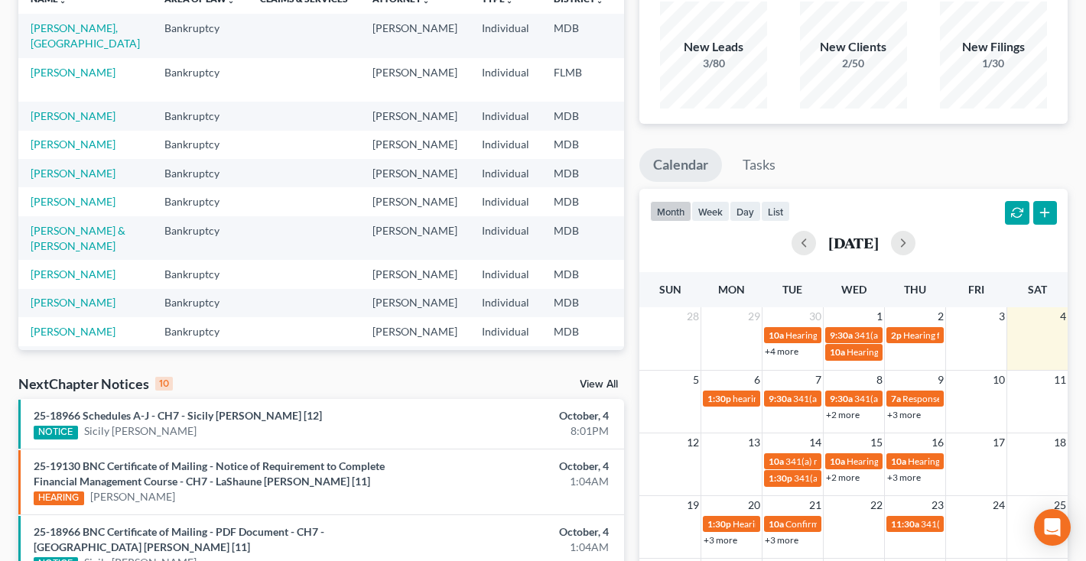
scroll to position [128, 0]
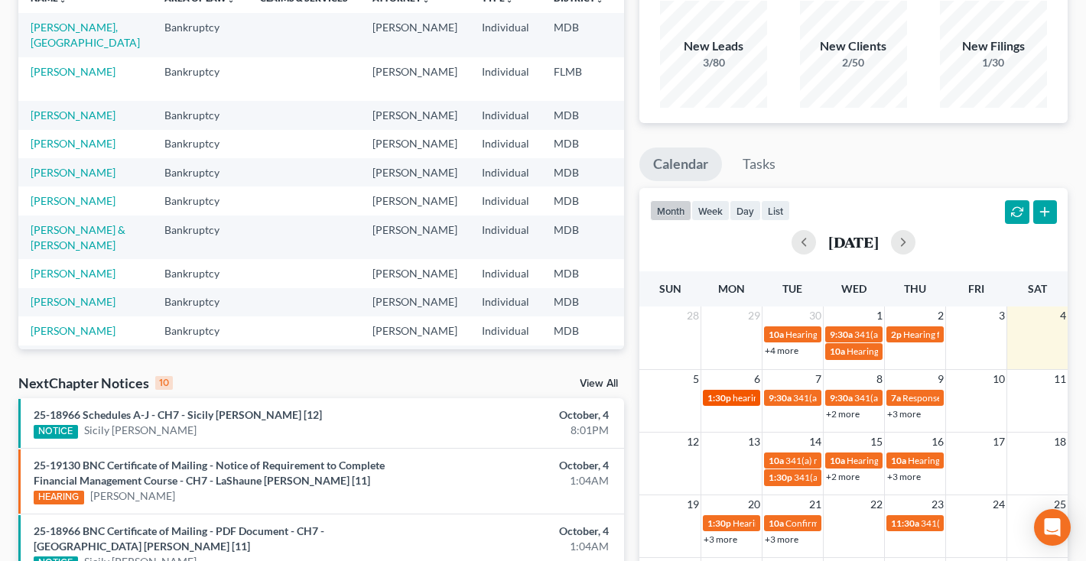
click at [730, 402] on span "1:30p" at bounding box center [720, 397] width 24 height 11
select select "Days"
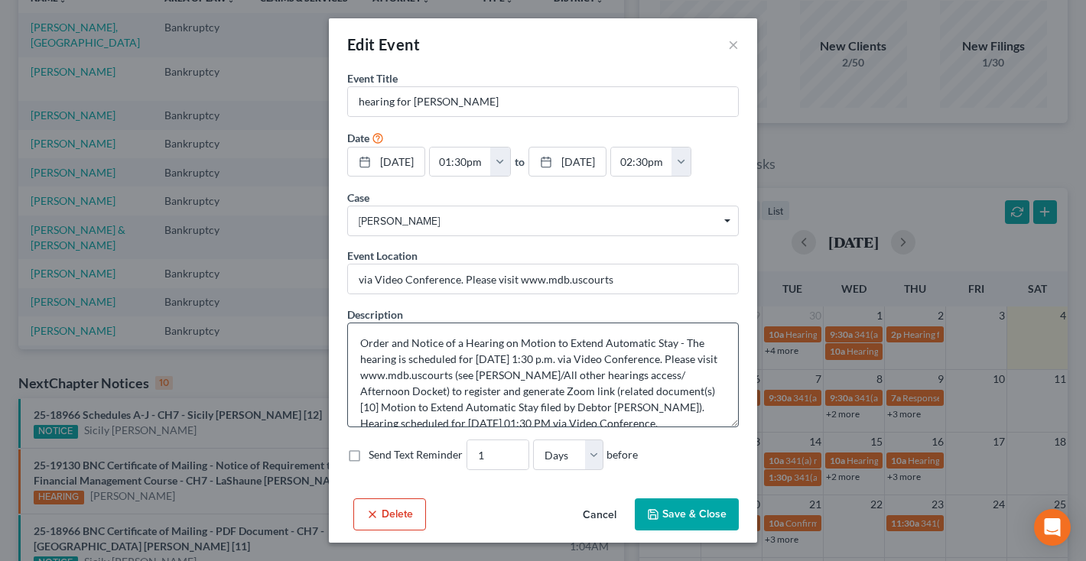
scroll to position [0, 0]
click at [602, 515] on button "Cancel" at bounding box center [600, 515] width 58 height 31
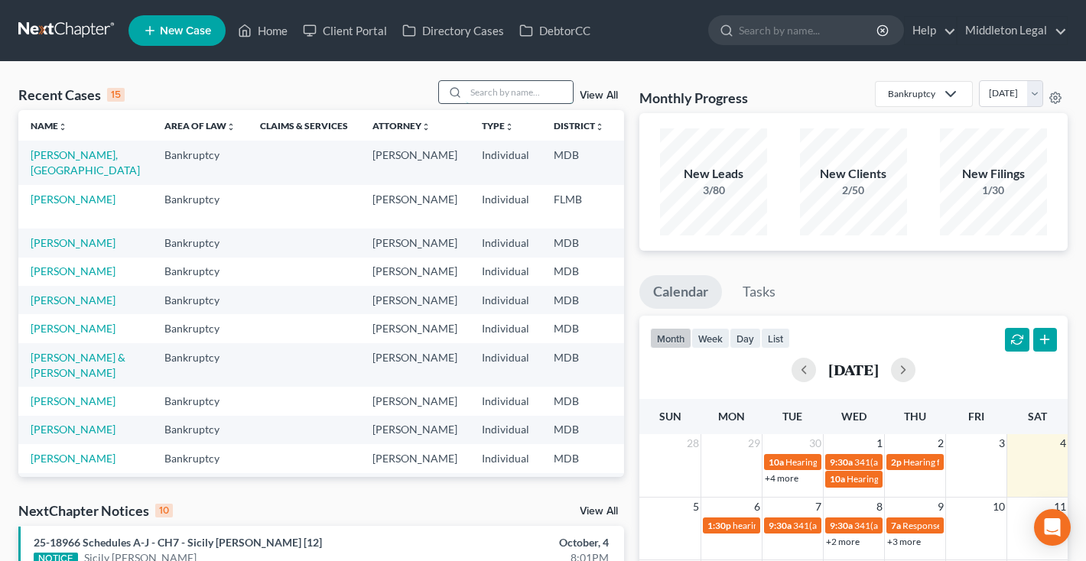
click at [538, 95] on input "search" at bounding box center [519, 92] width 107 height 22
type input "tracy"
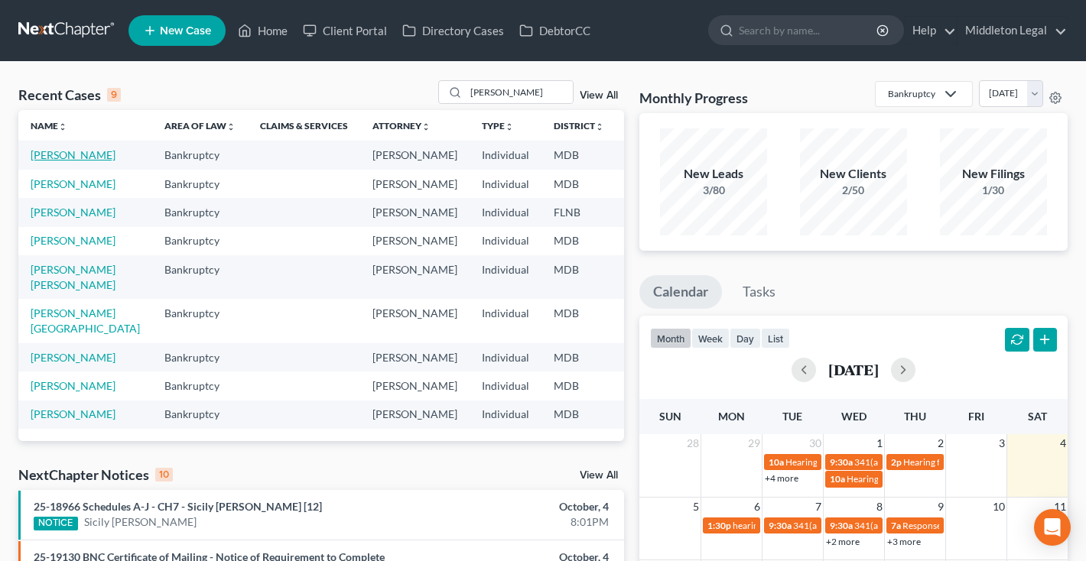
click at [47, 161] on link "[PERSON_NAME]" at bounding box center [73, 154] width 85 height 13
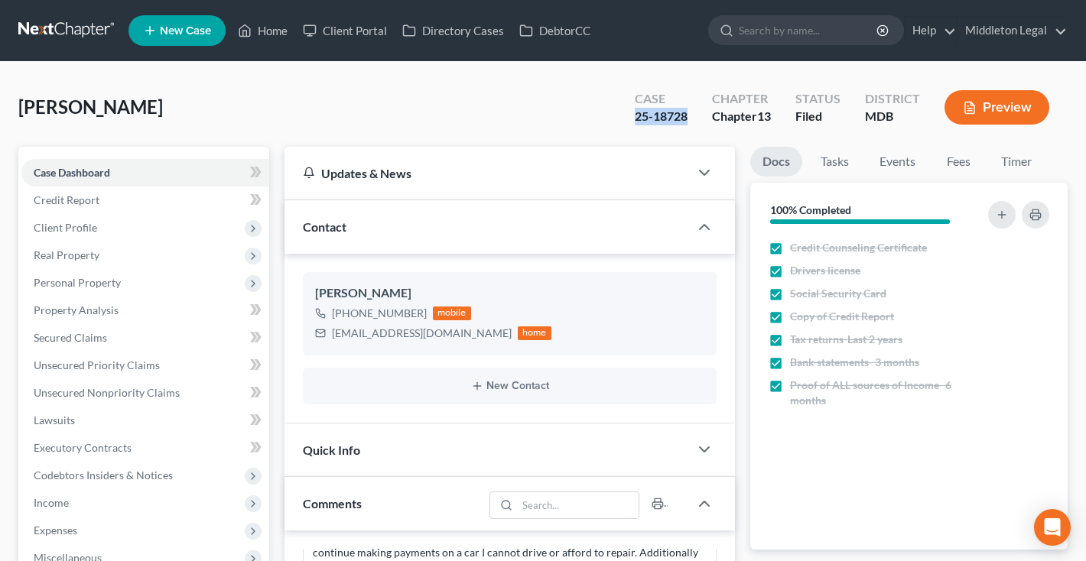
drag, startPoint x: 635, startPoint y: 115, endPoint x: 695, endPoint y: 121, distance: 60.0
click at [695, 121] on div "Case 25-18728" at bounding box center [661, 108] width 77 height 45
copy div "25-18728"
click at [92, 28] on link at bounding box center [67, 31] width 98 height 28
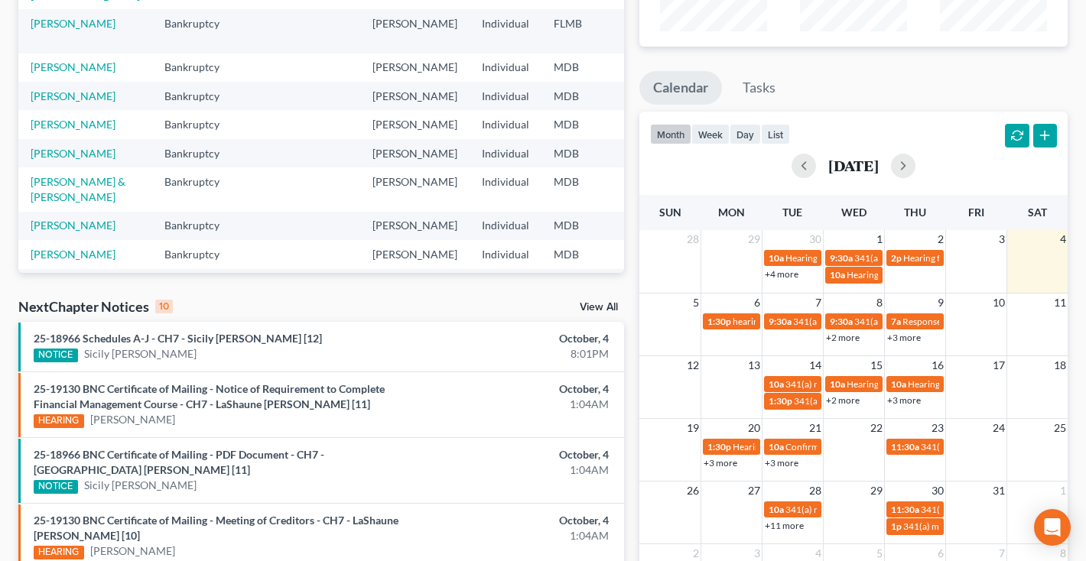
scroll to position [213, 0]
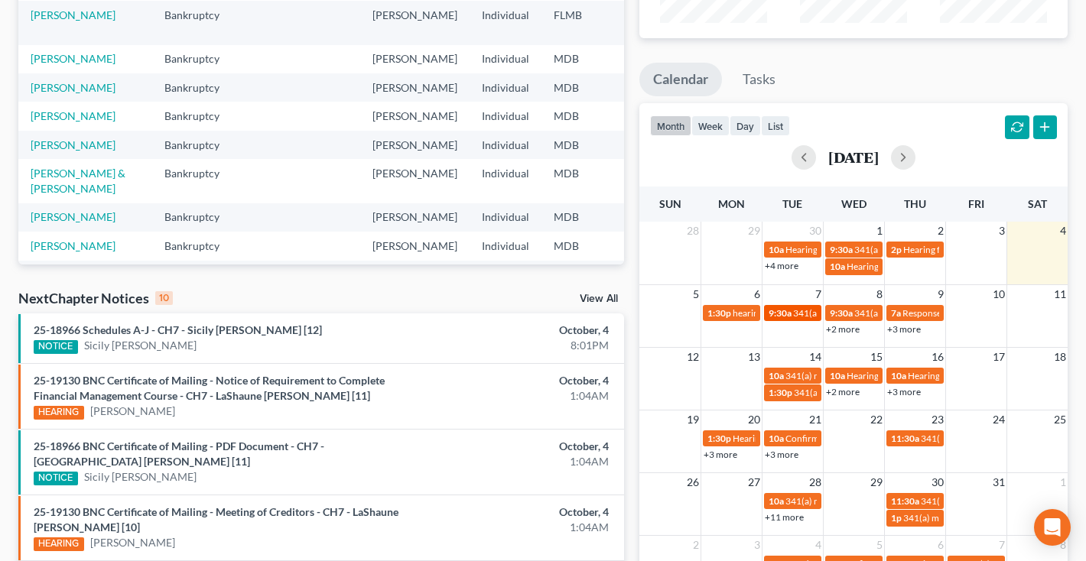
click at [789, 314] on span "9:30a" at bounding box center [780, 312] width 23 height 11
select select "Days"
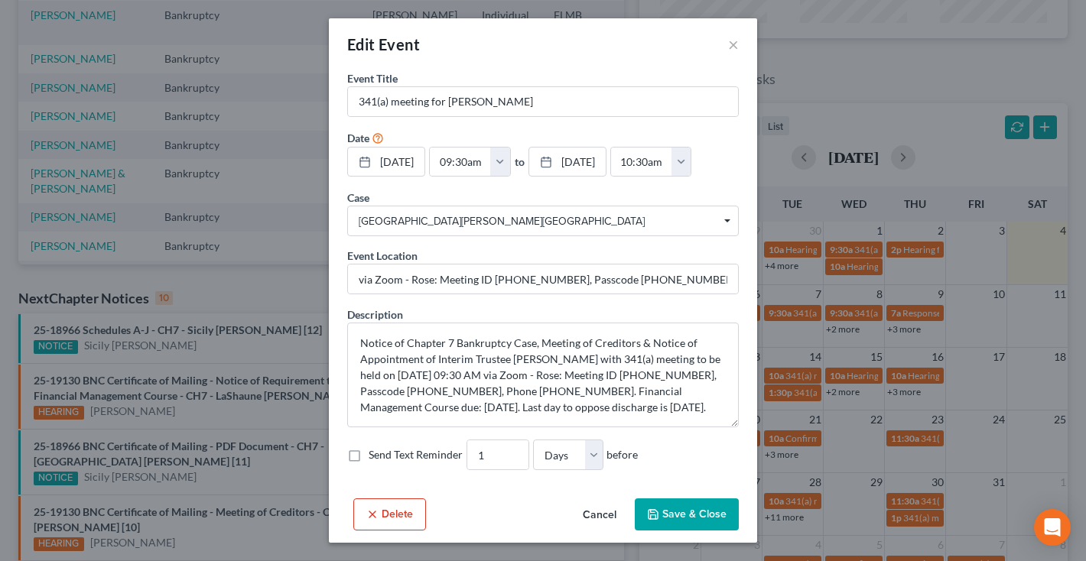
click at [602, 511] on button "Cancel" at bounding box center [600, 515] width 58 height 31
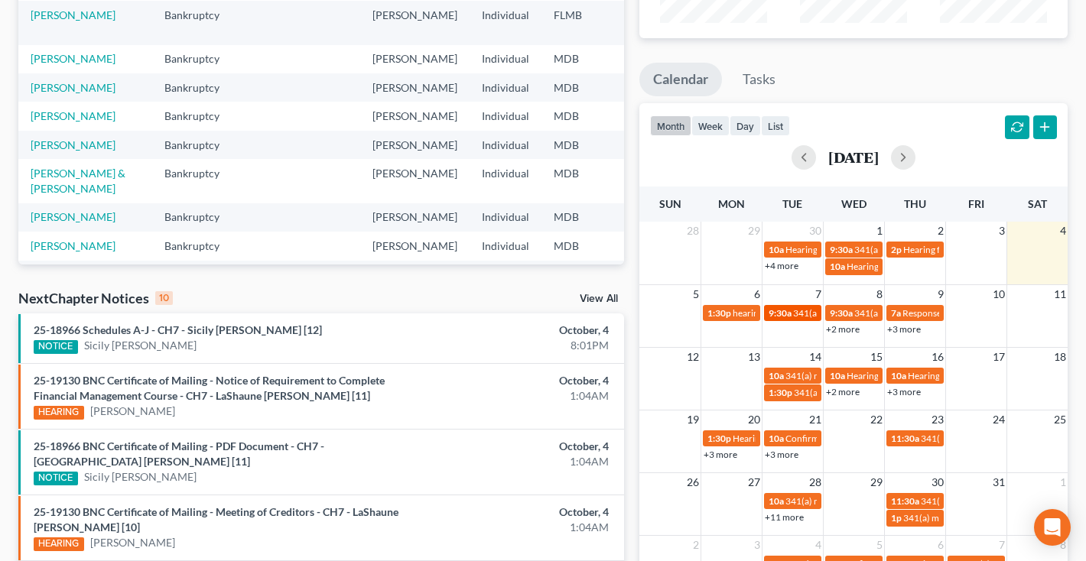
click at [784, 315] on span "9:30a" at bounding box center [780, 312] width 23 height 11
select select "Days"
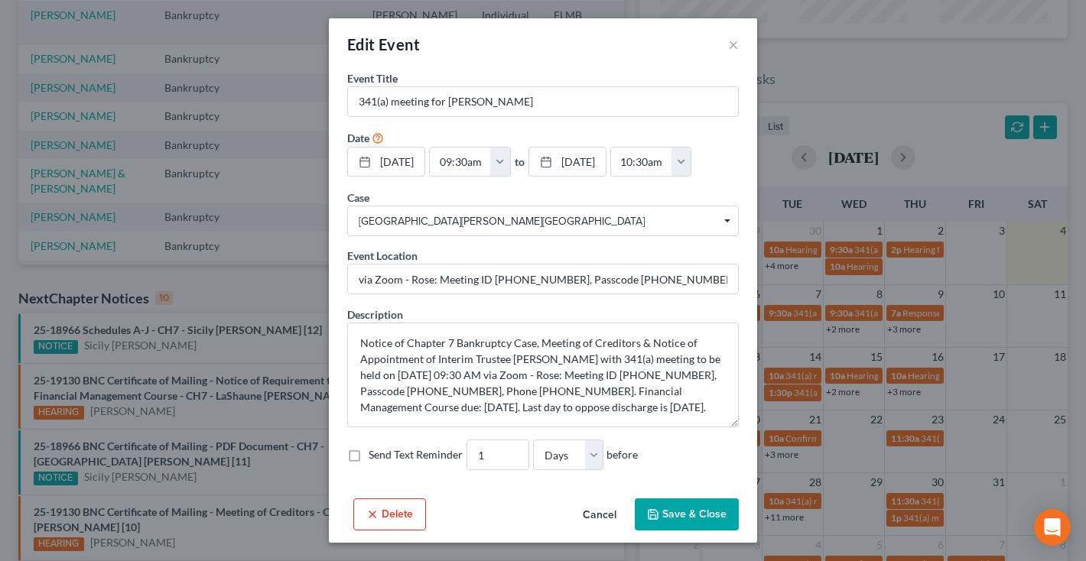
click at [615, 512] on button "Cancel" at bounding box center [600, 515] width 58 height 31
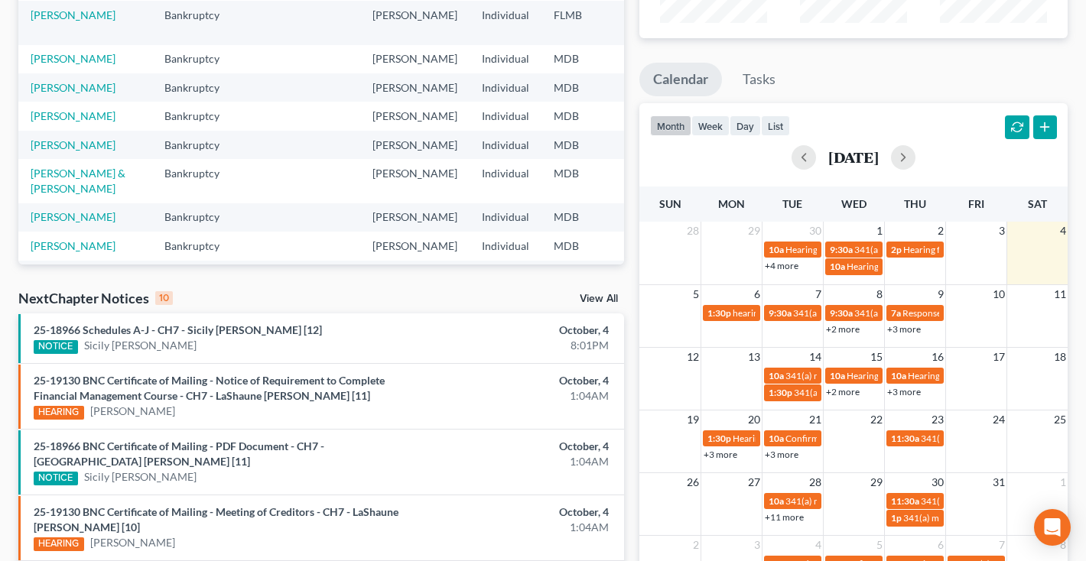
click at [847, 330] on link "+2 more" at bounding box center [843, 329] width 34 height 11
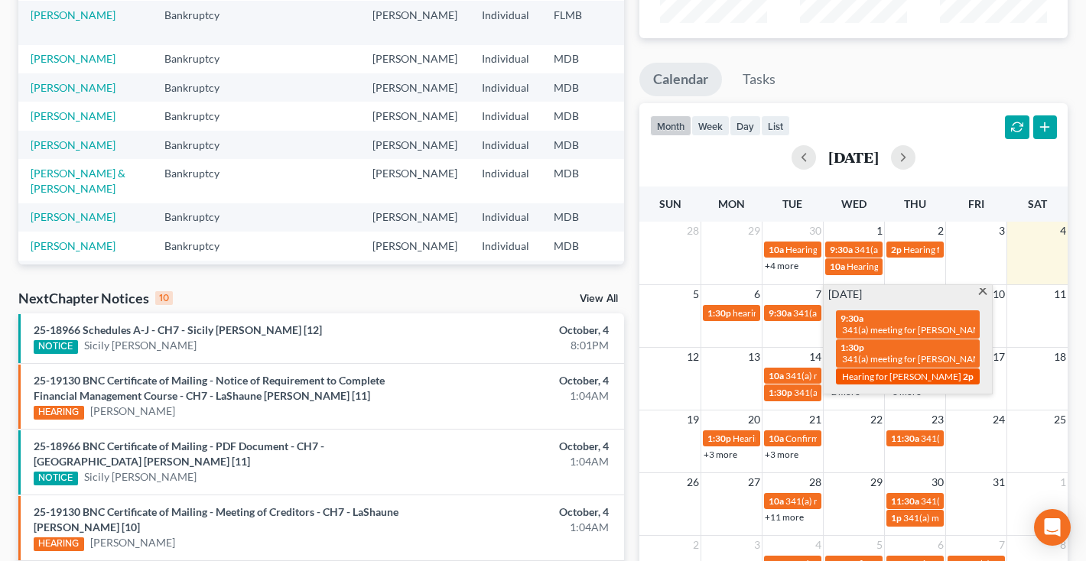
click at [886, 372] on span "Hearing for [PERSON_NAME]" at bounding box center [901, 376] width 119 height 11
select select "Days"
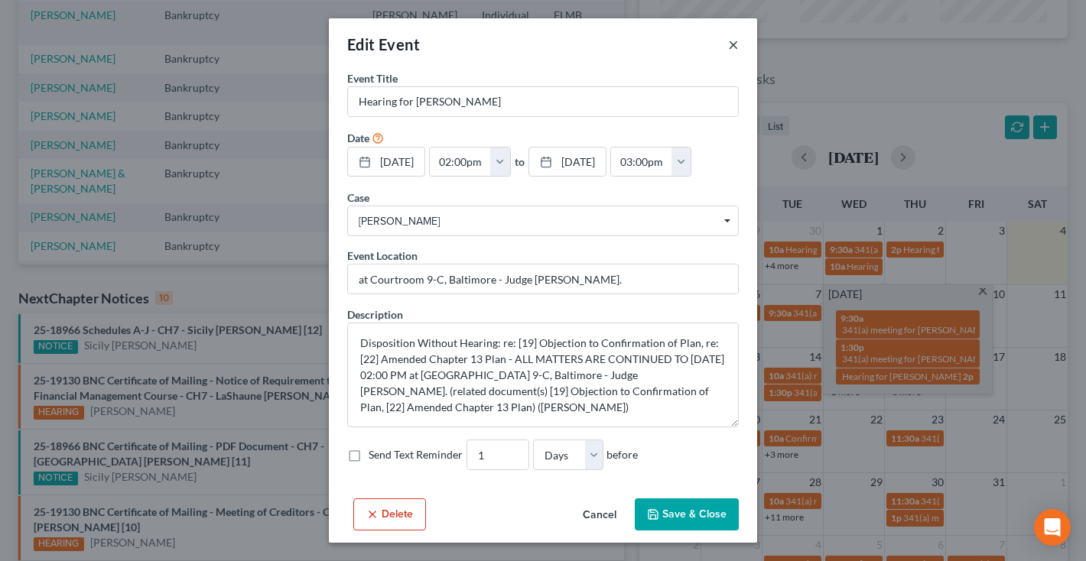
click at [735, 50] on button "×" at bounding box center [733, 44] width 11 height 18
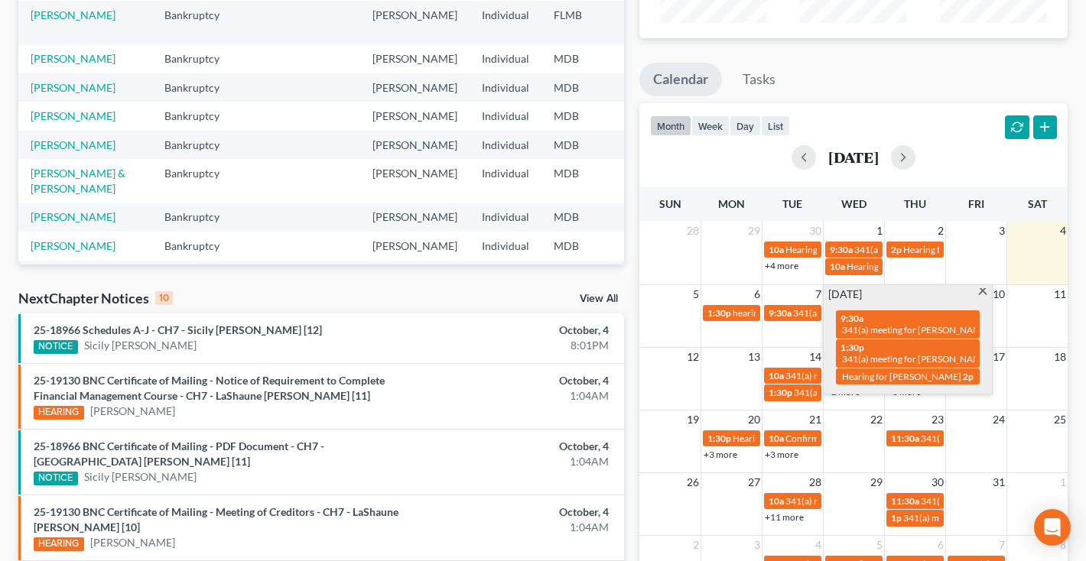
click at [981, 294] on span at bounding box center [982, 293] width 11 height 10
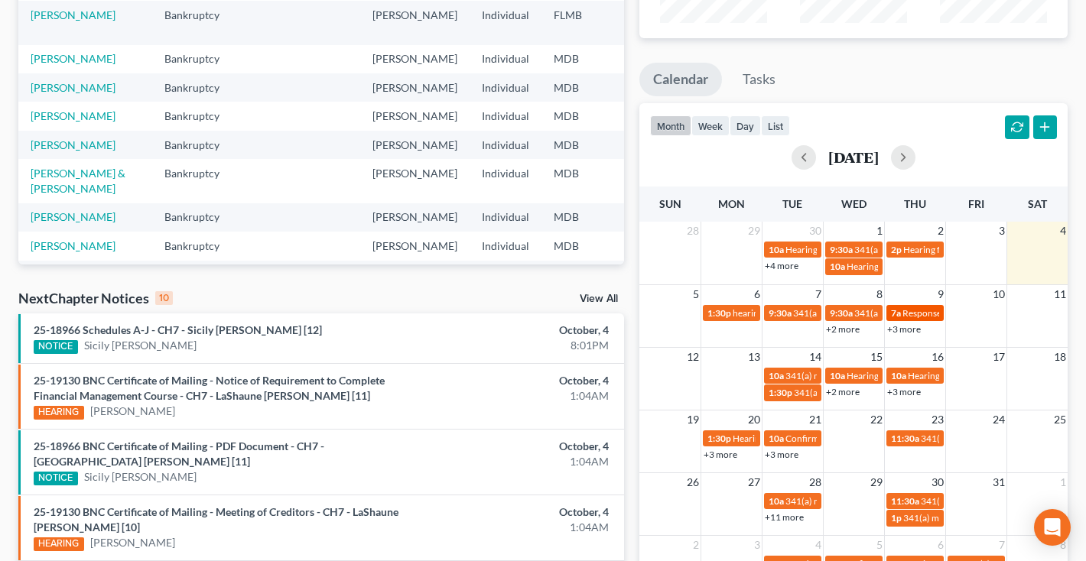
click at [924, 317] on span "Response to MFR DUE" at bounding box center [948, 312] width 91 height 11
select select "Days"
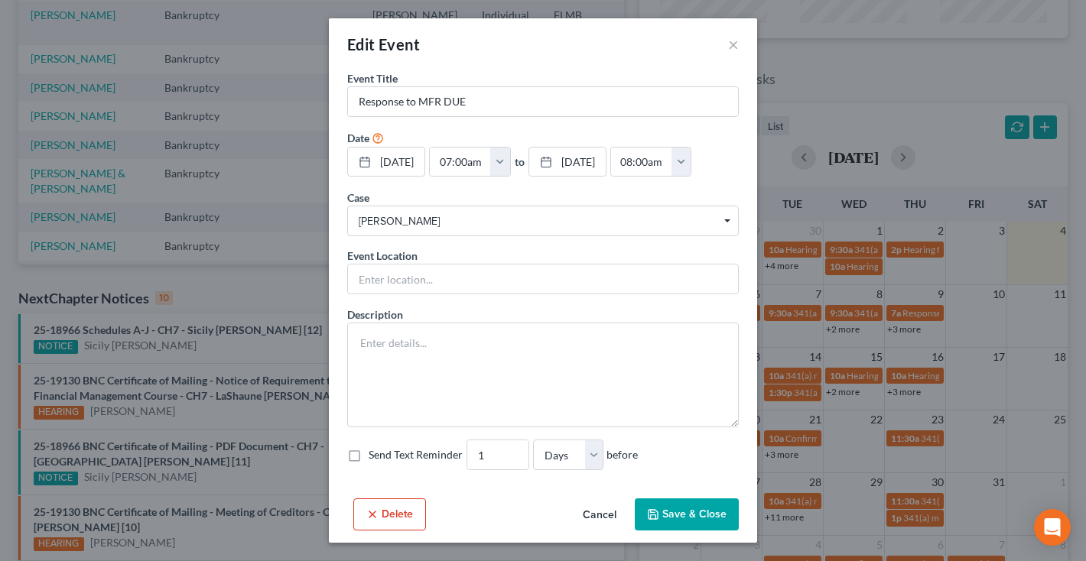
click at [590, 513] on button "Cancel" at bounding box center [600, 515] width 58 height 31
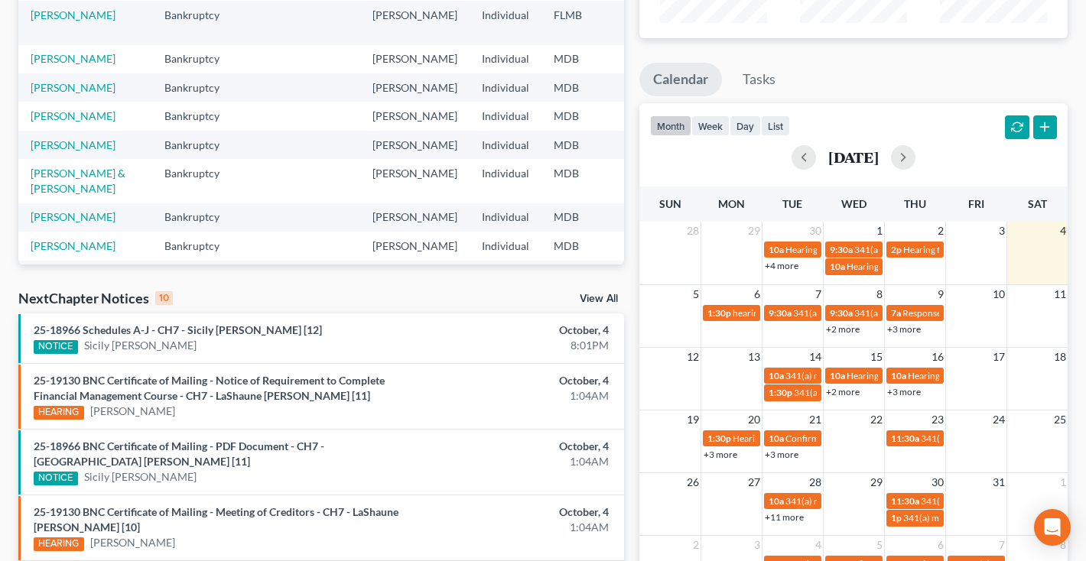
click at [899, 330] on link "+3 more" at bounding box center [904, 329] width 34 height 11
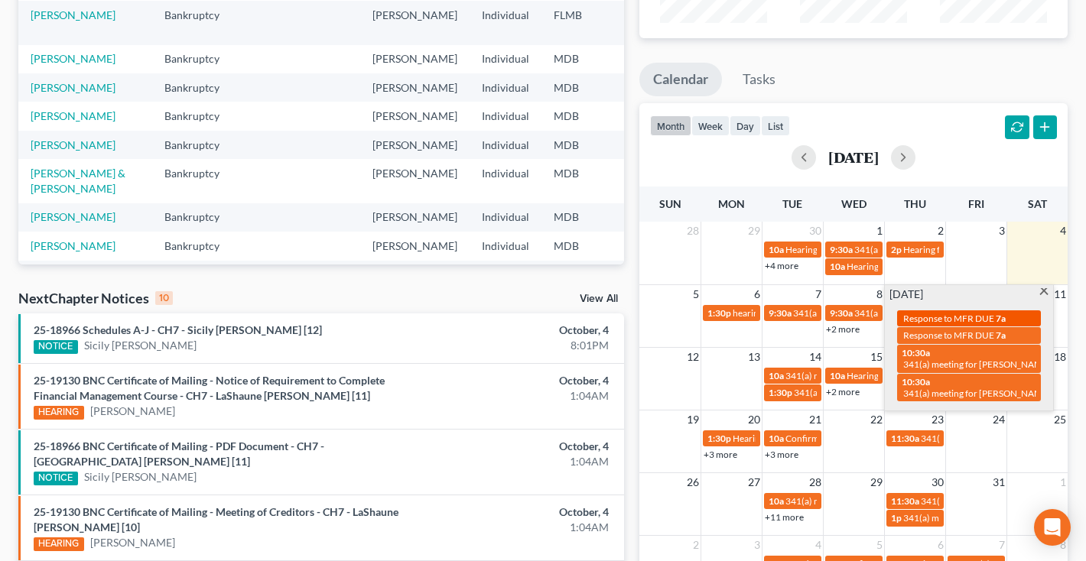
click at [945, 320] on span "Response to MFR DUE" at bounding box center [948, 318] width 91 height 11
select select "Days"
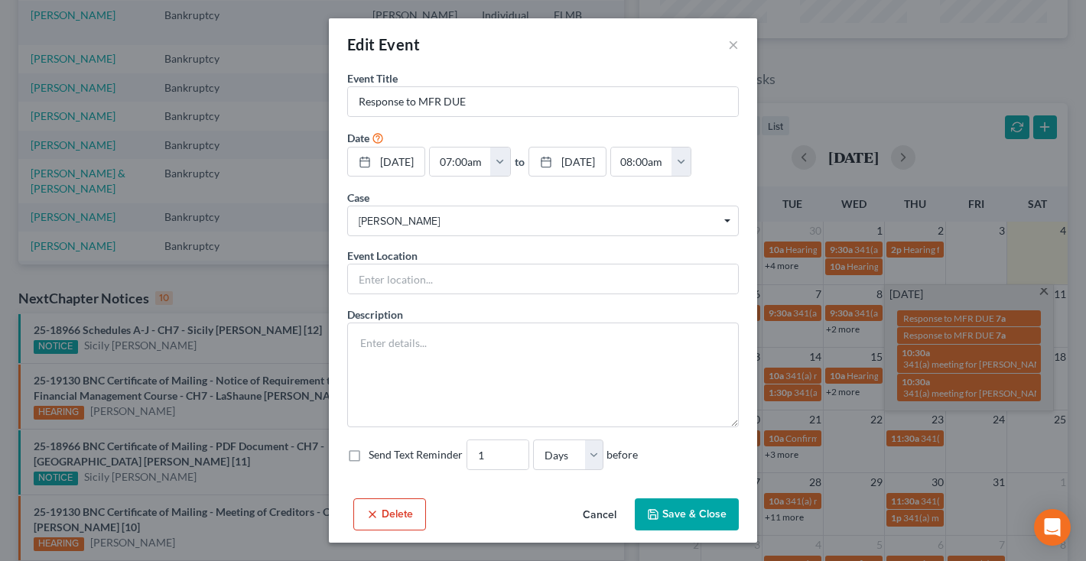
click at [607, 516] on button "Cancel" at bounding box center [600, 515] width 58 height 31
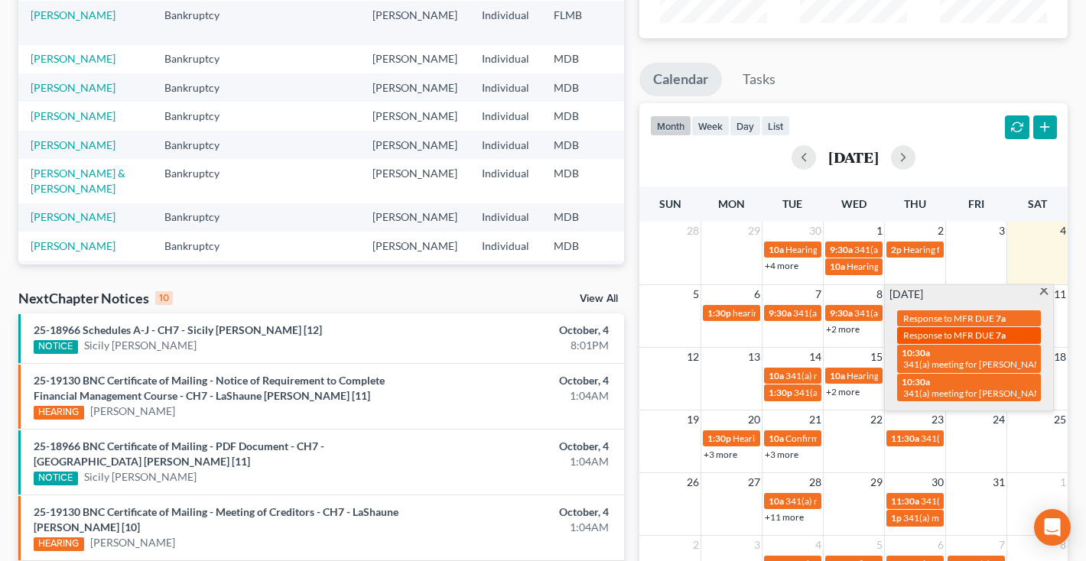
click at [961, 330] on span "Response to MFR DUE" at bounding box center [948, 335] width 91 height 11
select select "Days"
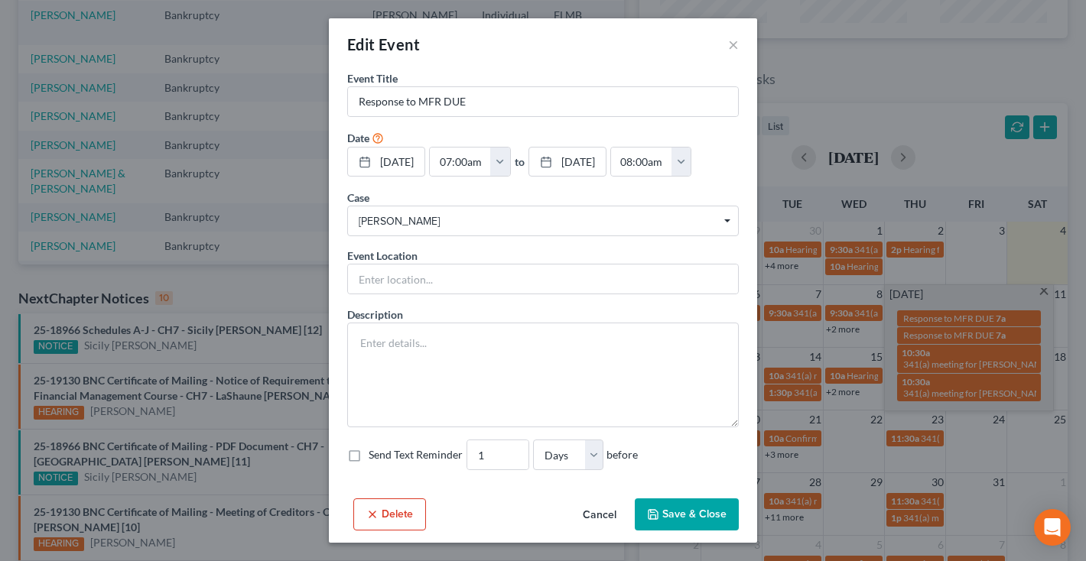
click at [392, 510] on button "Delete" at bounding box center [389, 515] width 73 height 32
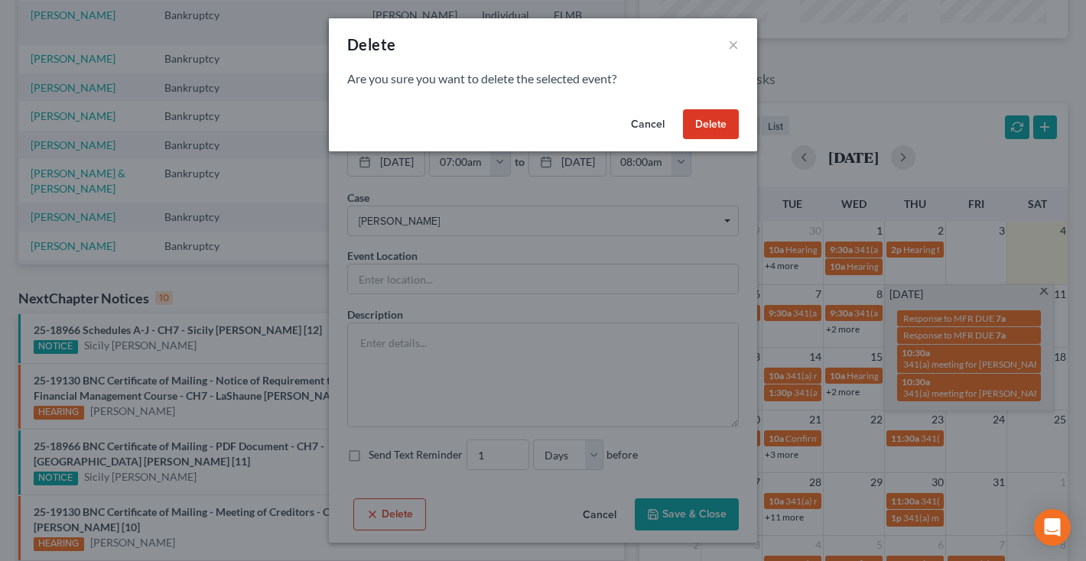
click at [706, 119] on button "Delete" at bounding box center [711, 124] width 56 height 31
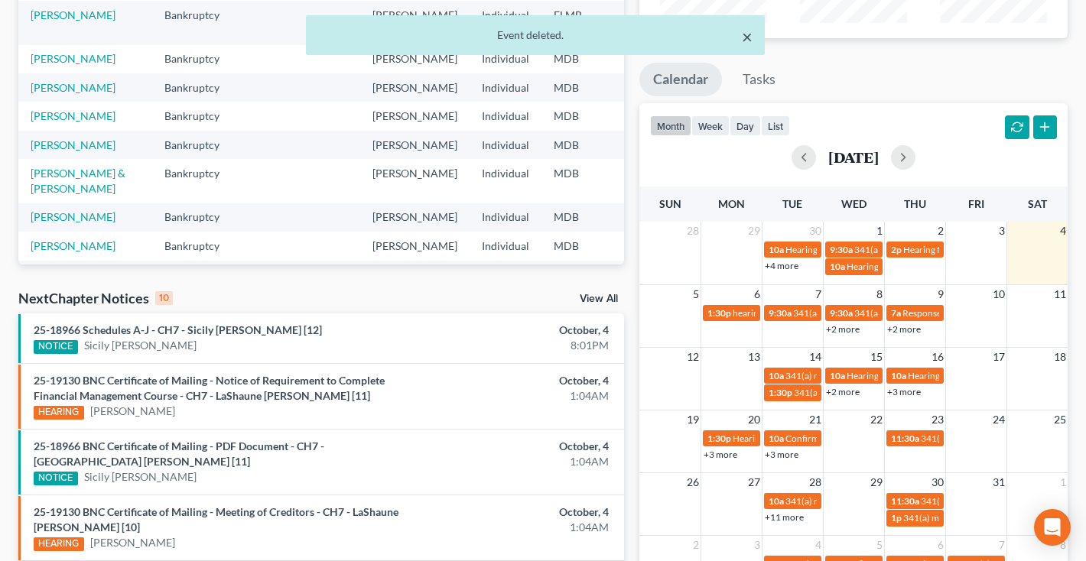
click at [747, 40] on button "×" at bounding box center [747, 37] width 11 height 18
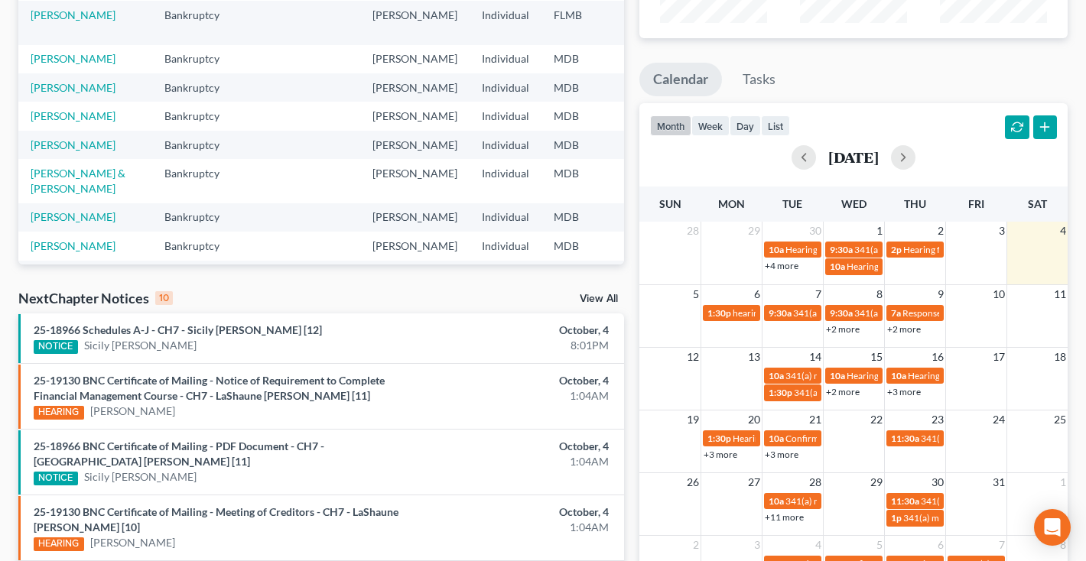
click at [908, 326] on link "+2 more" at bounding box center [904, 329] width 34 height 11
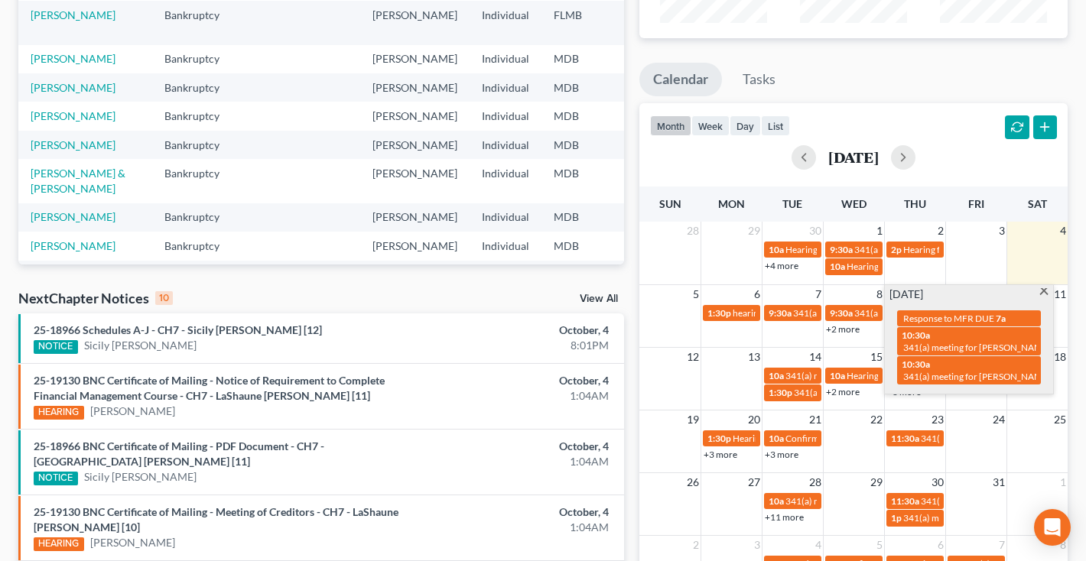
click at [1043, 293] on span at bounding box center [1043, 293] width 11 height 10
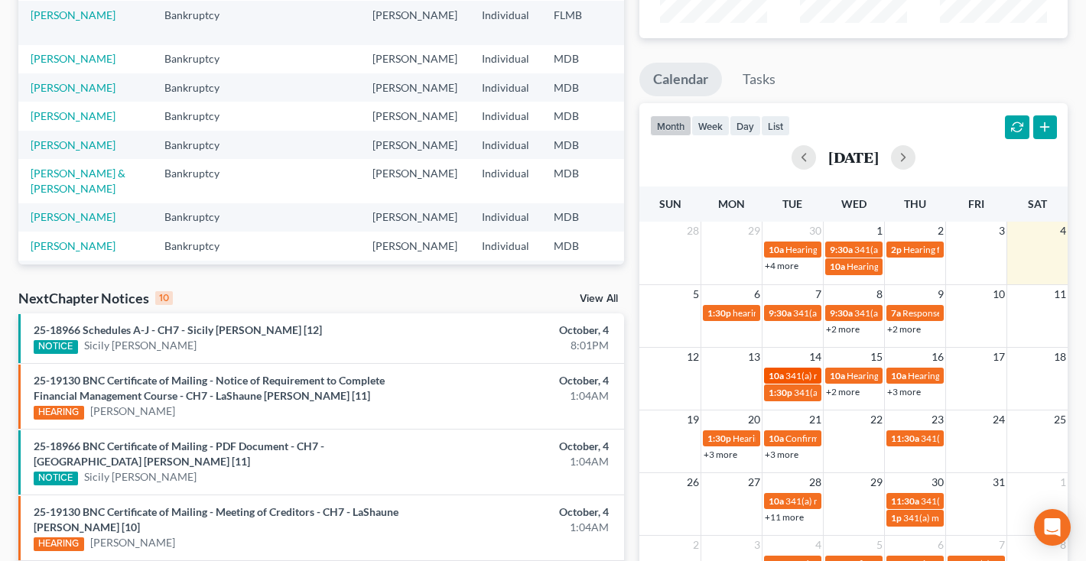
click at [780, 374] on span "10a" at bounding box center [776, 375] width 15 height 11
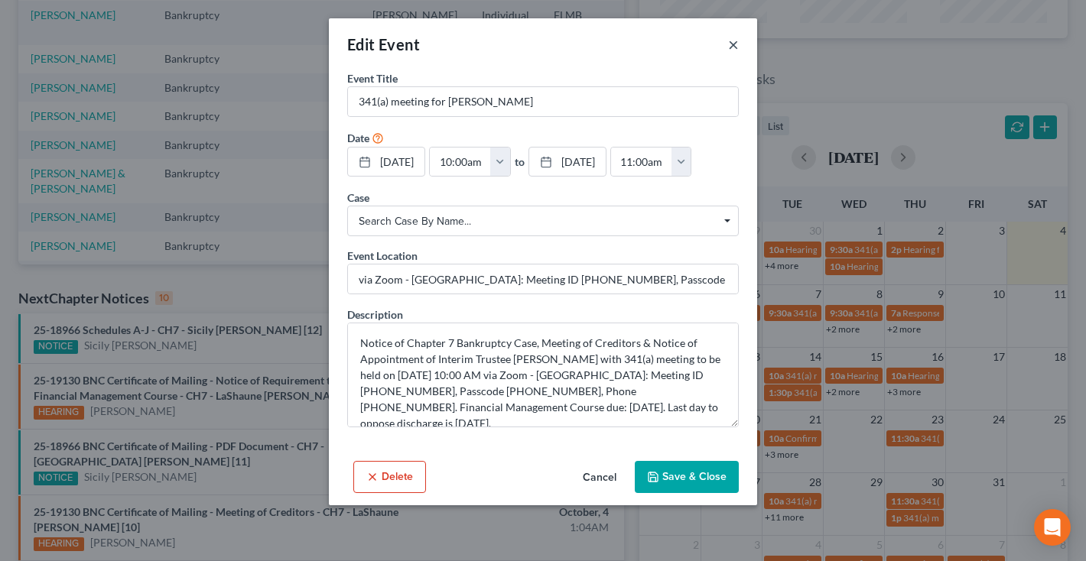
click at [730, 52] on button "×" at bounding box center [733, 44] width 11 height 18
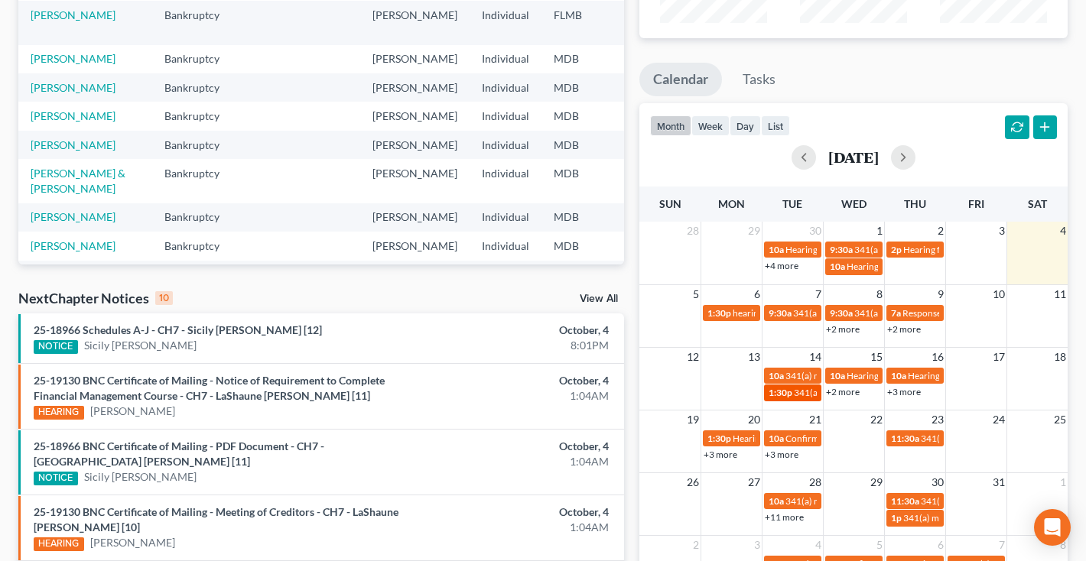
click at [789, 390] on span "1:30p" at bounding box center [781, 392] width 24 height 11
select select "Days"
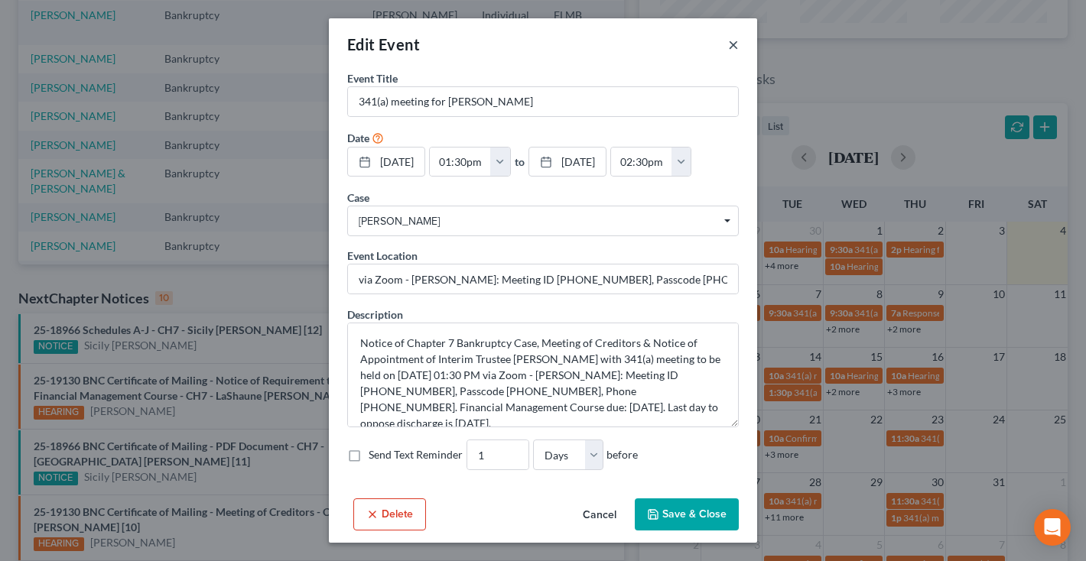
click at [733, 50] on button "×" at bounding box center [733, 44] width 11 height 18
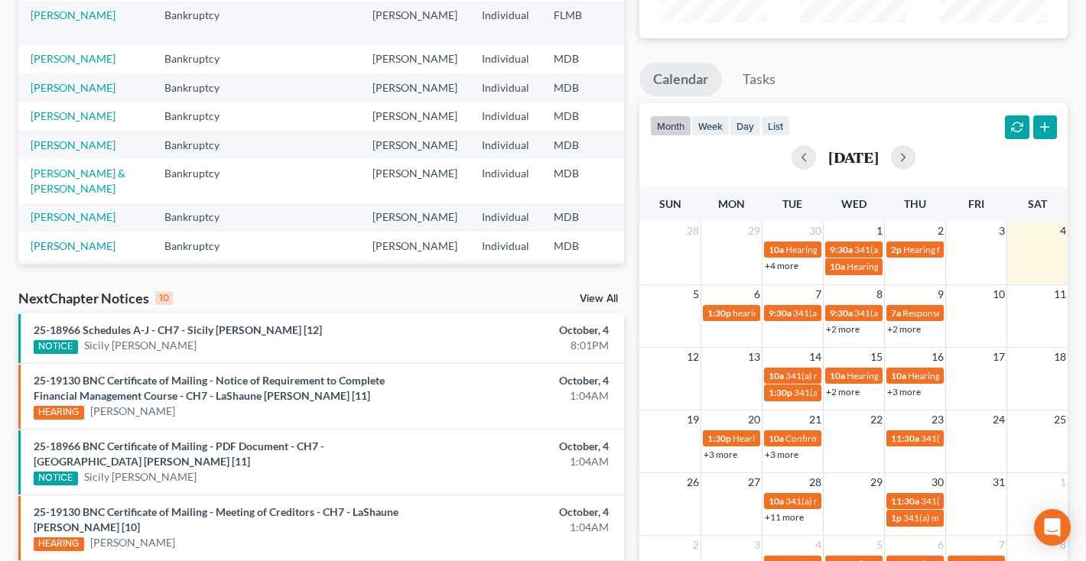
click at [839, 395] on link "+2 more" at bounding box center [843, 391] width 34 height 11
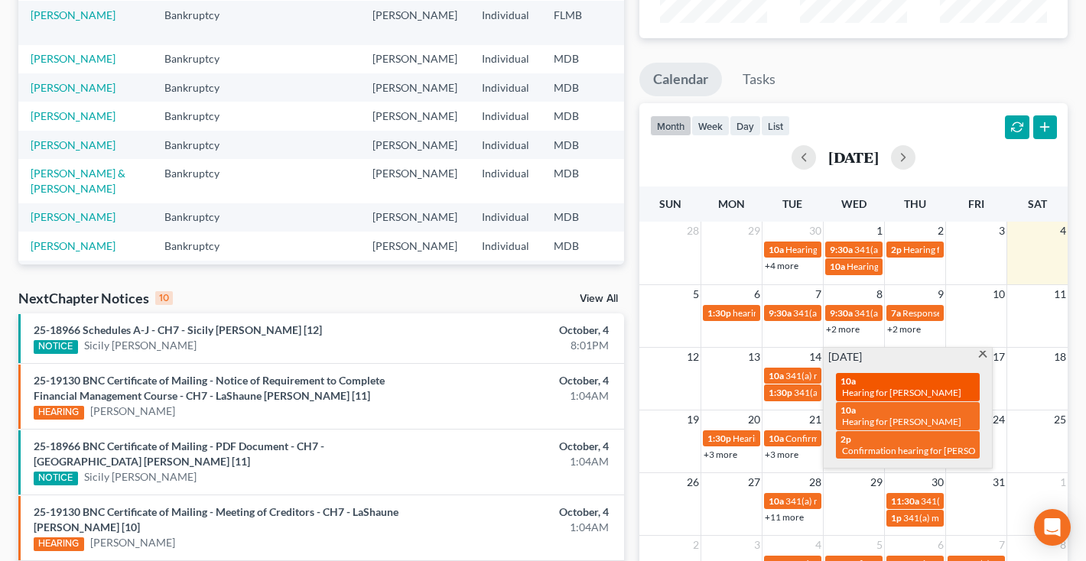
click at [904, 382] on div "10a Hearing for [PERSON_NAME]" at bounding box center [908, 388] width 135 height 24
select select "Days"
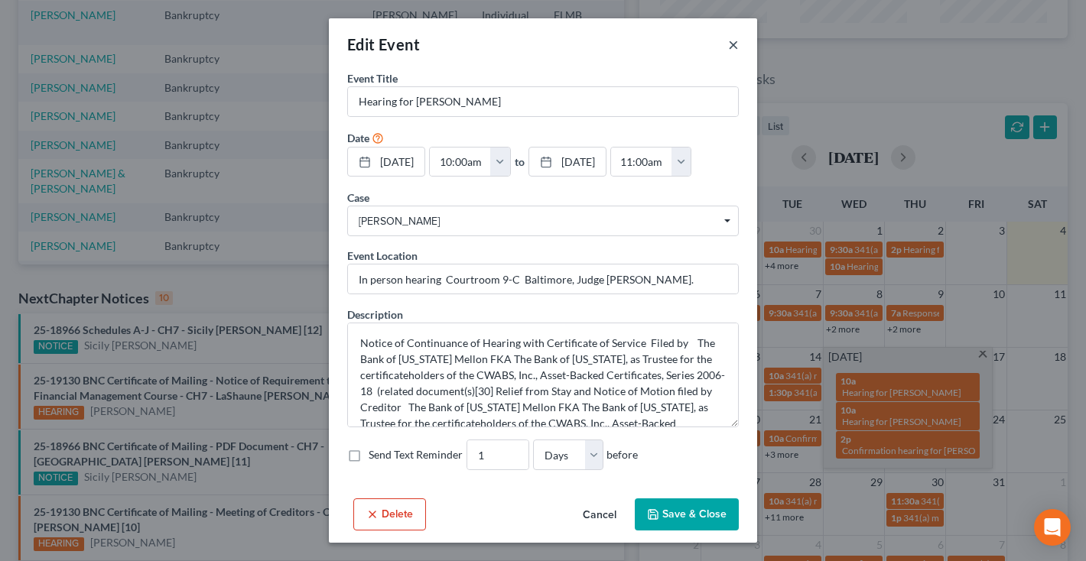
click at [731, 50] on button "×" at bounding box center [733, 44] width 11 height 18
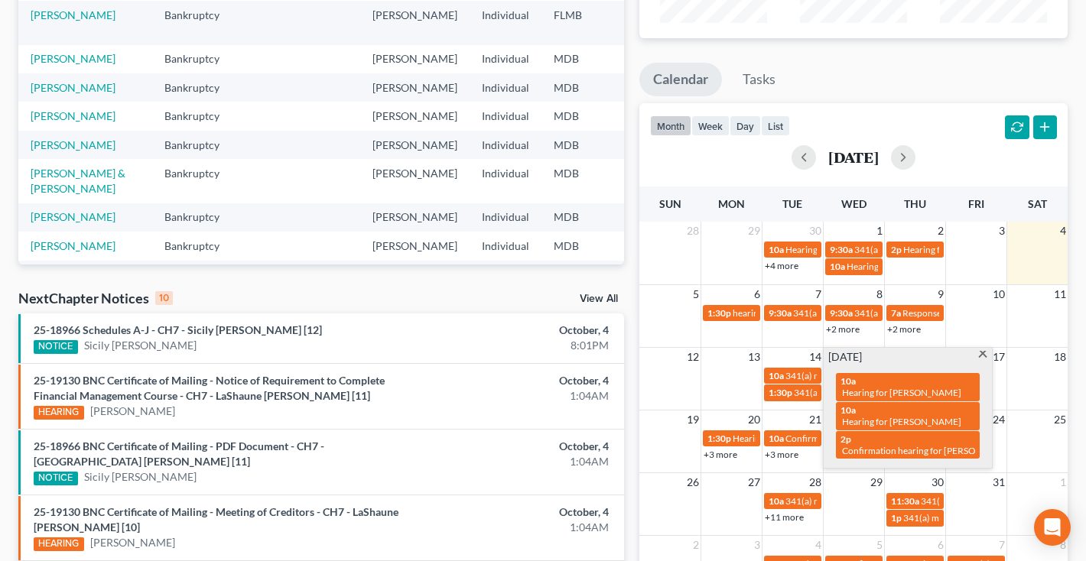
click at [982, 356] on span at bounding box center [982, 356] width 11 height 10
